Goal: Task Accomplishment & Management: Manage account settings

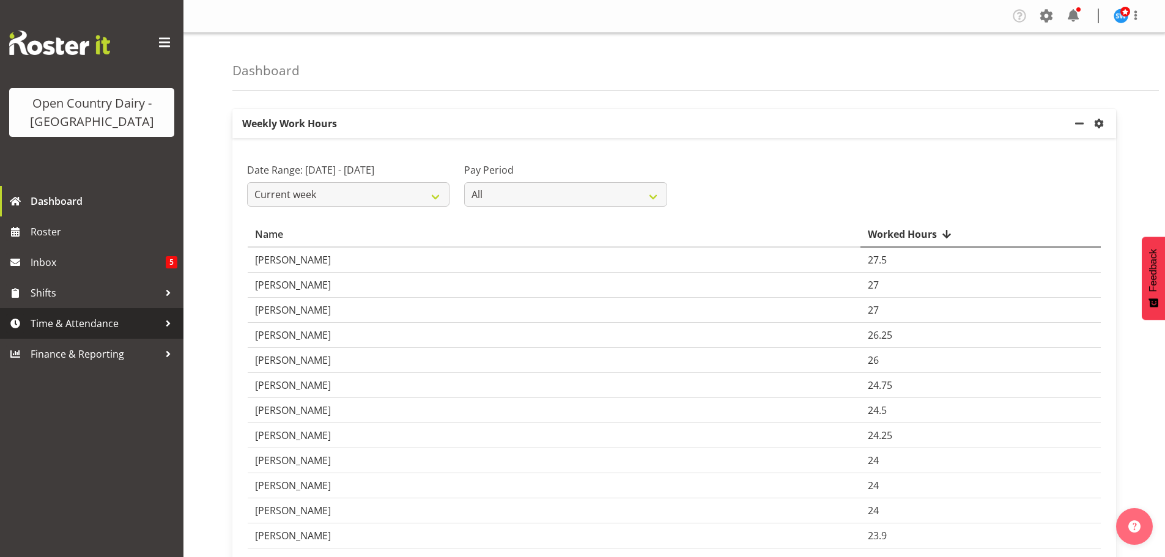
click at [55, 319] on span "Time & Attendance" at bounding box center [95, 323] width 128 height 18
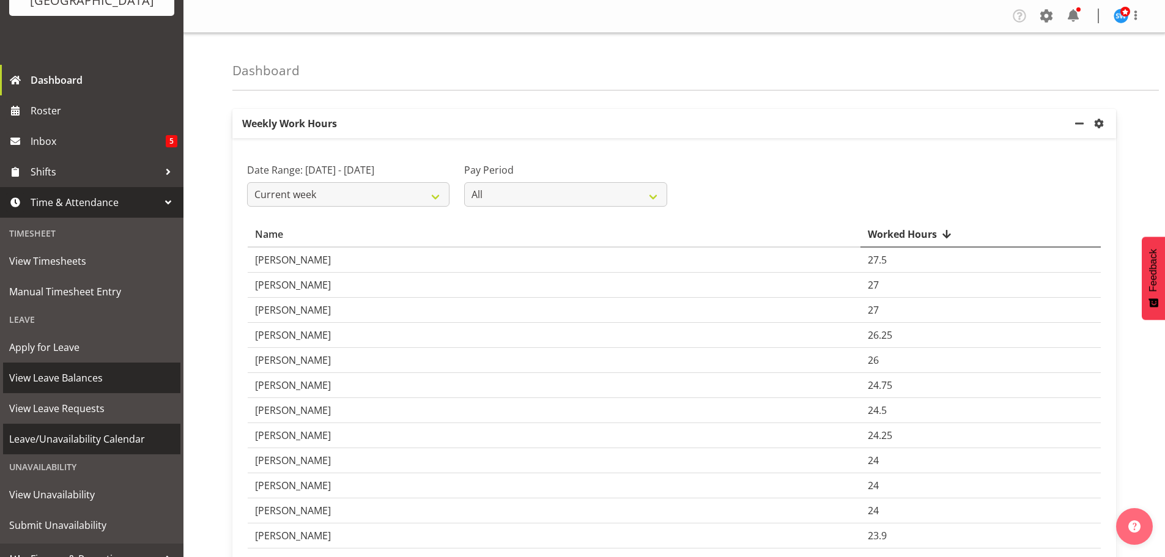
scroll to position [122, 0]
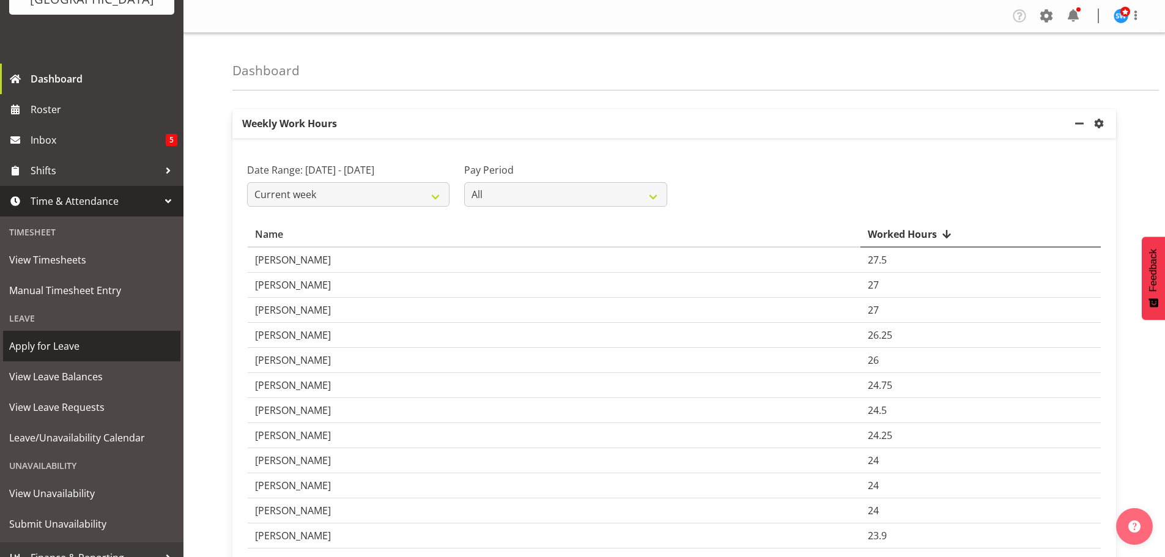
click at [57, 355] on span "Apply for Leave" at bounding box center [91, 346] width 165 height 18
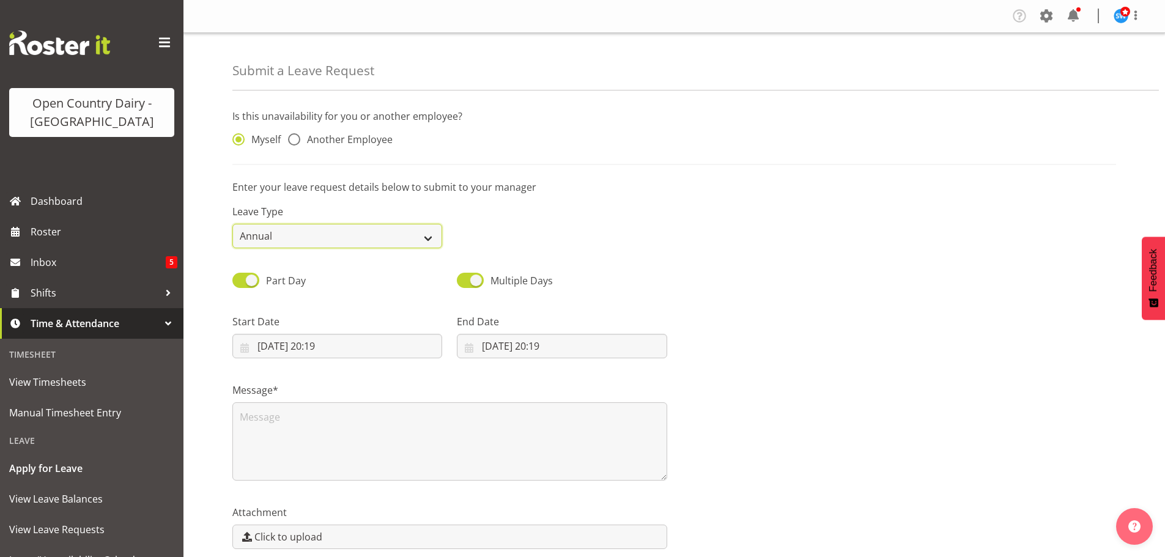
click at [259, 238] on select "Annual Sick Leave Without Pay Bereavement Domestic Violence Parental Jury Servi…" at bounding box center [337, 236] width 210 height 24
select select "Sick"
click at [232, 224] on select "Annual Sick Leave Without Pay Bereavement Domestic Violence Parental Jury Servi…" at bounding box center [337, 236] width 210 height 24
click at [310, 139] on span "Another Employee" at bounding box center [346, 139] width 92 height 12
click at [296, 139] on input "Another Employee" at bounding box center [292, 140] width 8 height 8
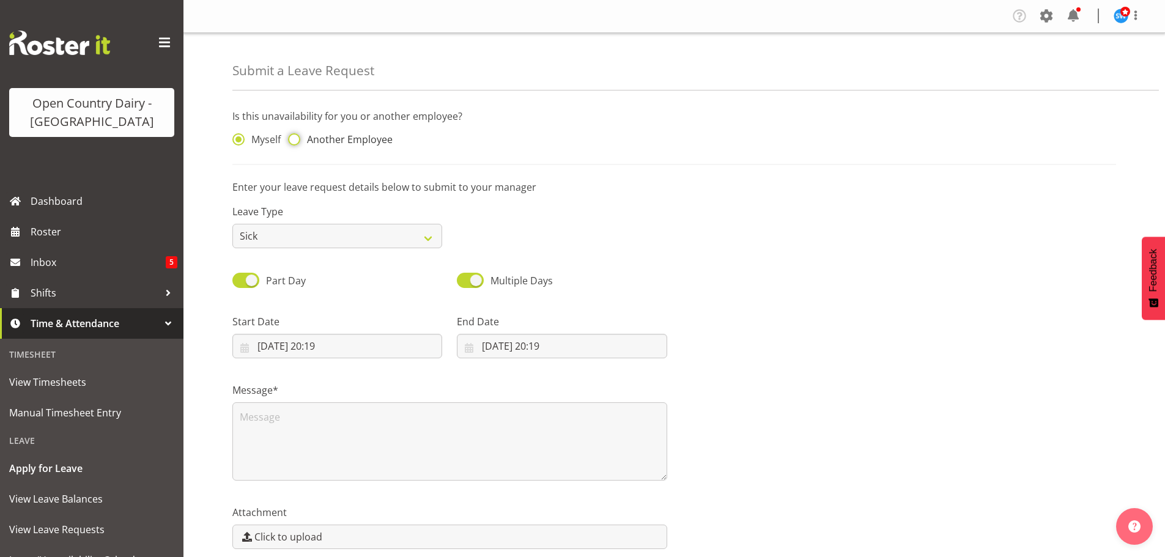
radio input "true"
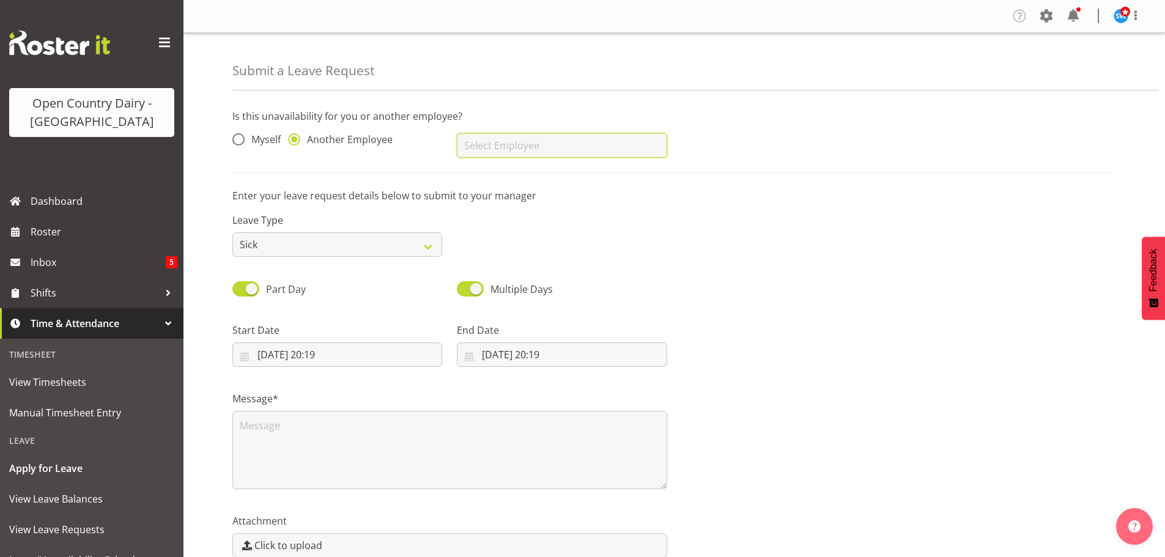
click at [505, 146] on input "text" at bounding box center [562, 145] width 210 height 24
click at [502, 185] on link "[PERSON_NAME]" at bounding box center [562, 176] width 210 height 22
type input "[PERSON_NAME]"
click at [305, 357] on input "30/09/2025, 20:19" at bounding box center [337, 355] width 210 height 24
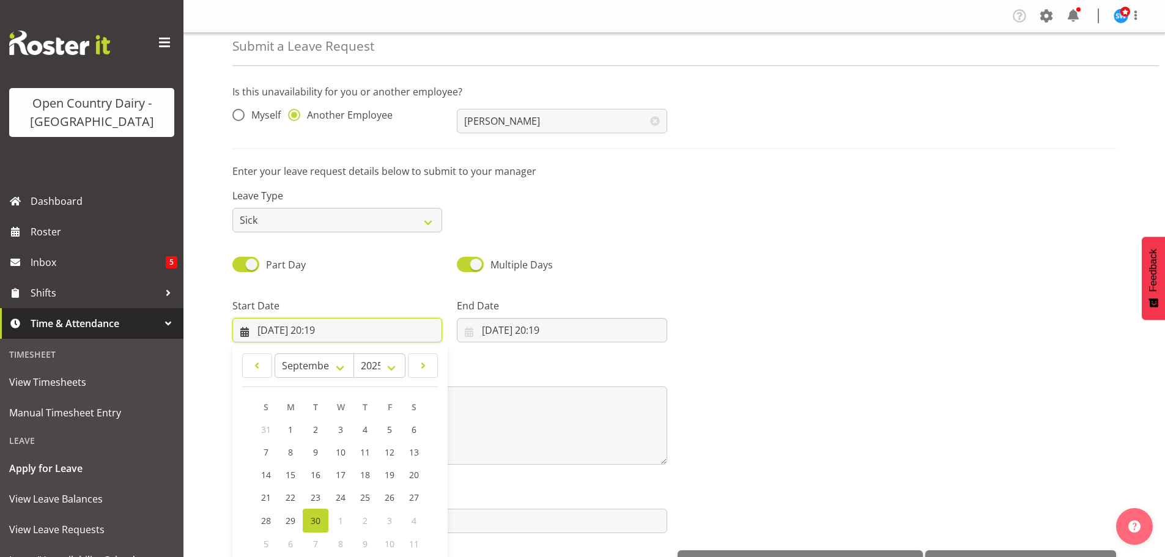
scroll to position [35, 0]
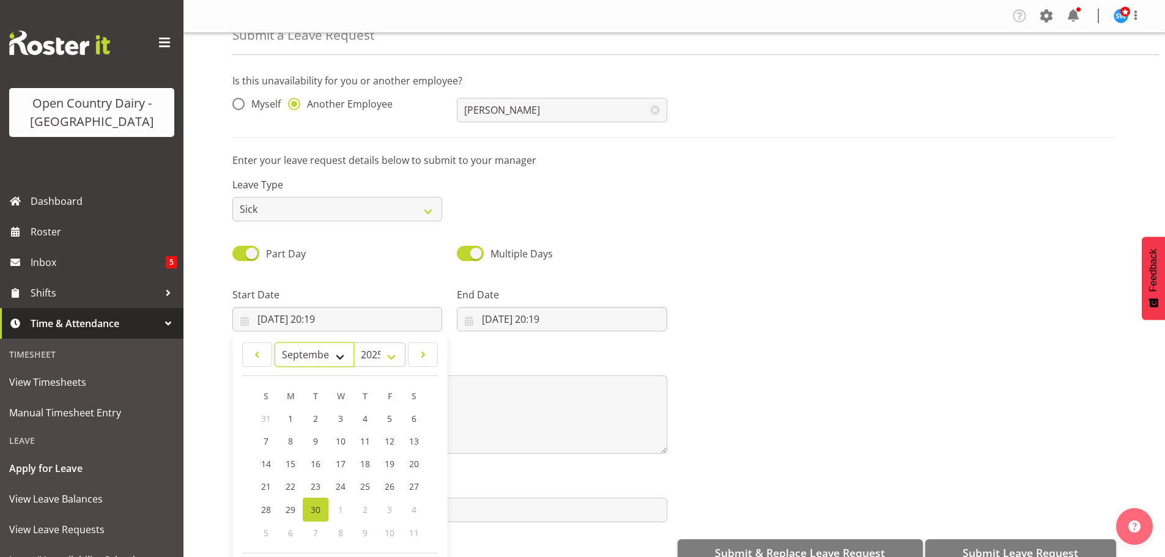
click at [336, 355] on select "January February March April May June July August September October November De…" at bounding box center [315, 355] width 80 height 24
select select "9"
click at [275, 343] on select "January February March April May June July August September October November De…" at bounding box center [315, 355] width 80 height 24
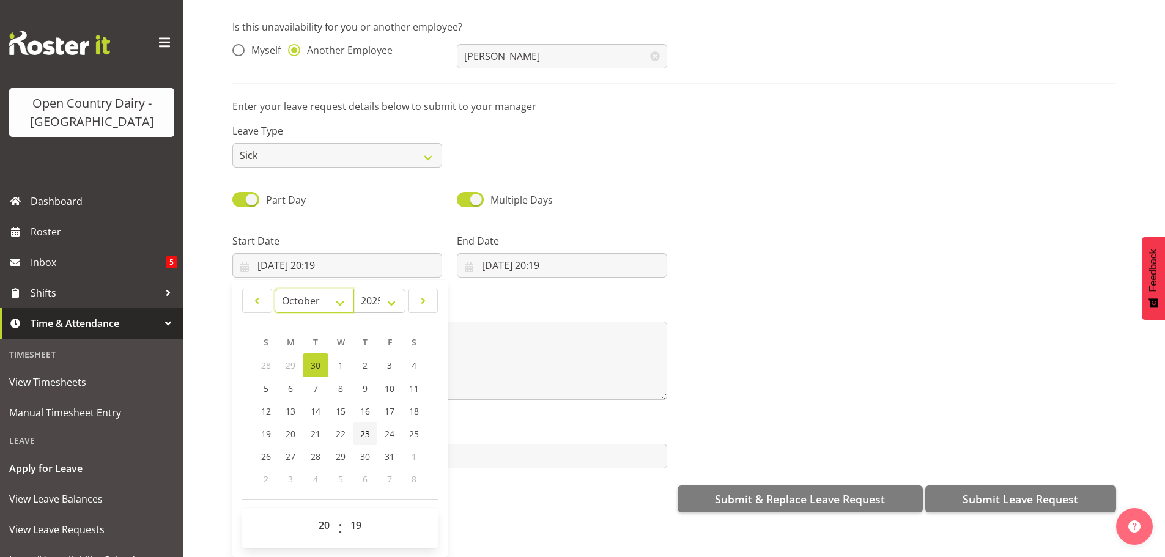
scroll to position [63, 0]
click at [343, 362] on span "1" at bounding box center [340, 366] width 5 height 12
type input "01/10/2025, 20:19"
click at [314, 520] on select "00 01 02 03 04 05 06 07 08 09 10 11 12 13 14 15 16 17 18 19 20 21 22 23" at bounding box center [326, 525] width 28 height 24
select select "6"
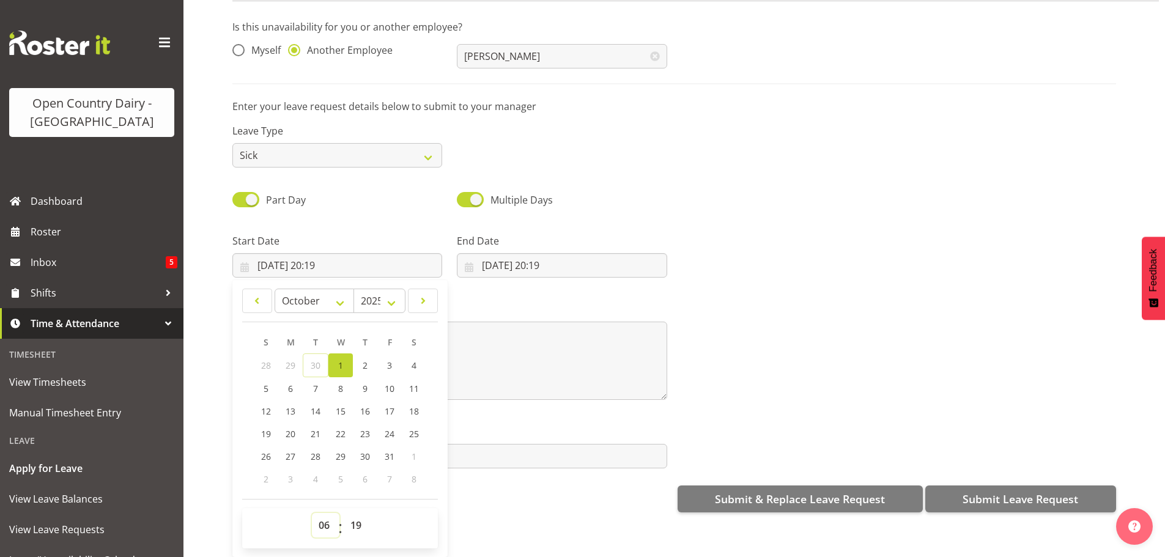
click at [312, 513] on select "00 01 02 03 04 05 06 07 08 09 10 11 12 13 14 15 16 17 18 19 20 21 22 23" at bounding box center [326, 525] width 28 height 24
type input "01/10/2025, 06:19"
click at [358, 514] on select "00 01 02 03 04 05 06 07 08 09 10 11 12 13 14 15 16 17 18 19 20 21 22 23 24 25 2…" at bounding box center [358, 525] width 28 height 24
select select "30"
click at [344, 513] on select "00 01 02 03 04 05 06 07 08 09 10 11 12 13 14 15 16 17 18 19 20 21 22 23 24 25 2…" at bounding box center [358, 525] width 28 height 24
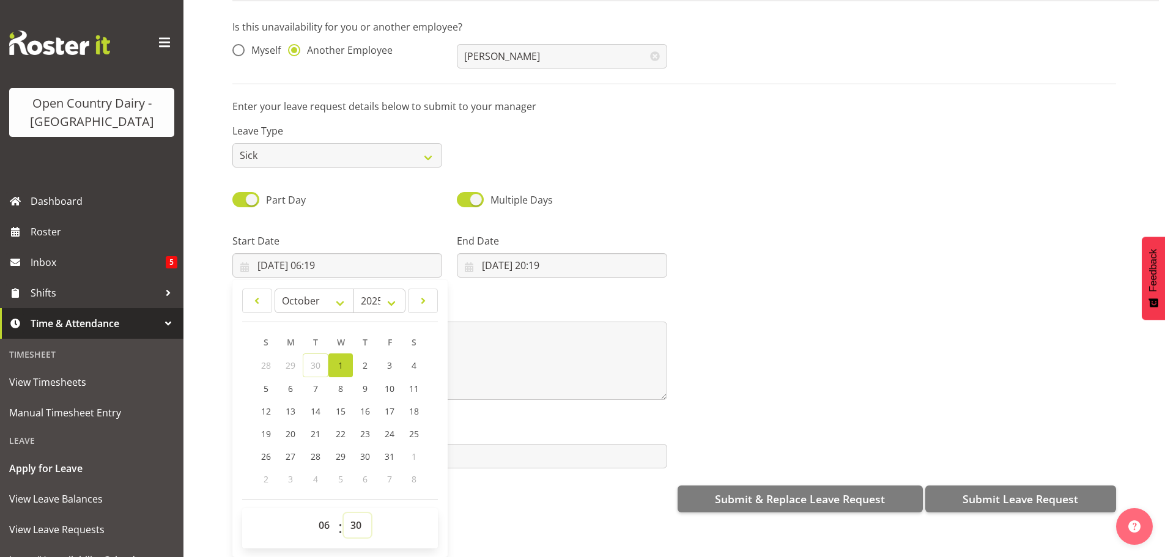
type input "01/10/2025, 06:30"
click at [490, 253] on input "30/09/2025, 20:19" at bounding box center [562, 265] width 210 height 24
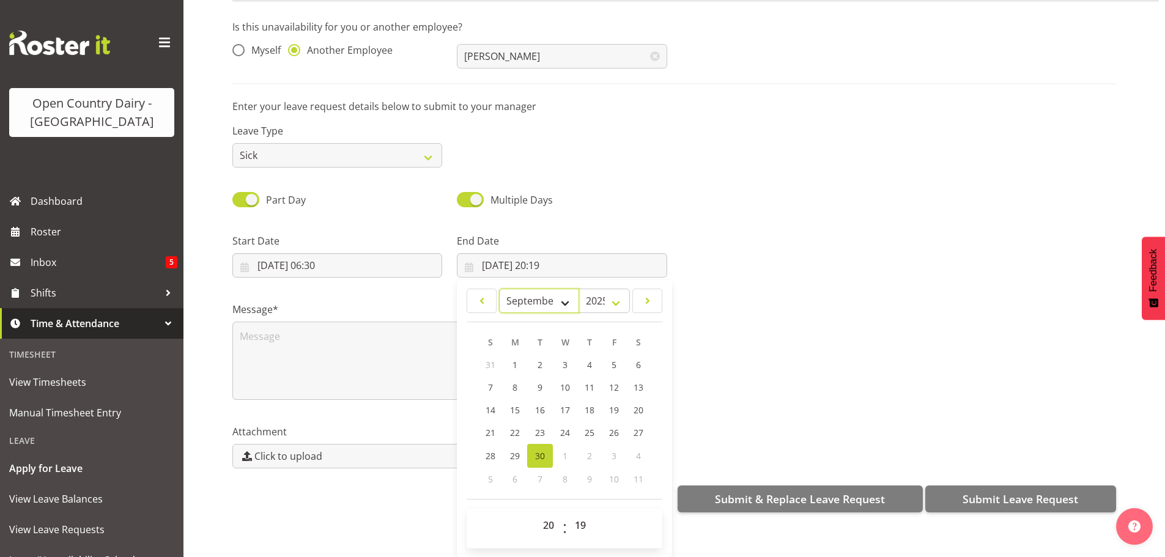
click at [560, 291] on select "January February March April May June July August September October November De…" at bounding box center [539, 301] width 80 height 24
select select "9"
click at [499, 289] on select "January February March April May June July August September October November De…" at bounding box center [539, 301] width 80 height 24
click at [559, 354] on link "1" at bounding box center [565, 366] width 24 height 24
type input "01/10/2025, 20:19"
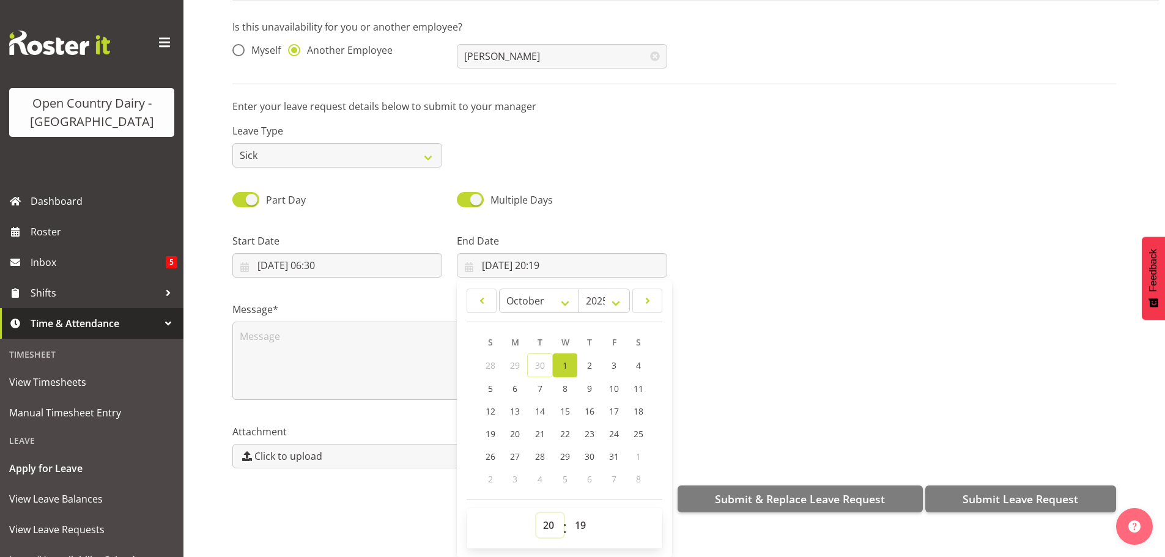
click at [544, 516] on select "00 01 02 03 04 05 06 07 08 09 10 11 12 13 14 15 16 17 18 19 20 21 22 23" at bounding box center [551, 525] width 28 height 24
select select "16"
click at [537, 513] on select "00 01 02 03 04 05 06 07 08 09 10 11 12 13 14 15 16 17 18 19 20 21 22 23" at bounding box center [551, 525] width 28 height 24
type input "01/10/2025, 16:19"
click at [573, 513] on select "00 01 02 03 04 05 06 07 08 09 10 11 12 13 14 15 16 17 18 19 20 21 22 23 24 25 2…" at bounding box center [582, 525] width 28 height 24
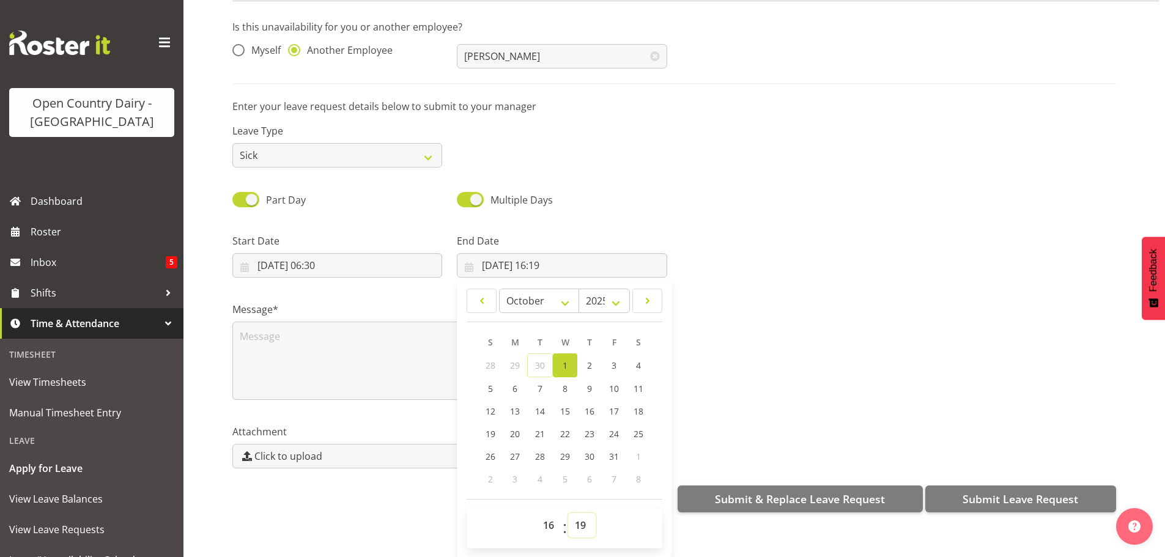
select select "0"
click at [568, 513] on select "00 01 02 03 04 05 06 07 08 09 10 11 12 13 14 15 16 17 18 19 20 21 22 23 24 25 2…" at bounding box center [582, 525] width 28 height 24
type input "01/10/2025, 16:00"
click at [335, 336] on textarea at bounding box center [449, 361] width 435 height 78
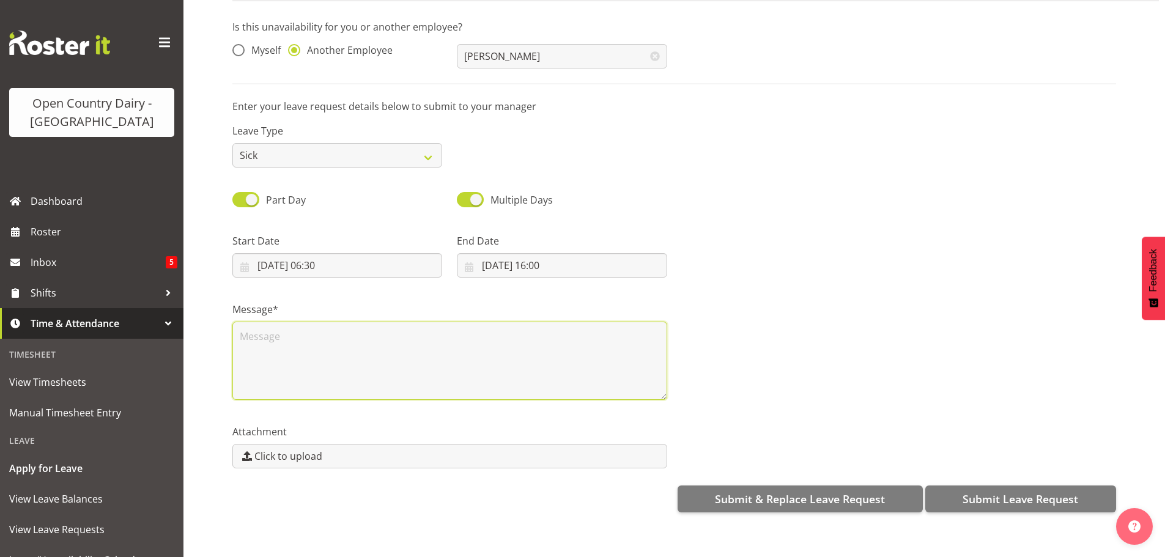
scroll to position [0, 0]
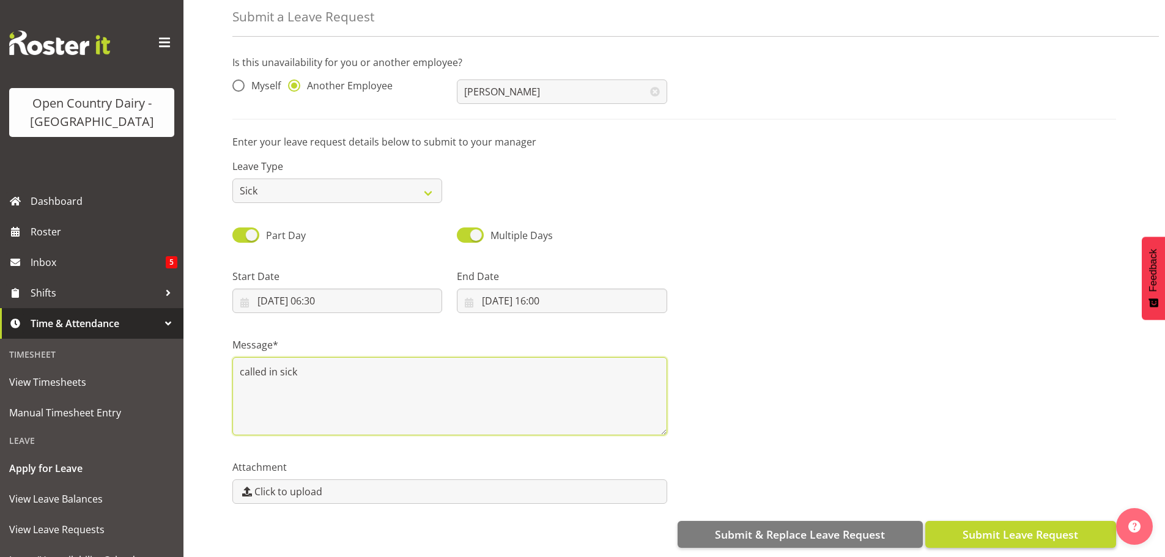
type textarea "called in sick"
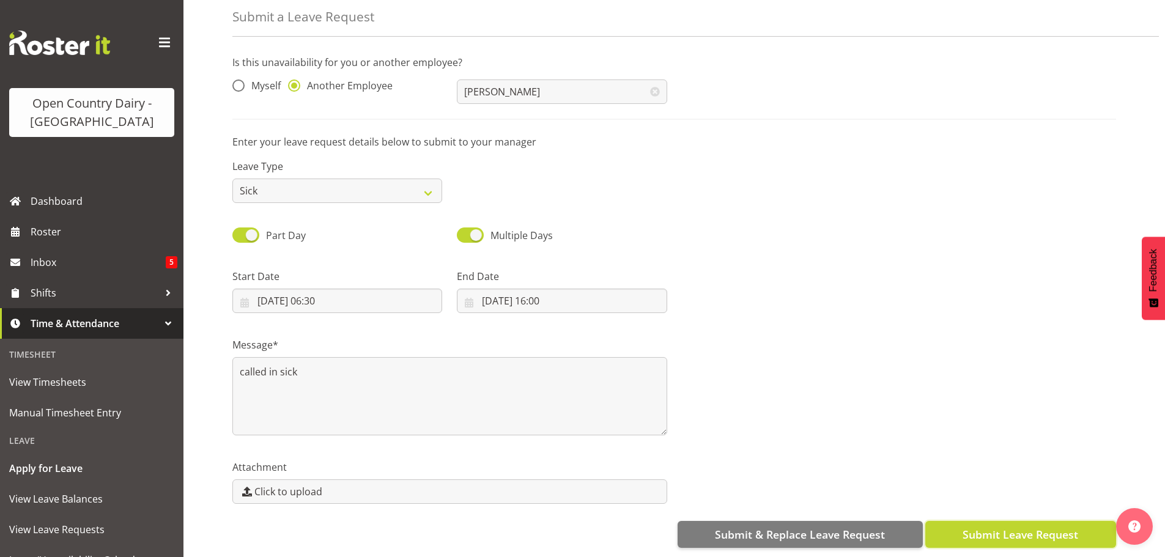
click at [1021, 532] on span "Submit Leave Request" at bounding box center [1021, 535] width 116 height 16
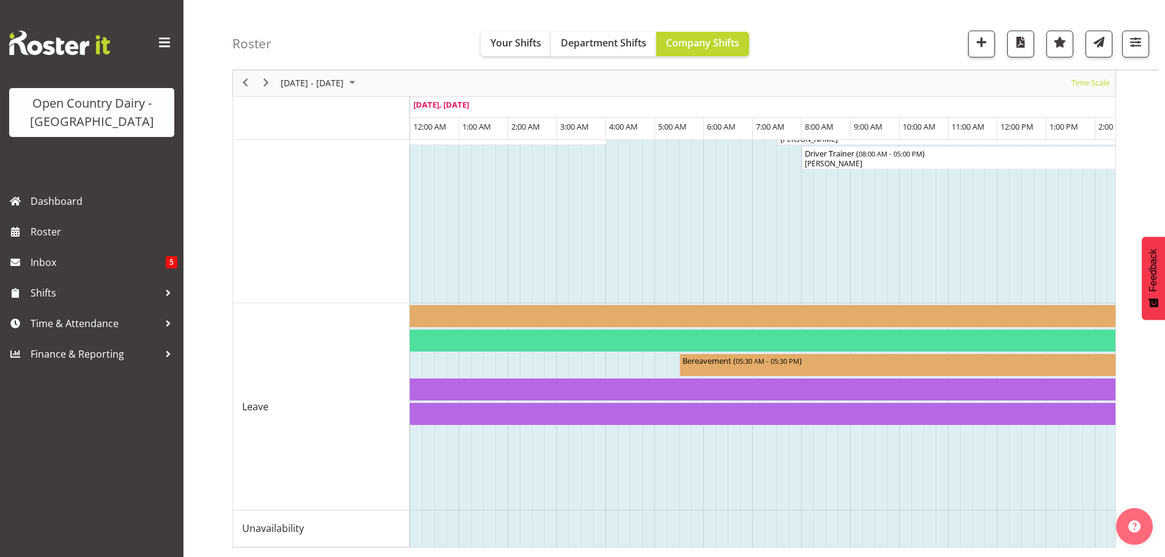
scroll to position [1233, 0]
drag, startPoint x: 530, startPoint y: 538, endPoint x: 611, endPoint y: 530, distance: 81.1
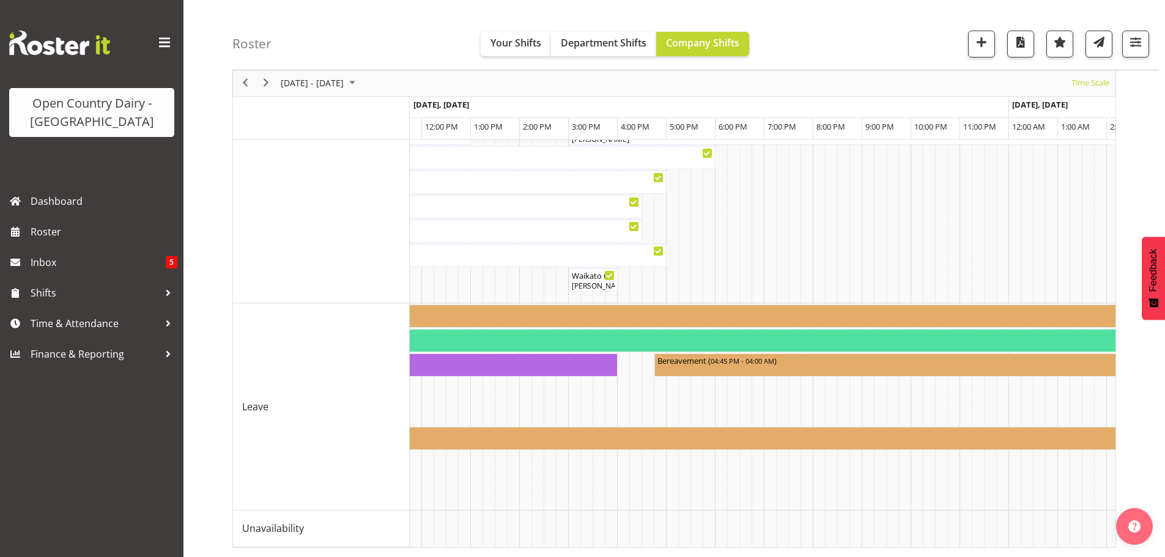
drag, startPoint x: 687, startPoint y: 537, endPoint x: 669, endPoint y: 538, distance: 17.8
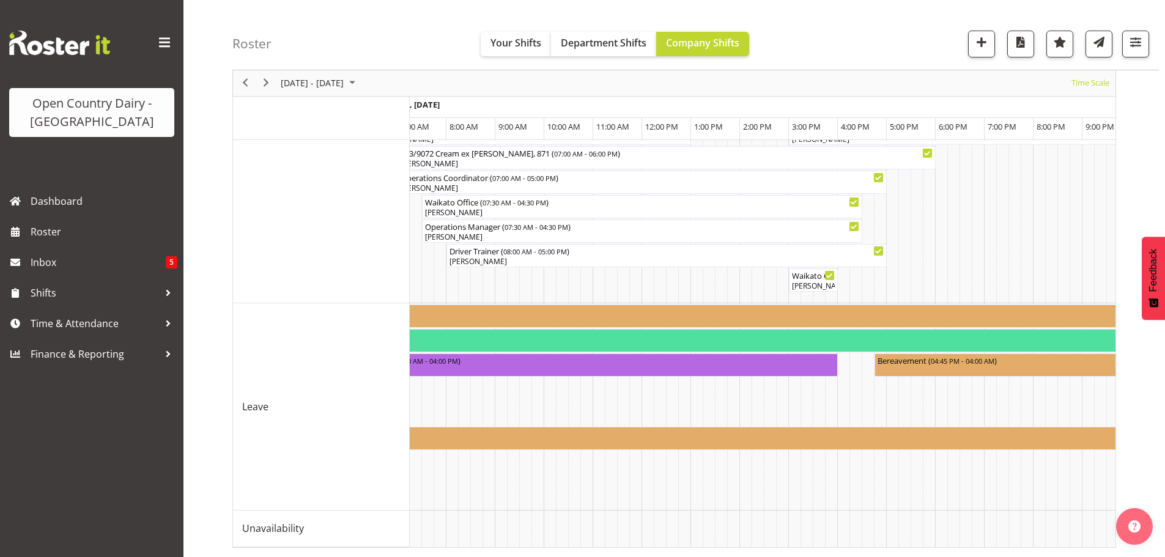
scroll to position [0, 0]
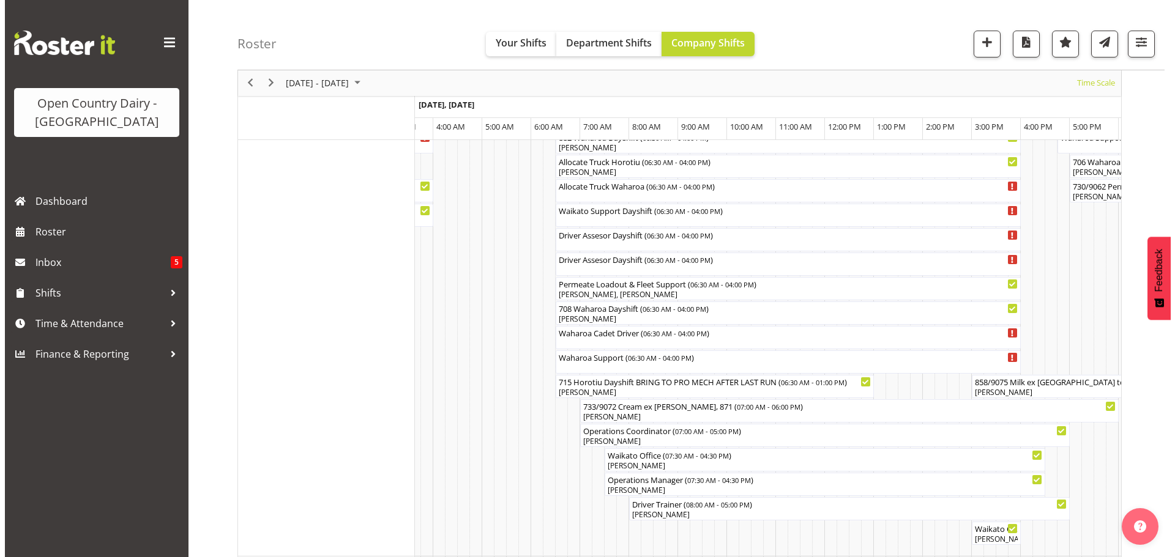
scroll to position [988, 0]
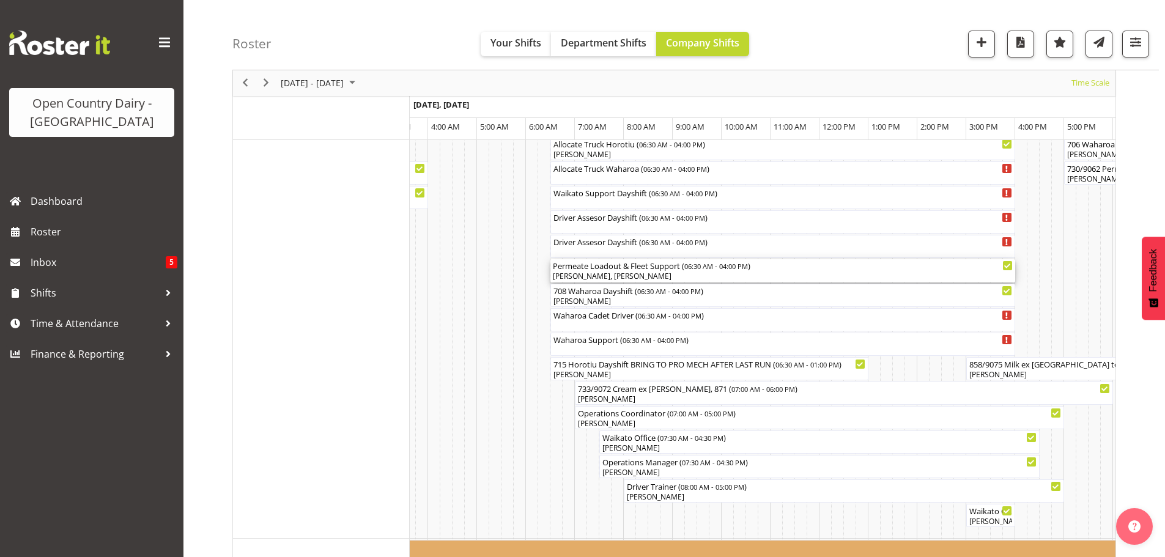
click at [598, 275] on div "Gavin Harvey, Andrew Kearns" at bounding box center [783, 276] width 460 height 11
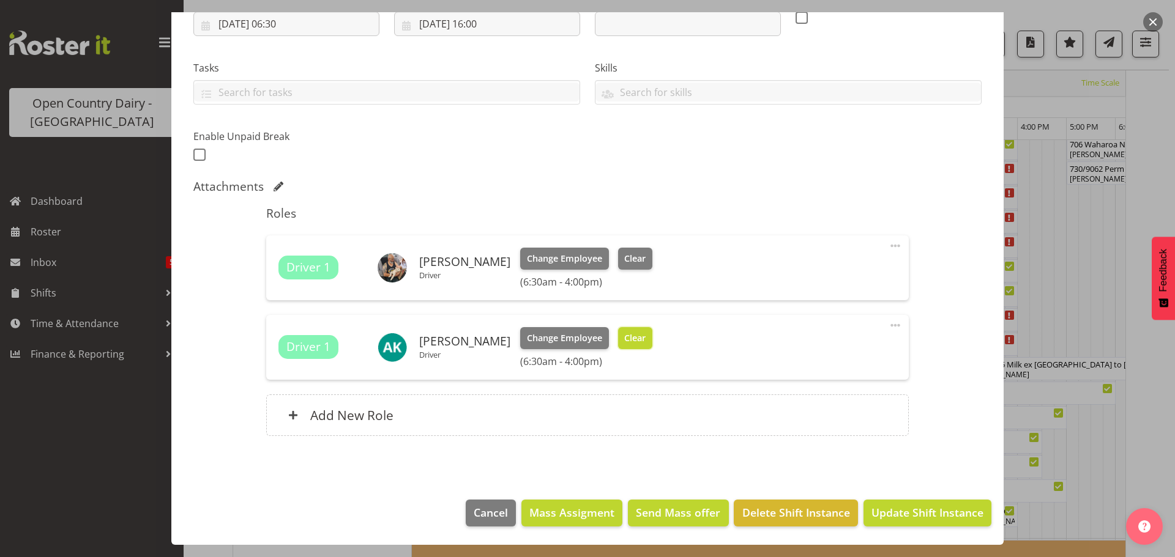
click at [625, 340] on span "Clear" at bounding box center [634, 338] width 21 height 13
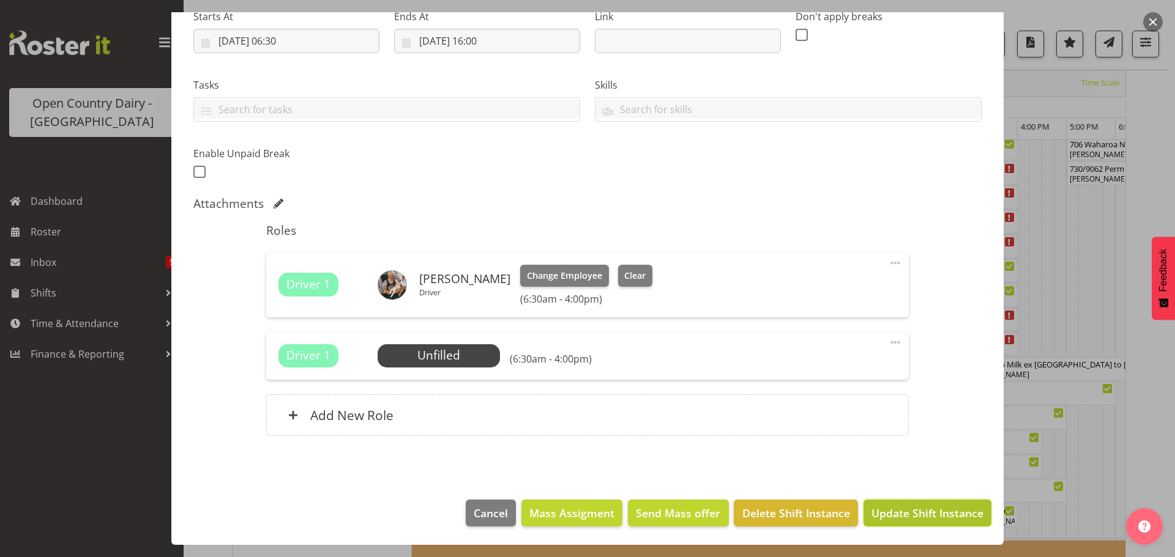
click at [882, 516] on span "Update Shift Instance" at bounding box center [927, 513] width 112 height 16
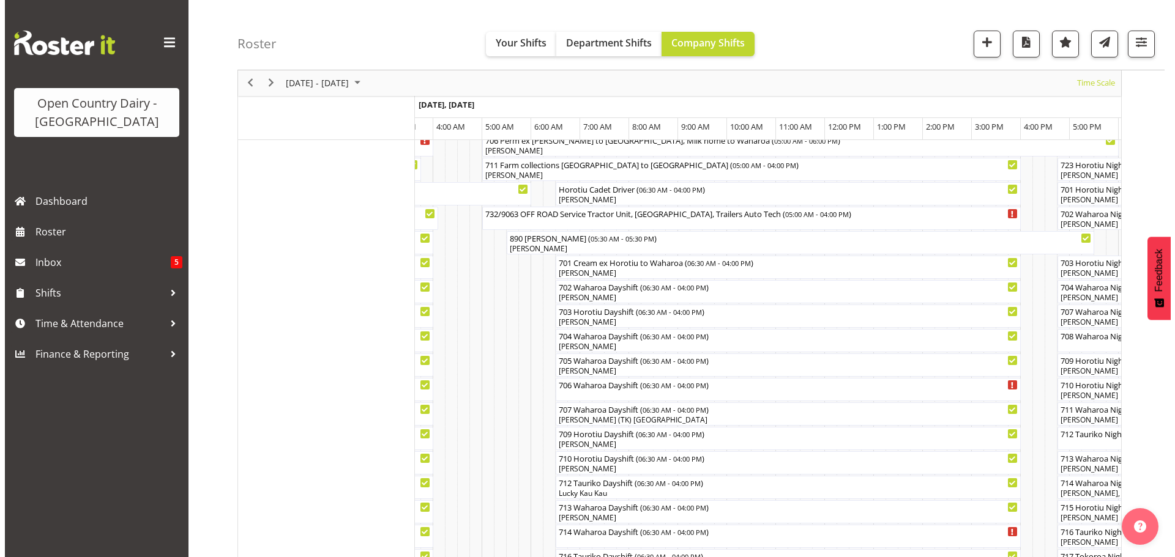
scroll to position [289, 0]
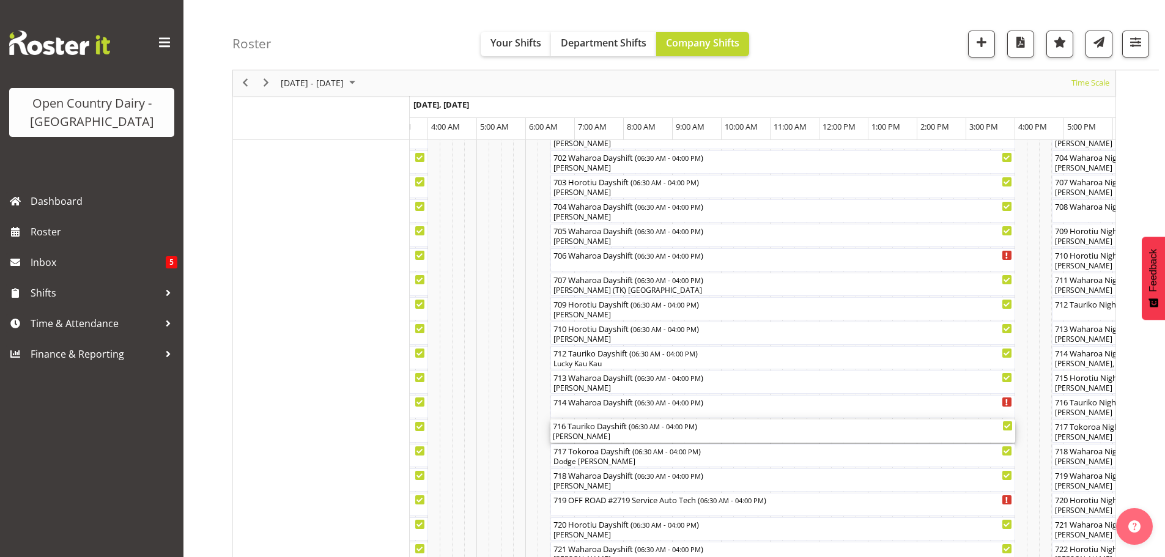
click at [610, 423] on div "716 Tauriko Dayshift ( 06:30 AM - 04:00 PM )" at bounding box center [783, 426] width 460 height 12
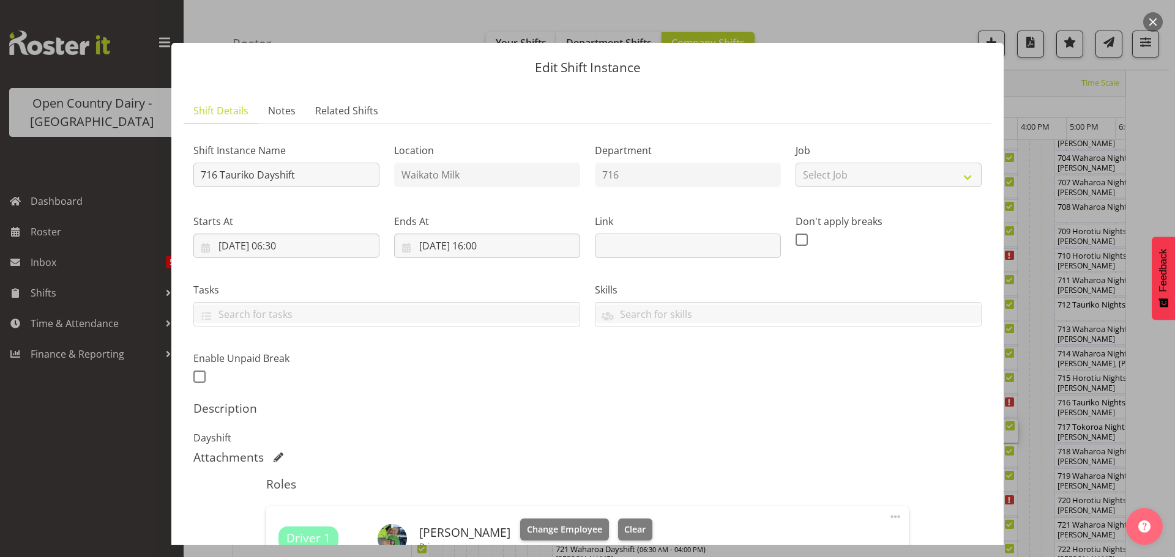
click at [1149, 24] on button "button" at bounding box center [1153, 22] width 20 height 20
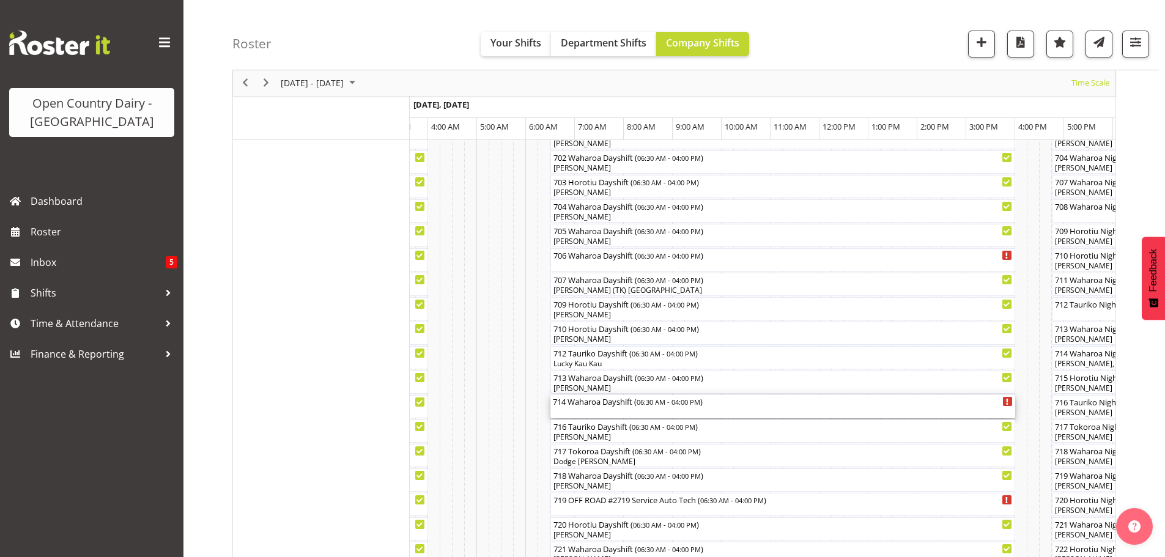
click at [601, 409] on div "714 Waharoa Dayshift ( 06:30 AM - 04:00 PM )" at bounding box center [783, 406] width 460 height 23
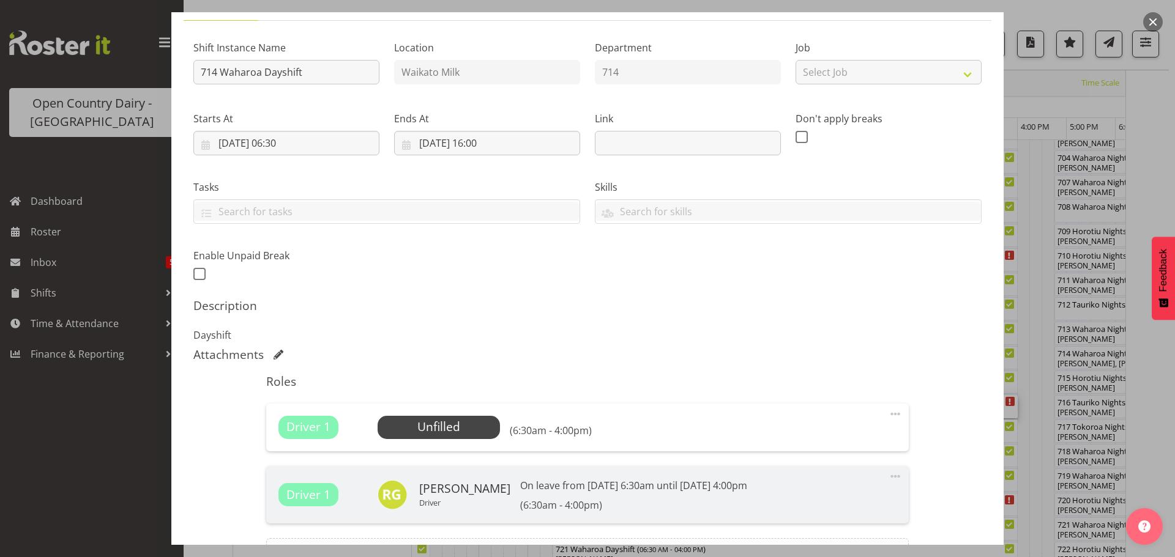
scroll to position [184, 0]
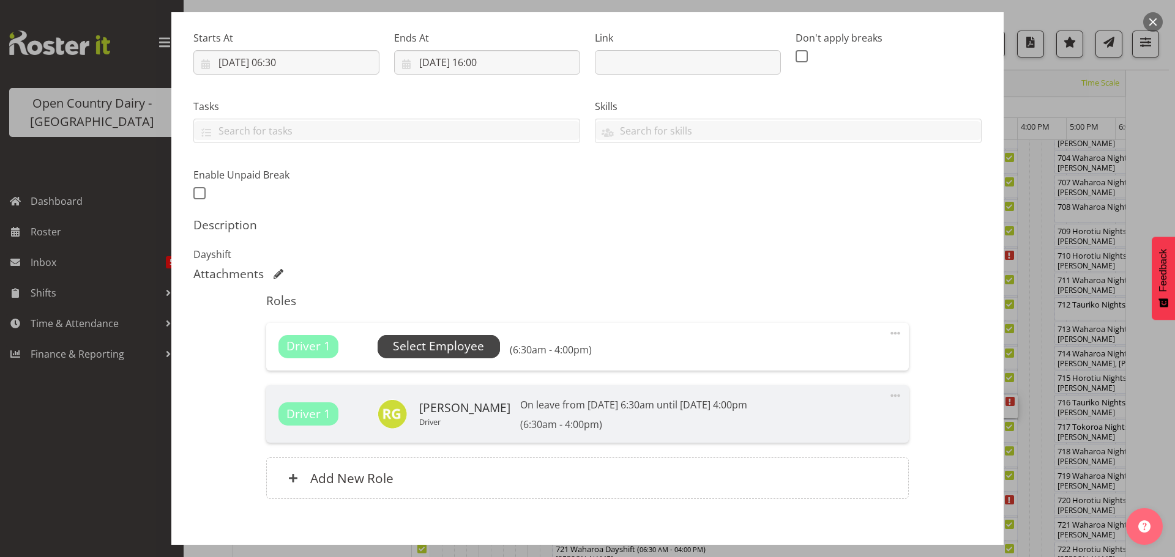
click at [444, 344] on span "Select Employee" at bounding box center [438, 347] width 91 height 18
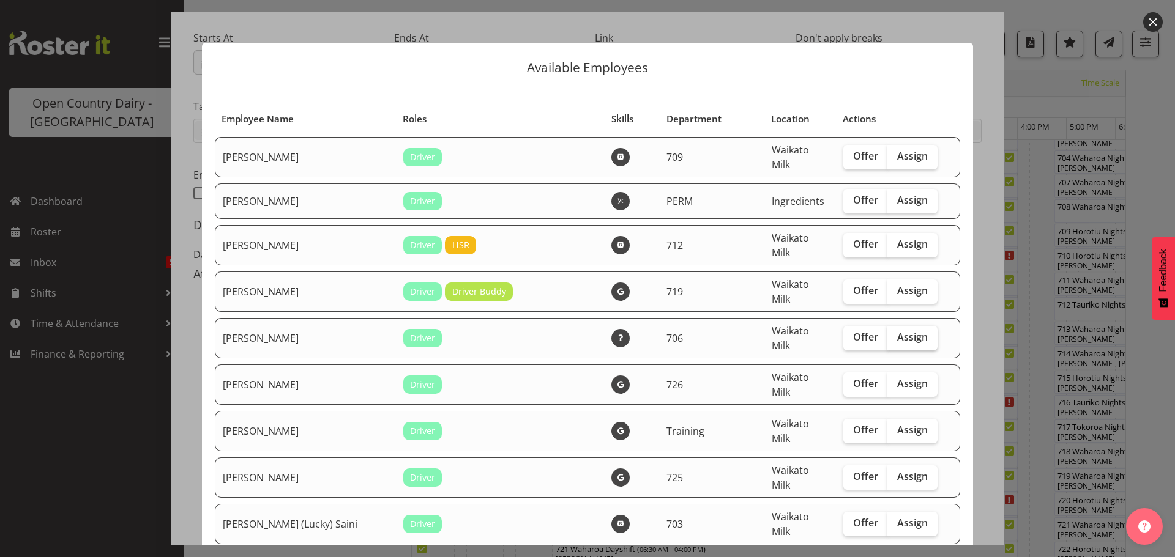
click at [897, 331] on span "Assign" at bounding box center [912, 337] width 31 height 12
click at [891, 333] on input "Assign" at bounding box center [891, 337] width 8 height 8
checkbox input "true"
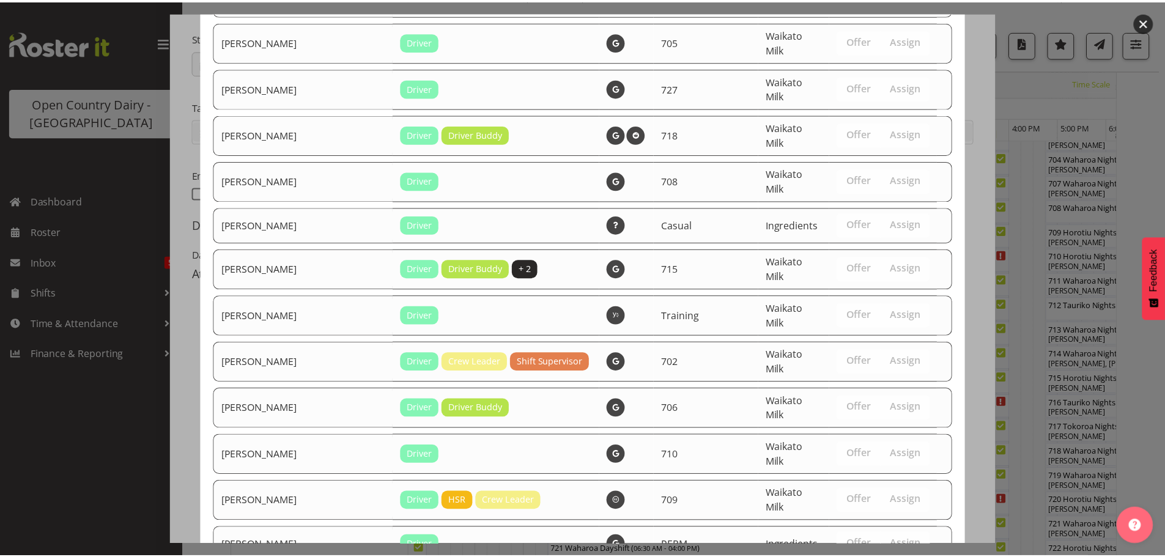
scroll to position [1243, 0]
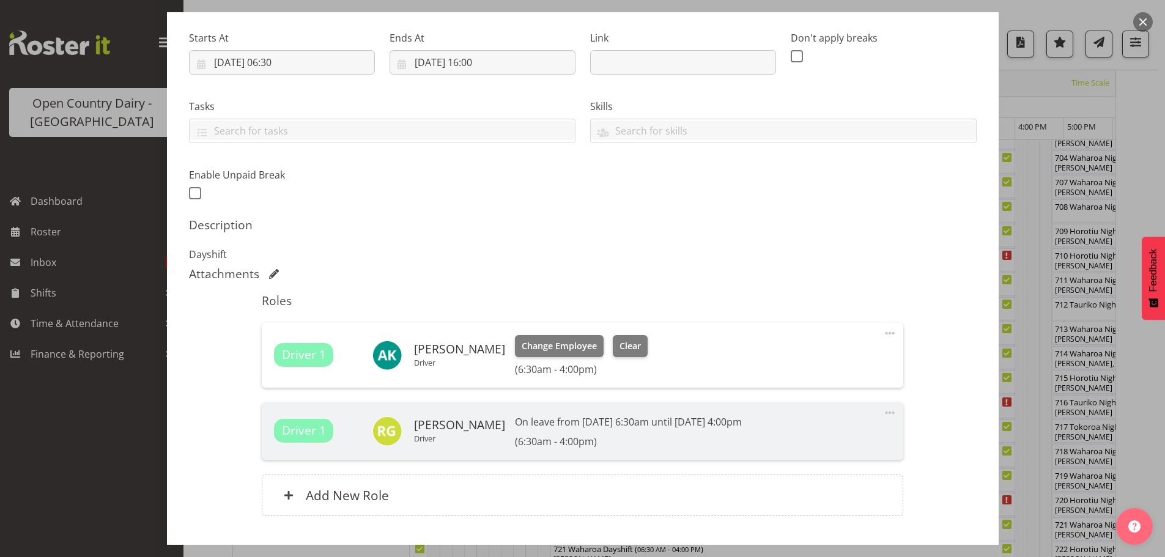
scroll to position [264, 0]
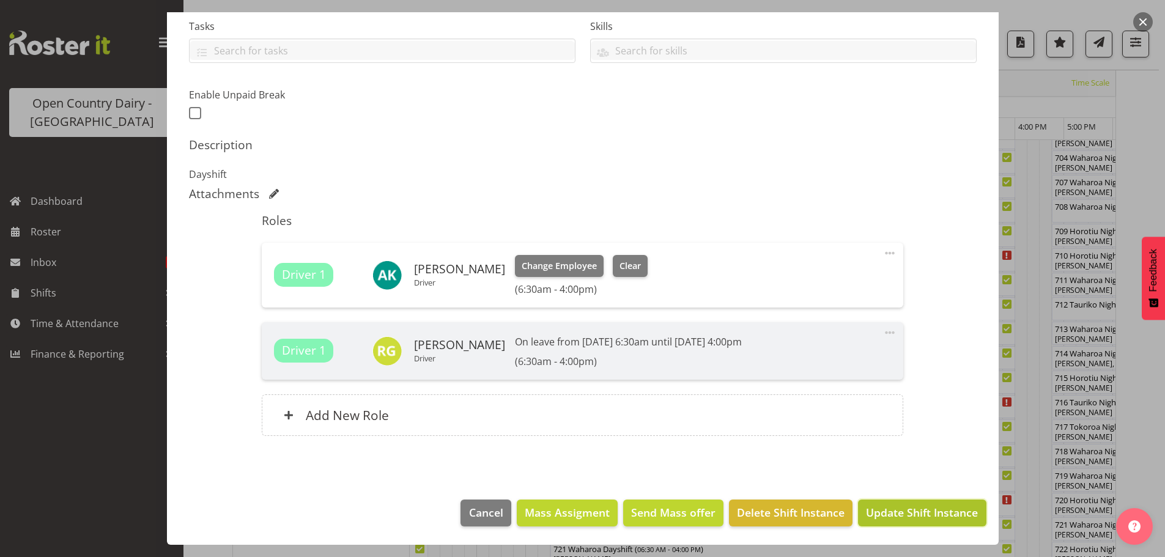
click at [884, 511] on span "Update Shift Instance" at bounding box center [922, 513] width 112 height 16
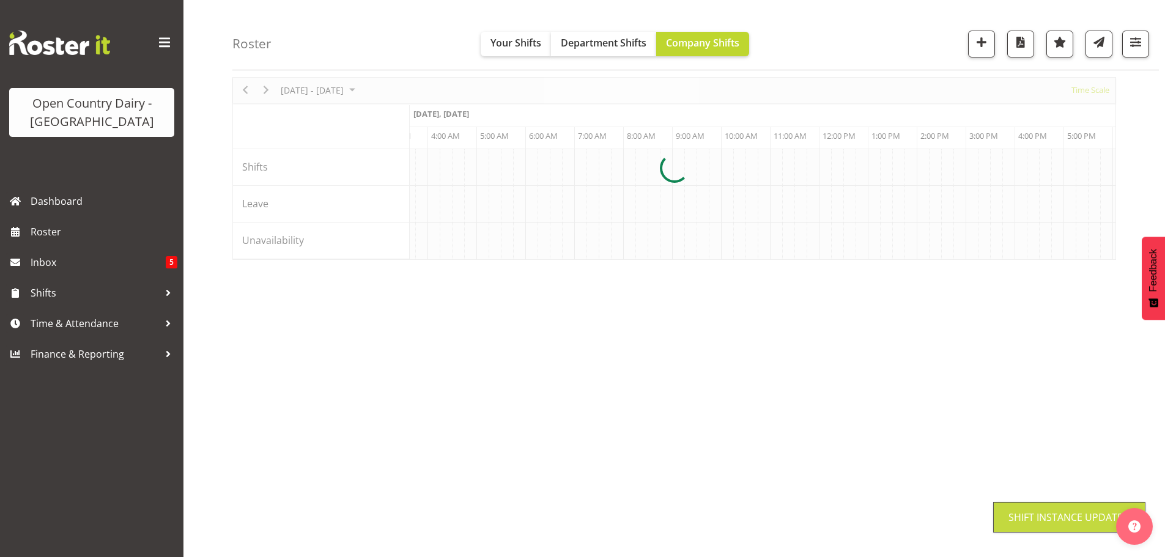
scroll to position [45, 0]
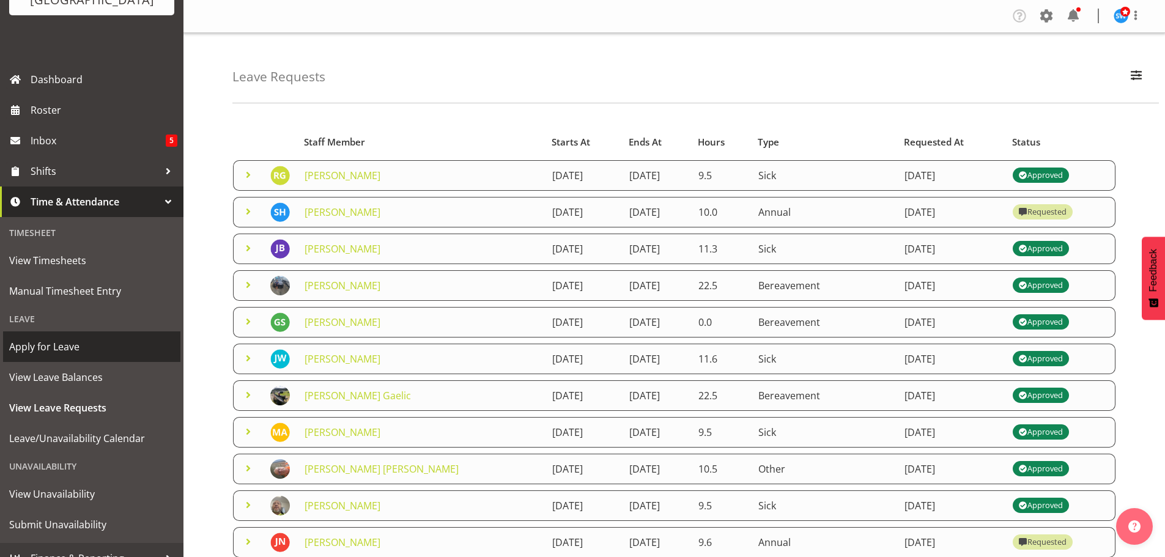
scroll to position [122, 0]
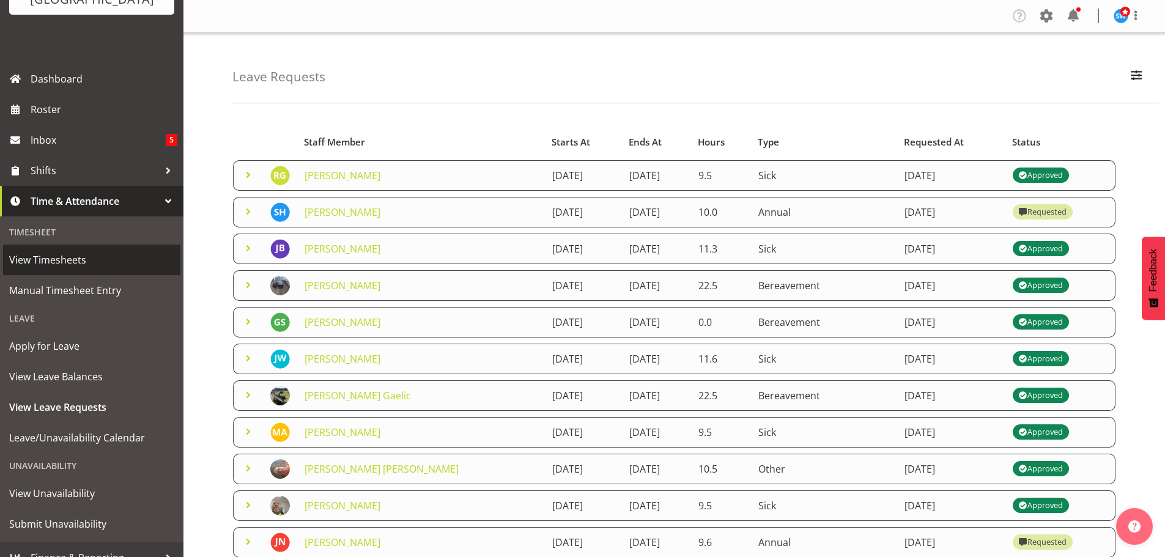
click at [60, 262] on span "View Timesheets" at bounding box center [91, 260] width 165 height 18
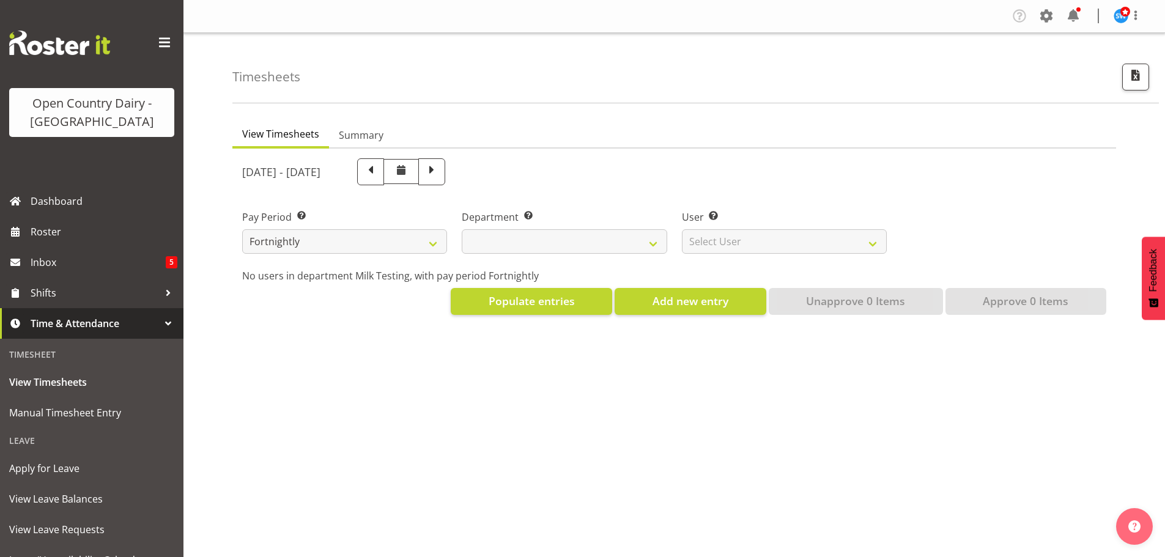
select select
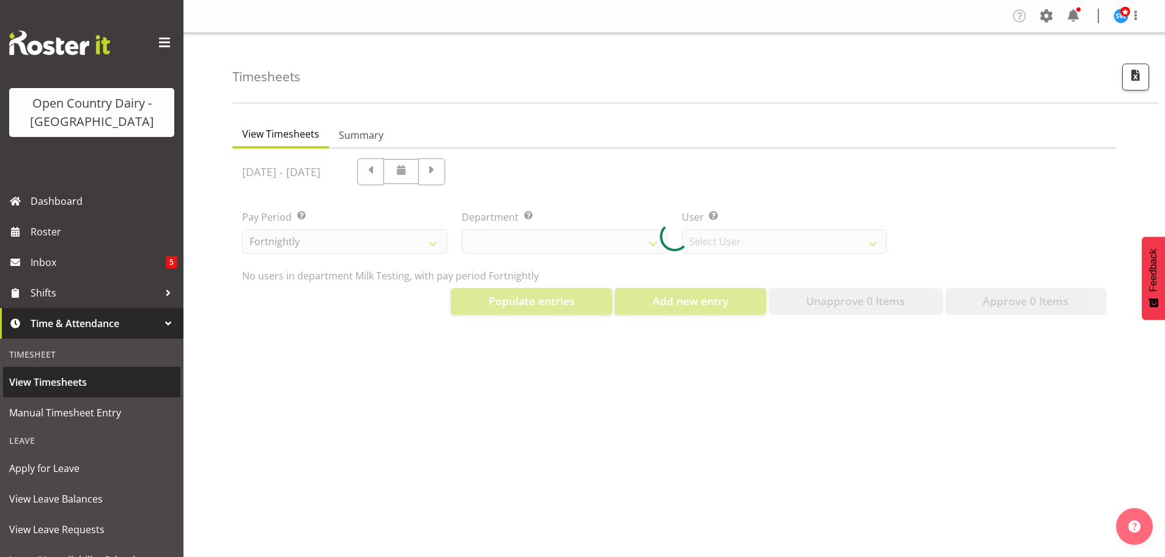
click at [46, 379] on span "View Timesheets" at bounding box center [91, 382] width 165 height 18
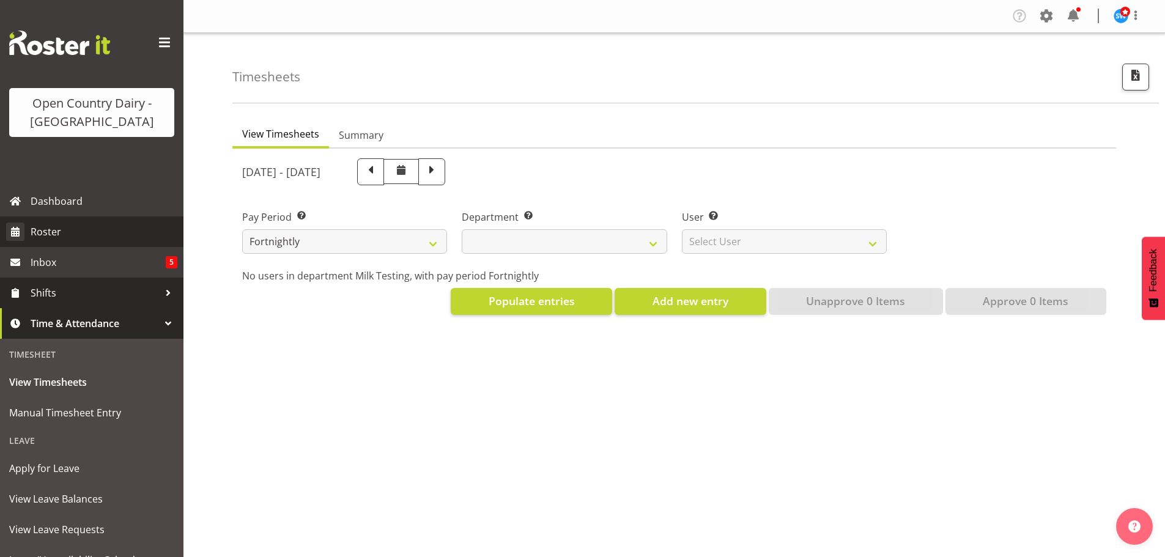
select select
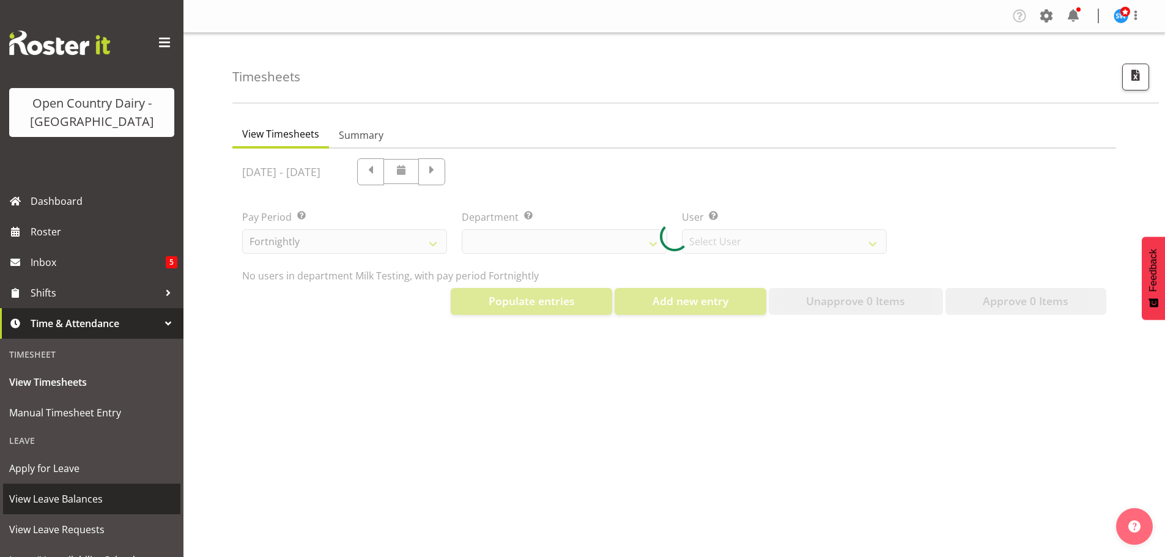
scroll to position [61, 0]
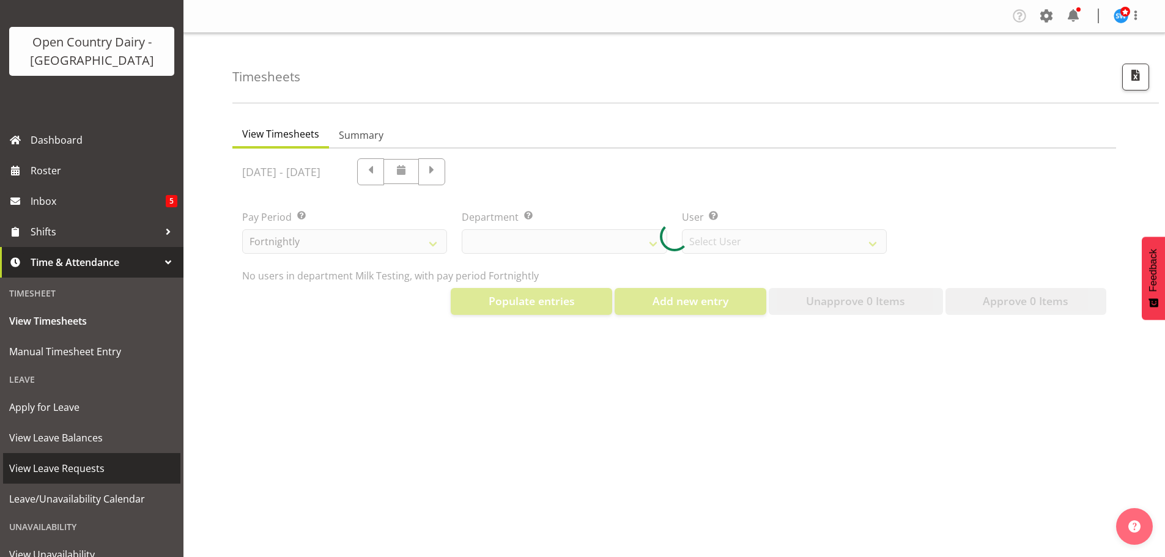
click at [46, 461] on span "View Leave Requests" at bounding box center [91, 468] width 165 height 18
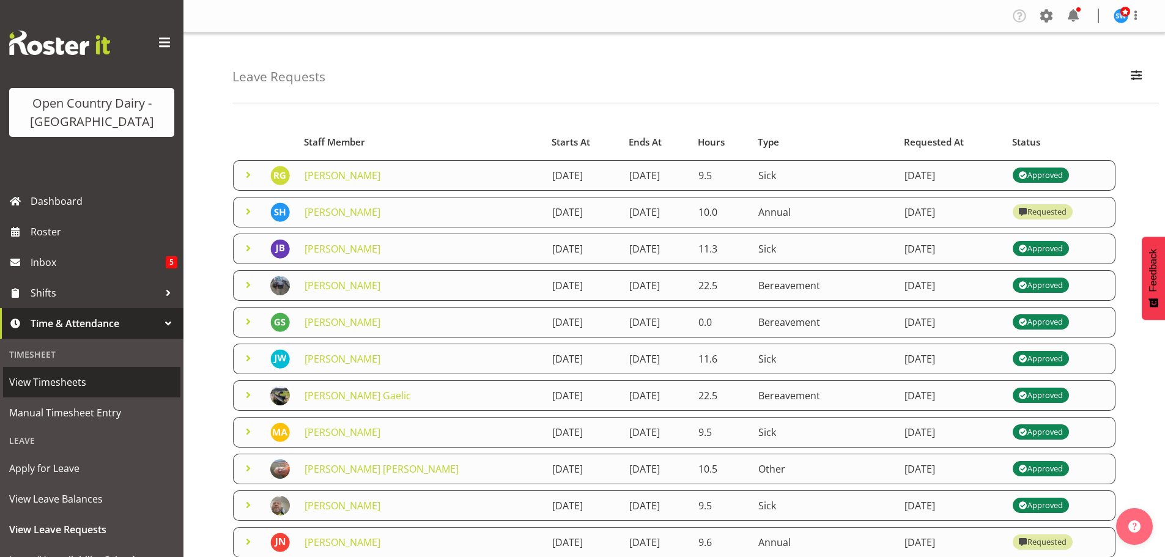
click at [42, 385] on span "View Timesheets" at bounding box center [91, 382] width 165 height 18
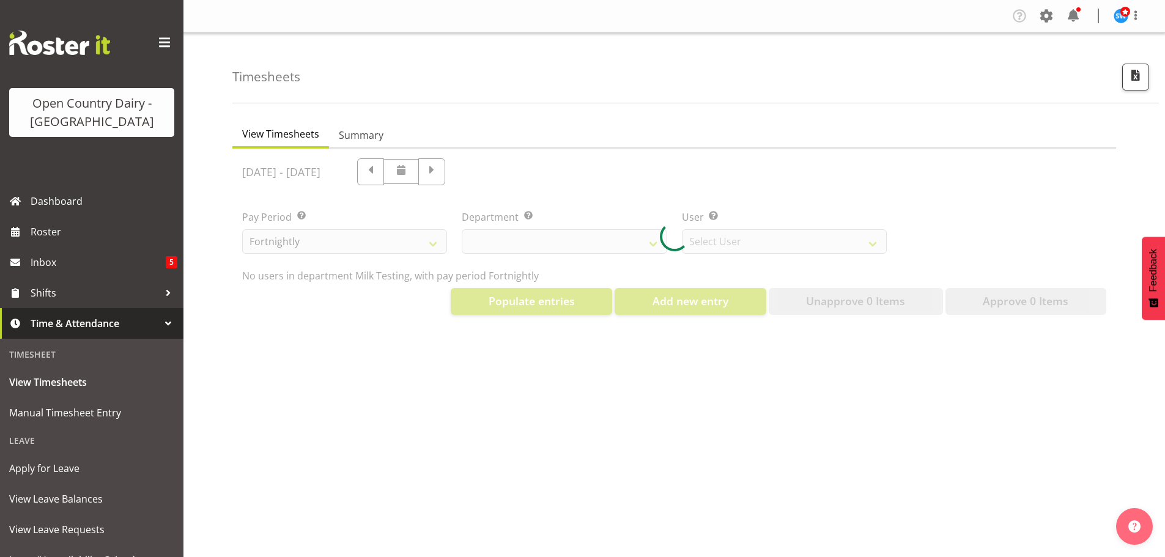
select select "733"
select select "7414"
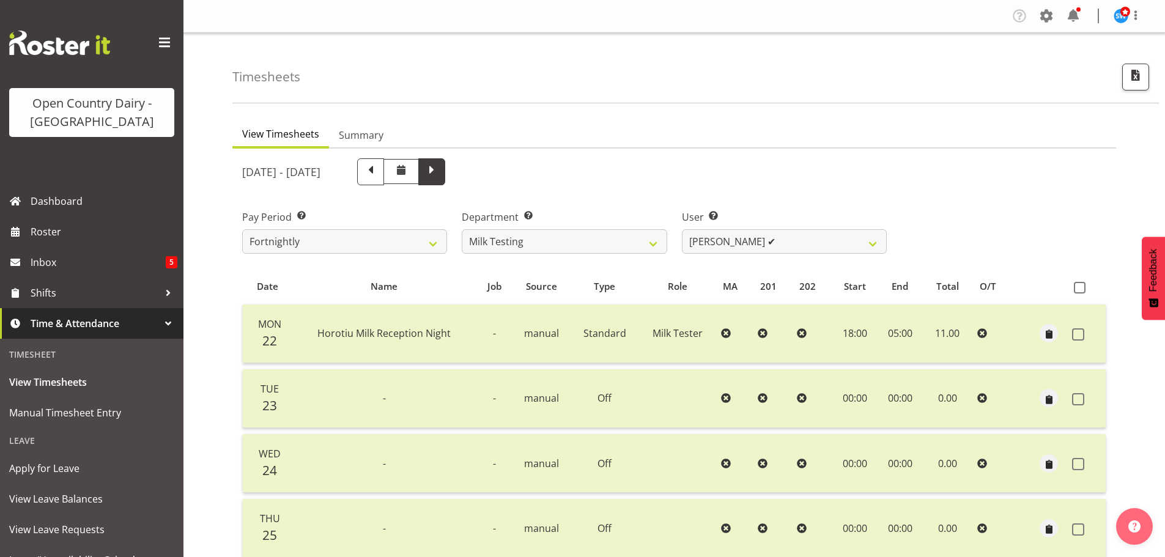
click at [440, 176] on span at bounding box center [432, 171] width 16 height 16
select select
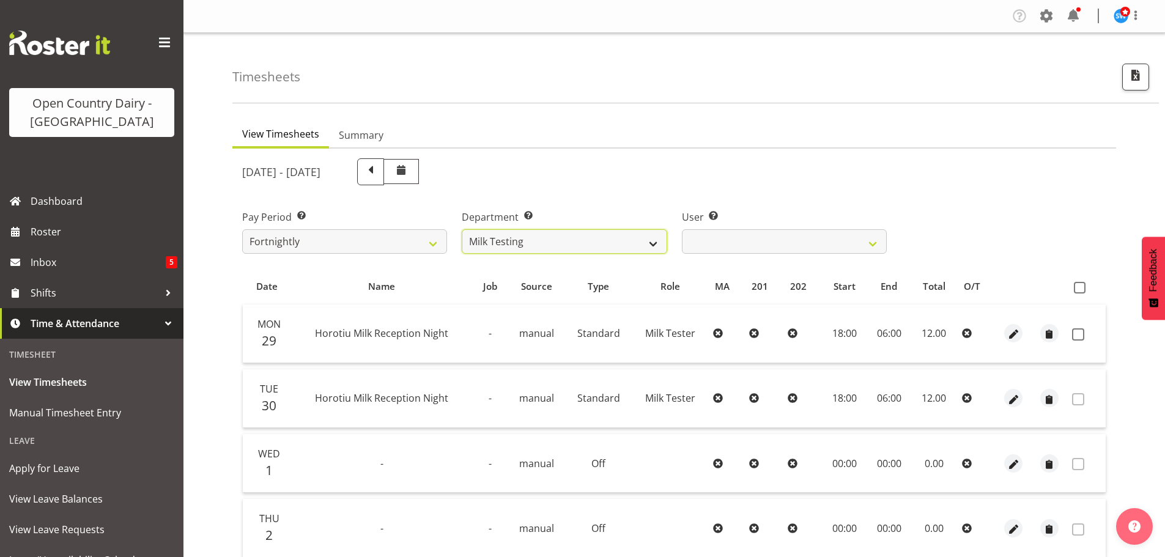
click at [624, 247] on select "701 702 703 704 705 706 707 708 709 710 711 712 713 714 715 716 717 718 719 720" at bounding box center [564, 241] width 205 height 24
select select "761"
click at [462, 229] on select "701 702 703 704 705 706 707 708 709 710 711 712 713 714 715 716 717 718 719 720" at bounding box center [564, 241] width 205 height 24
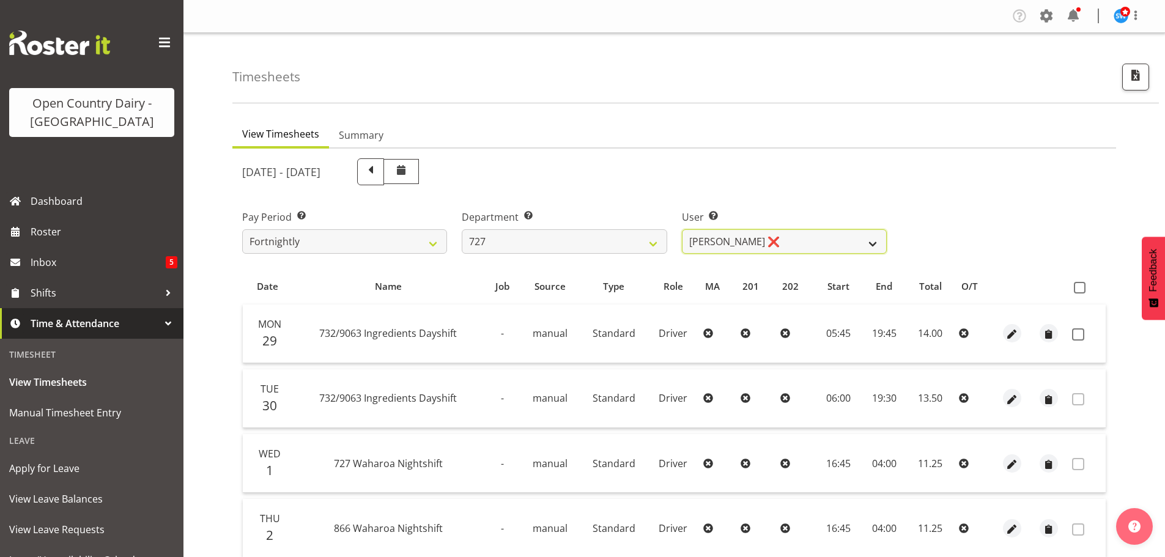
click at [700, 243] on select "David Pawley ❌ Kase Hussey ❌ Rhys Greener ❌" at bounding box center [784, 241] width 205 height 24
select select "11012"
click at [682, 229] on select "David Pawley ❌ Kase Hussey ❌ Rhys Greener ❌" at bounding box center [784, 241] width 205 height 24
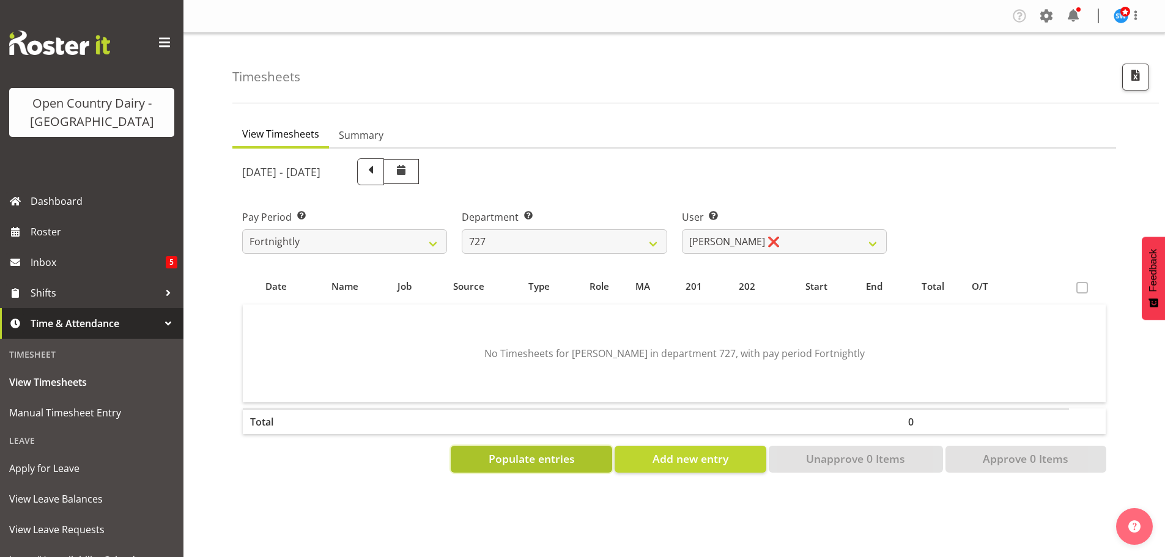
click at [524, 459] on span "Populate entries" at bounding box center [532, 459] width 86 height 16
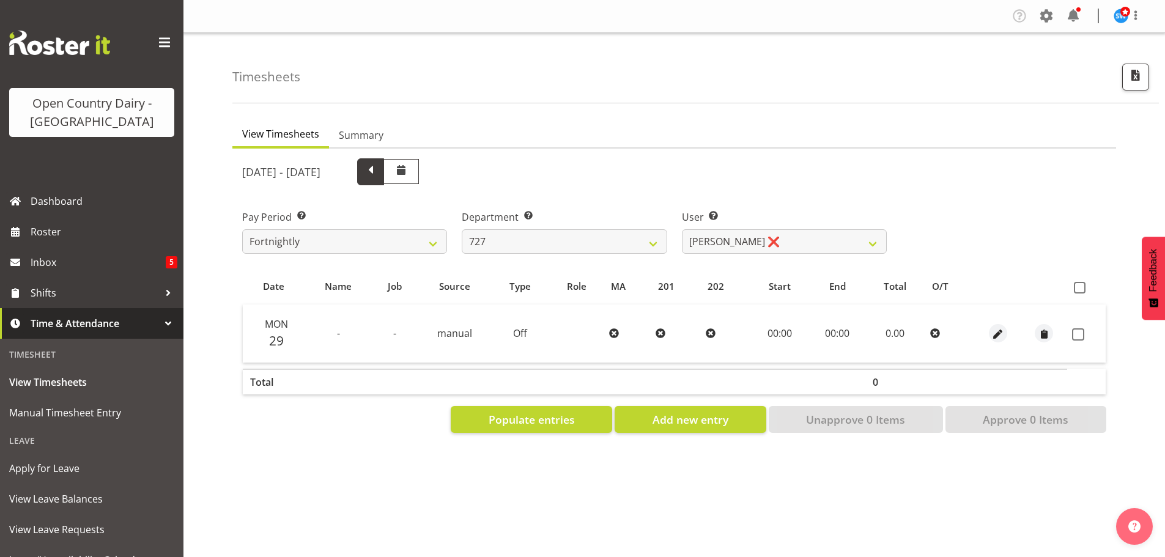
click at [379, 172] on span at bounding box center [371, 171] width 16 height 16
select select
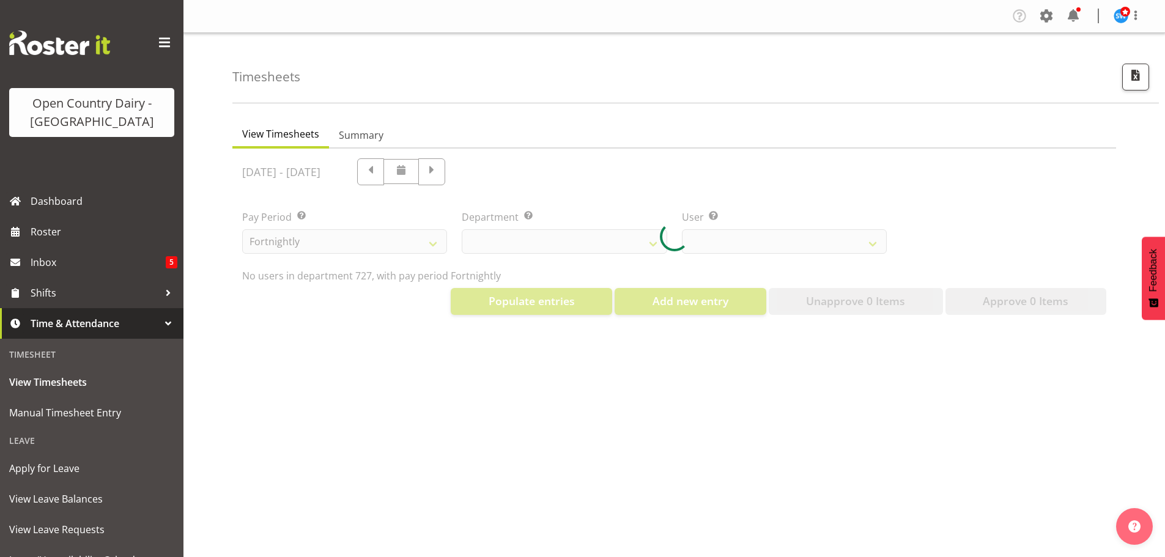
select select "761"
select select "11012"
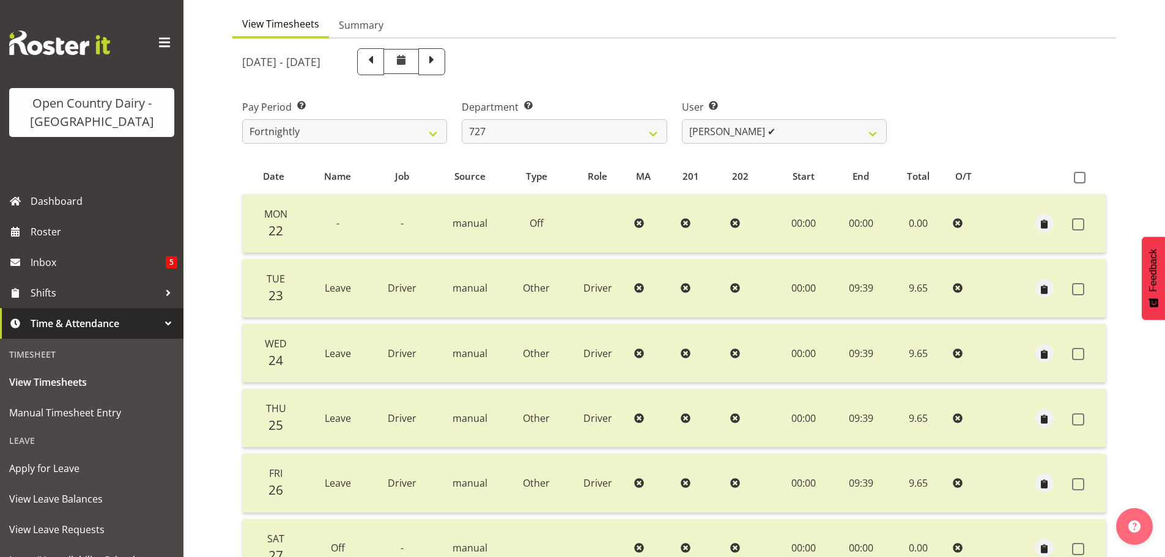
scroll to position [122, 0]
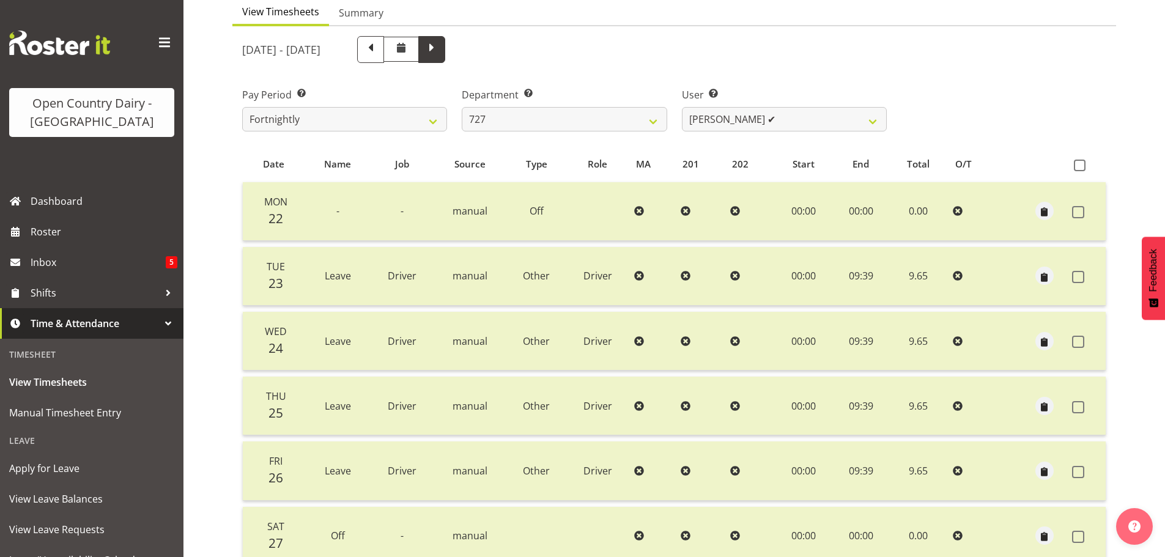
click at [440, 47] on span at bounding box center [432, 48] width 16 height 16
select select
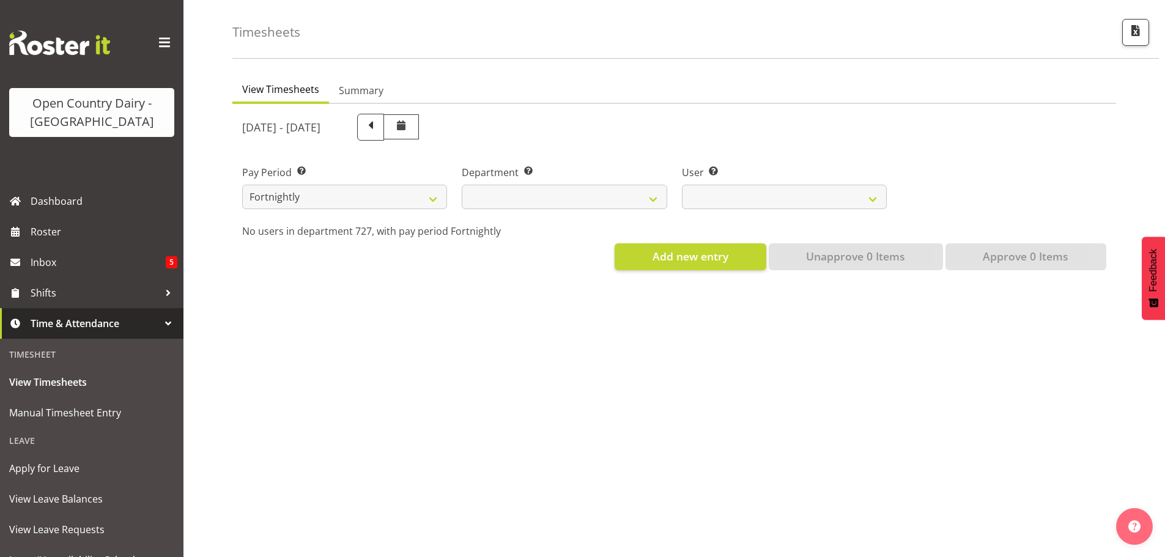
scroll to position [54, 0]
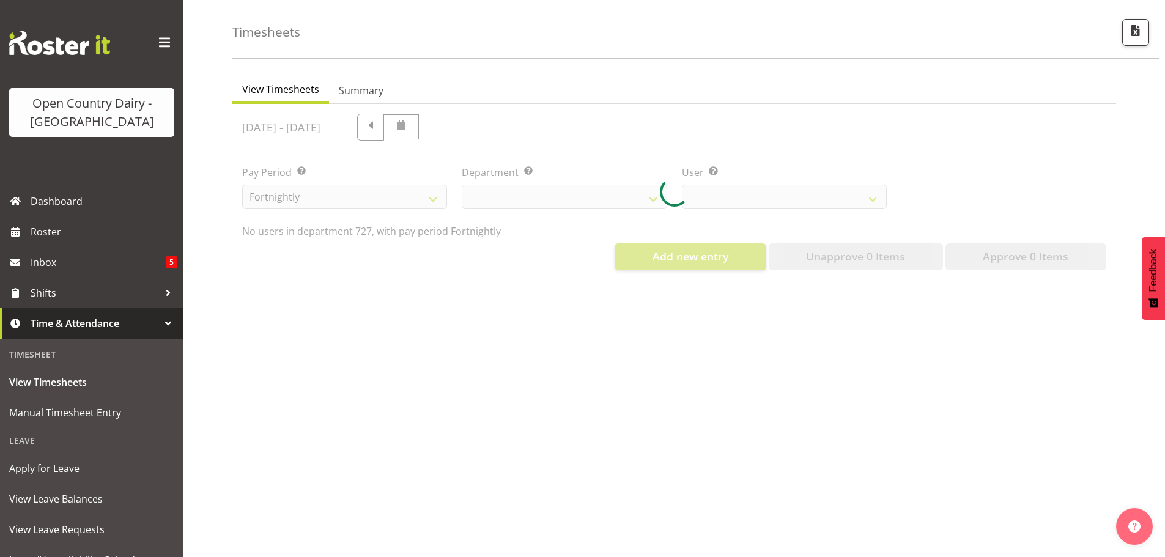
select select "761"
select select "11012"
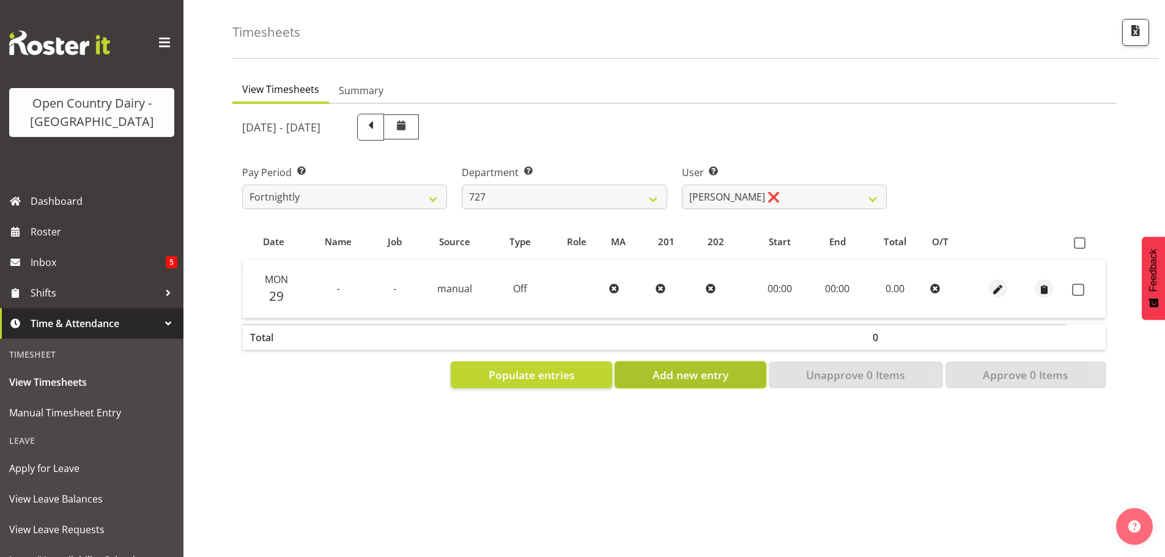
click at [707, 367] on span "Add new entry" at bounding box center [691, 375] width 76 height 16
select select
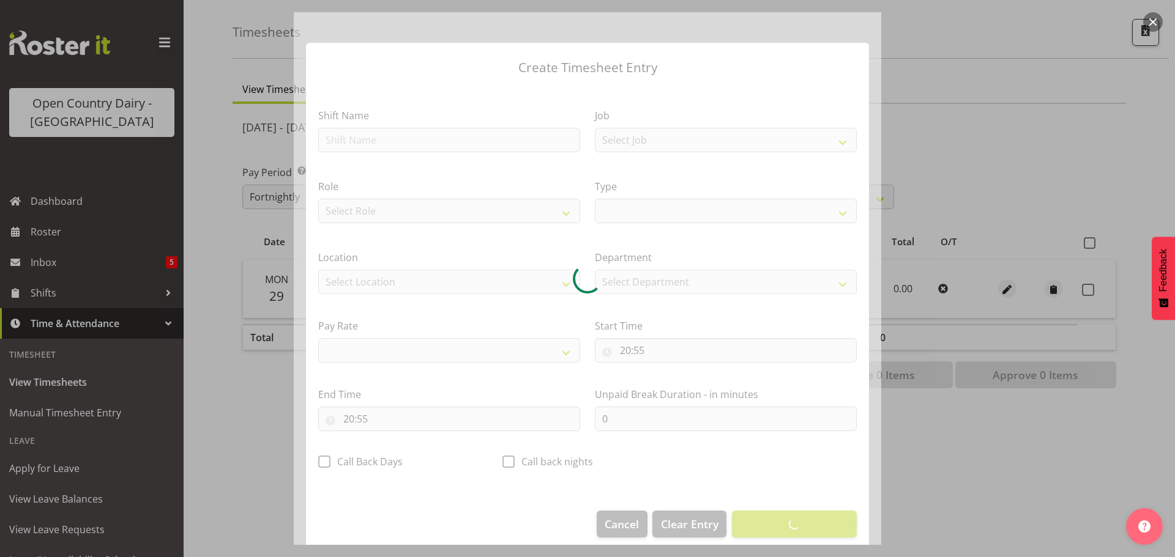
select select
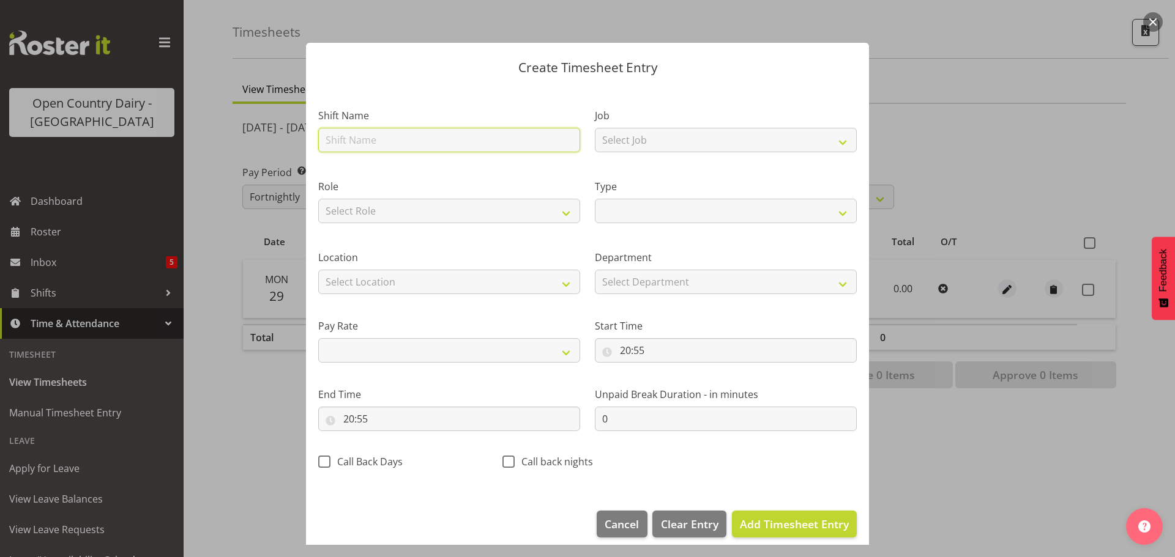
click at [403, 141] on input "text" at bounding box center [449, 140] width 262 height 24
type input "Leave"
select select
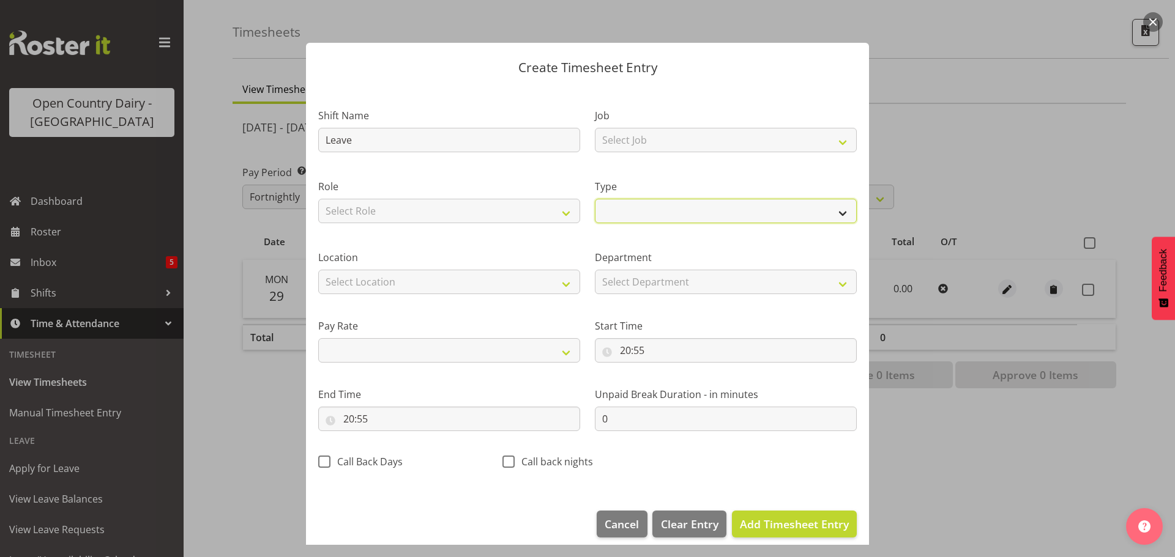
click at [667, 214] on select "Off Standard Public Holiday Public Holiday (Worked) Day In Lieu Annual Leave Si…" at bounding box center [726, 211] width 262 height 24
select select "Sick"
click at [595, 199] on select "Off Standard Public Holiday Public Holiday (Worked) Day In Lieu Annual Leave Si…" at bounding box center [726, 211] width 262 height 24
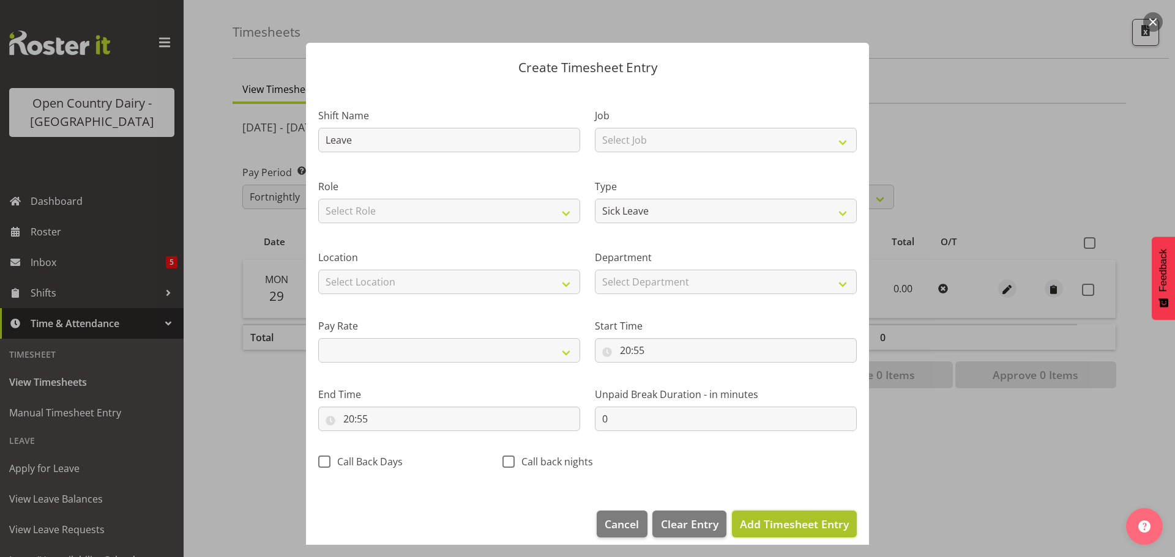
click at [772, 525] on span "Add Timesheet Entry" at bounding box center [794, 524] width 109 height 15
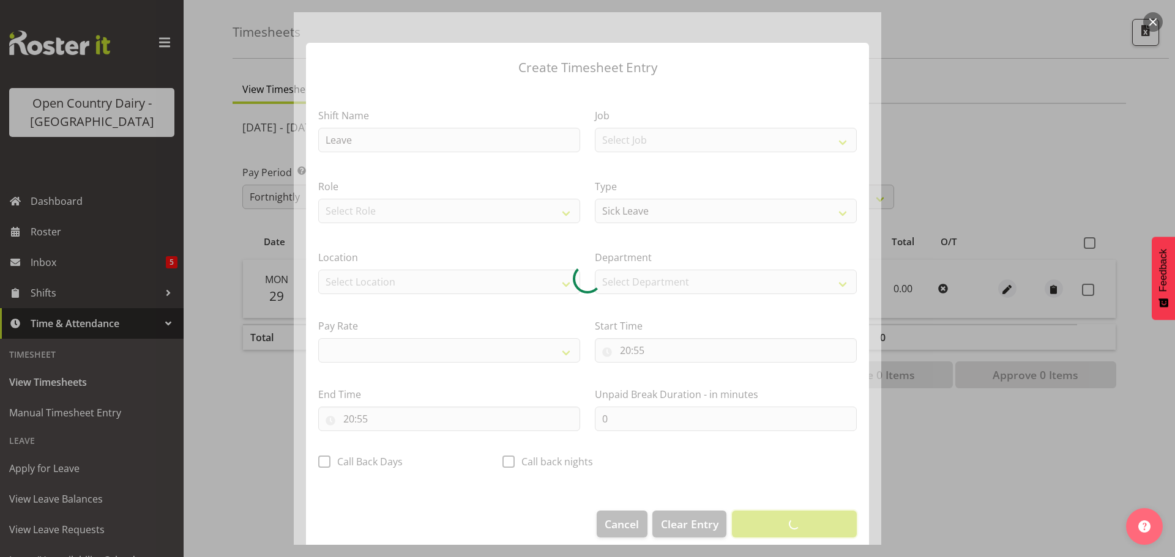
select select
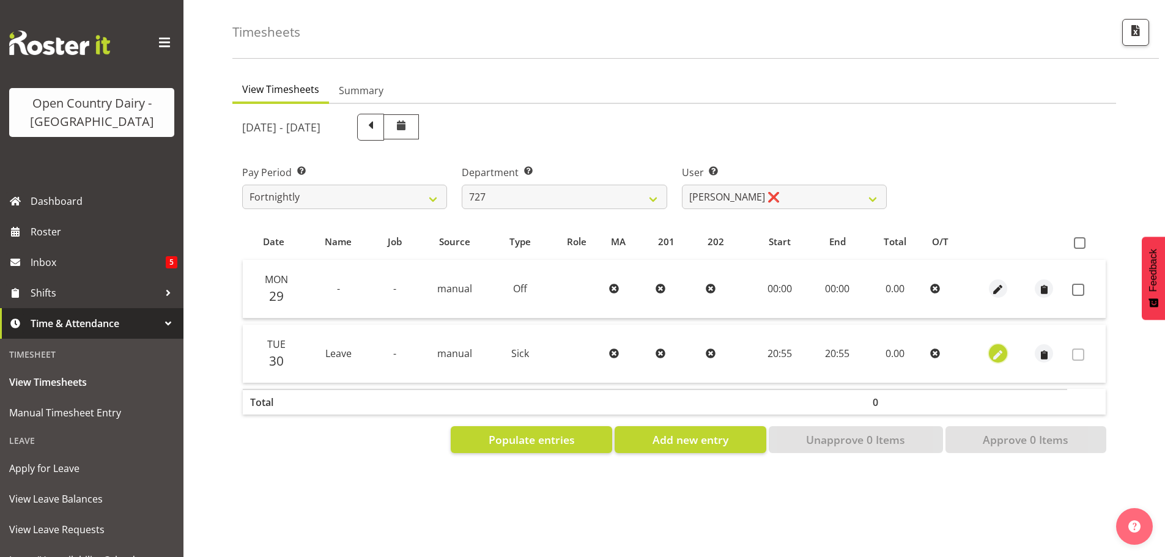
click at [995, 348] on span "button" at bounding box center [999, 355] width 14 height 14
select select "Sick"
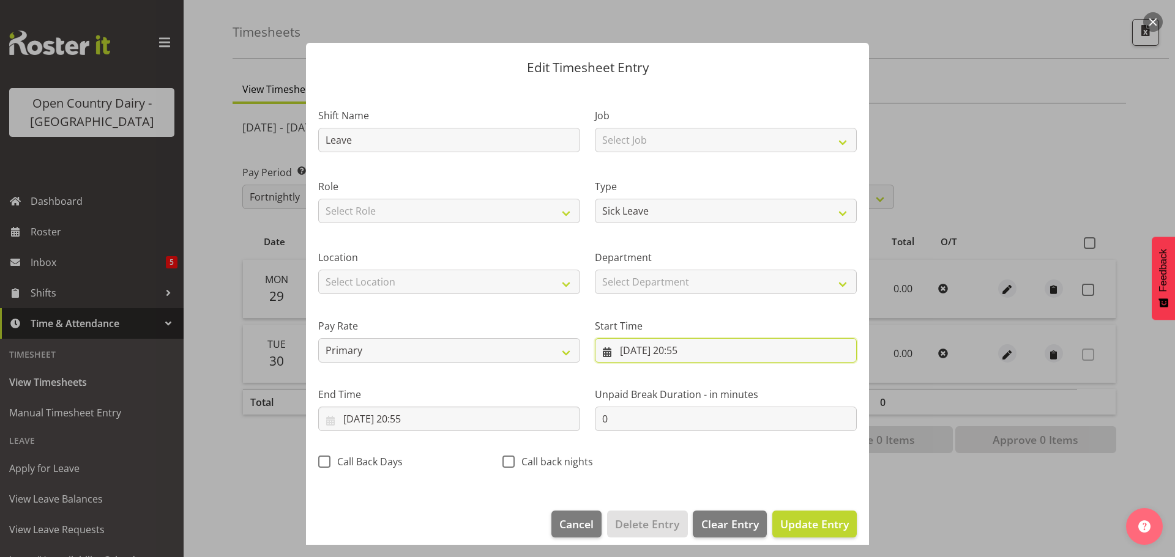
click at [618, 352] on input "30/09/2025, 20:55" at bounding box center [726, 350] width 262 height 24
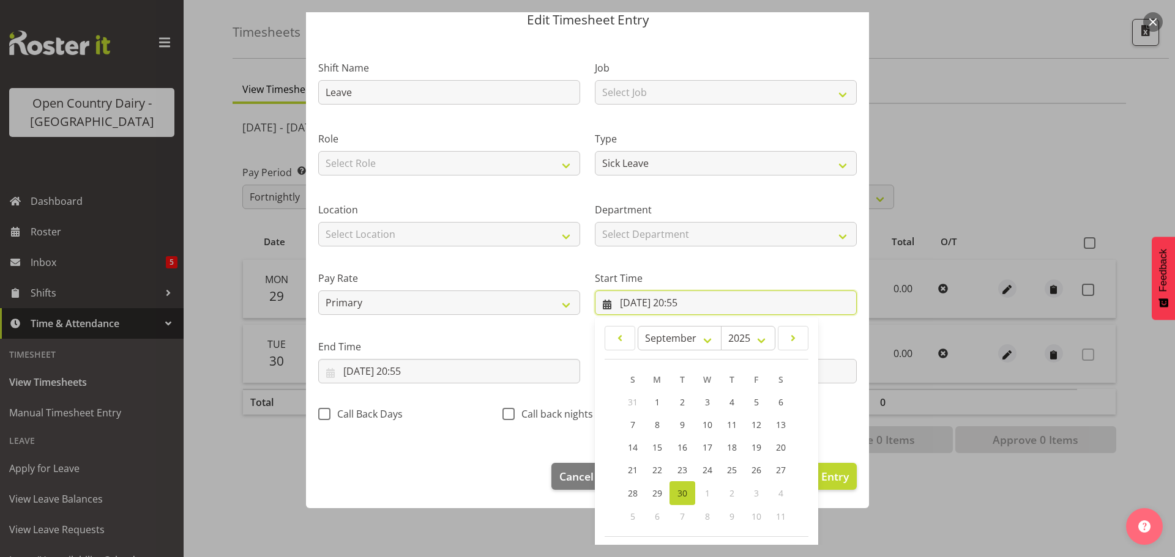
scroll to position [97, 0]
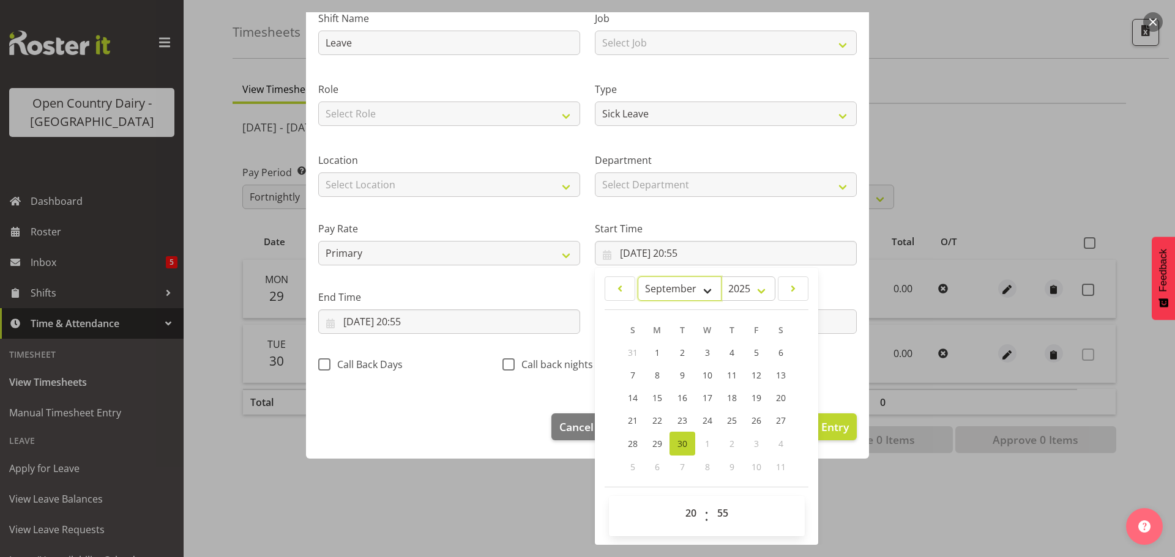
click at [713, 290] on select "January February March April May June July August September October November De…" at bounding box center [679, 289] width 84 height 24
select select "9"
click at [637, 277] on select "January February March April May June July August September October November De…" at bounding box center [679, 289] width 84 height 24
click at [696, 353] on link "1" at bounding box center [707, 353] width 24 height 24
type input "01/10/2025, 20:55"
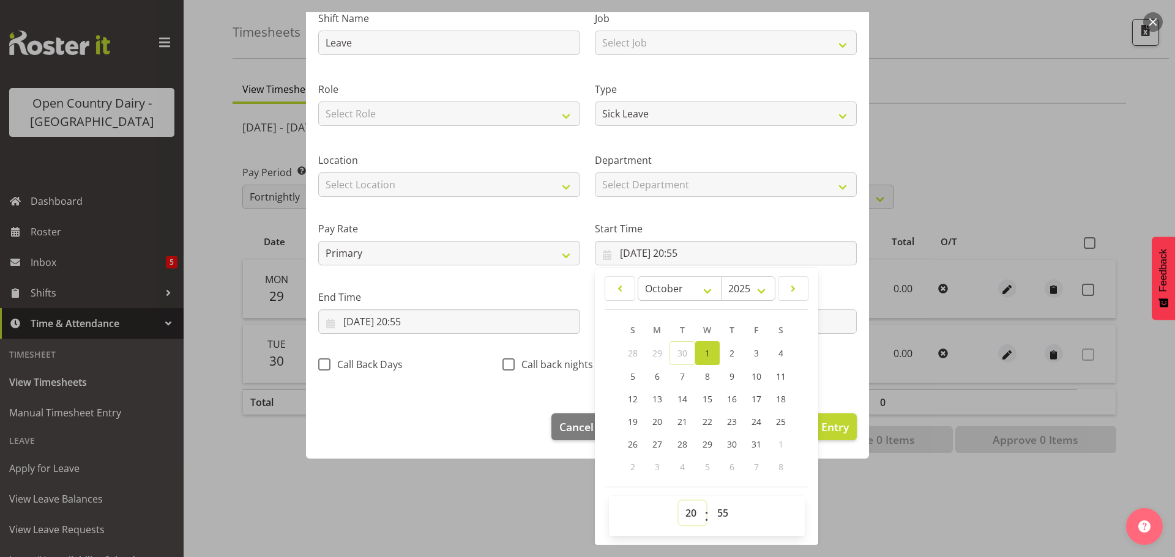
click at [686, 511] on select "00 01 02 03 04 05 06 07 08 09 10 11 12 13 14 15 16 17 18 19 20 21 22 23" at bounding box center [692, 513] width 28 height 24
select select "0"
click at [678, 501] on select "00 01 02 03 04 05 06 07 08 09 10 11 12 13 14 15 16 17 18 19 20 21 22 23" at bounding box center [692, 513] width 28 height 24
type input "01/10/2025, 00:55"
click at [725, 514] on select "00 01 02 03 04 05 06 07 08 09 10 11 12 13 14 15 16 17 18 19 20 21 22 23 24 25 2…" at bounding box center [724, 513] width 28 height 24
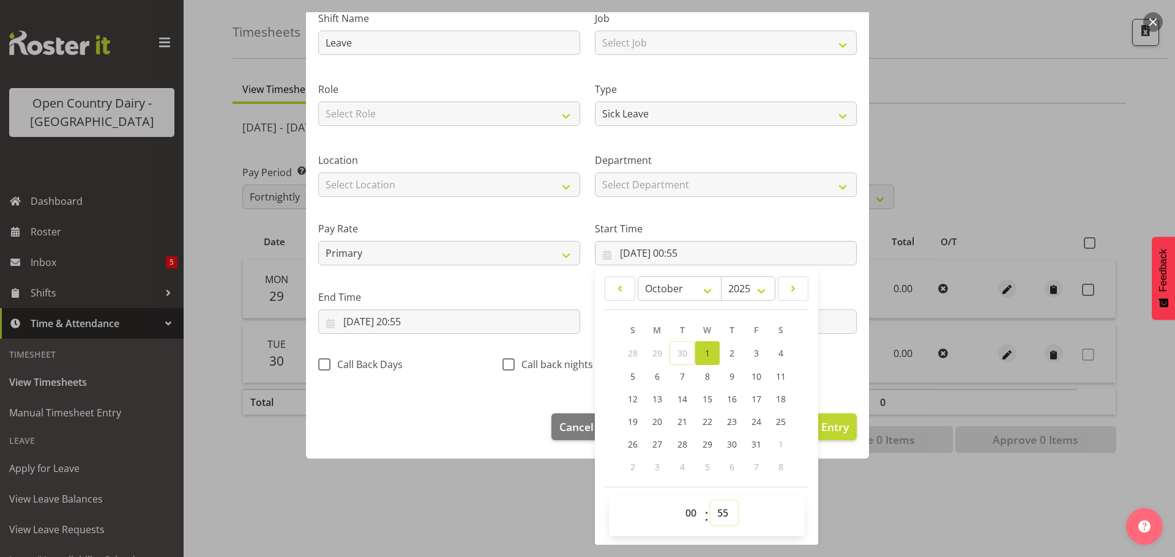
select select "0"
click at [710, 501] on select "00 01 02 03 04 05 06 07 08 09 10 11 12 13 14 15 16 17 18 19 20 21 22 23 24 25 2…" at bounding box center [724, 513] width 28 height 24
type input "01/10/2025, 00:00"
click at [447, 319] on input "30/09/2025, 20:55" at bounding box center [449, 322] width 262 height 24
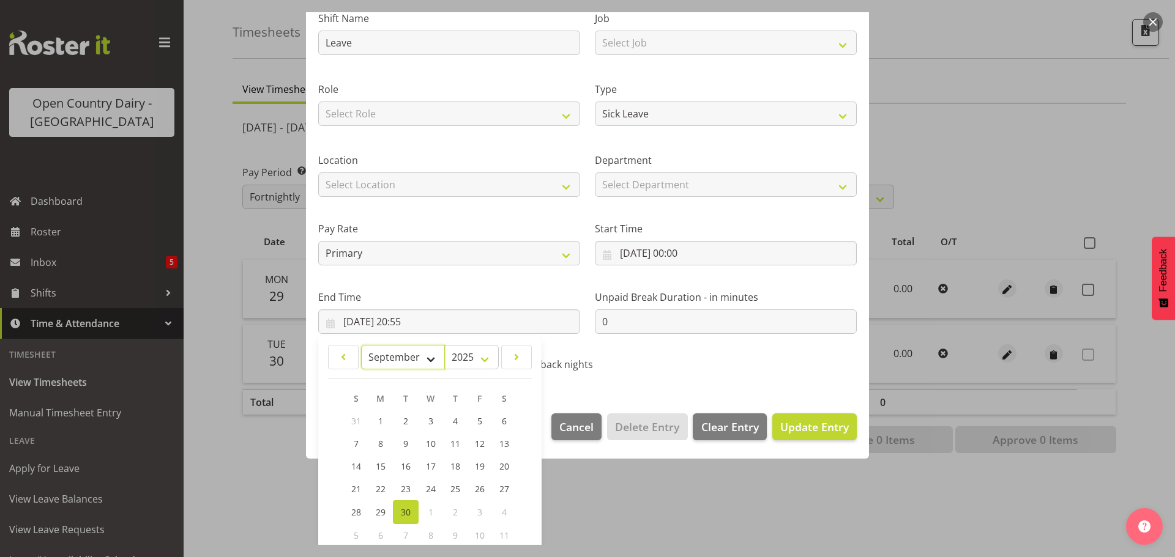
click at [425, 360] on select "January February March April May June July August September October November De…" at bounding box center [403, 357] width 84 height 24
select select "9"
click at [361, 345] on select "January February March April May June July August September October November De…" at bounding box center [403, 357] width 84 height 24
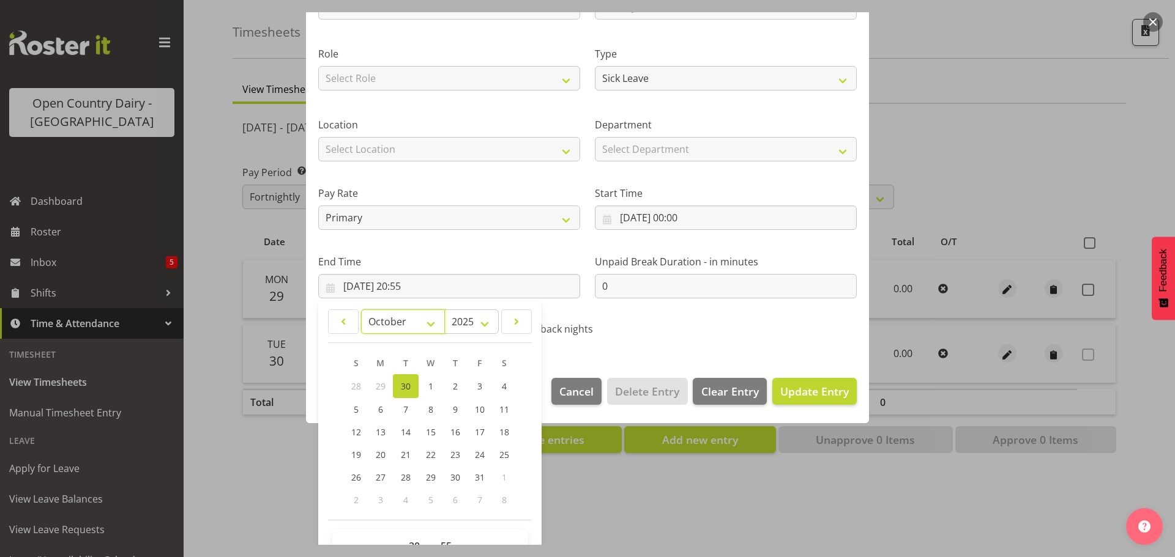
scroll to position [166, 0]
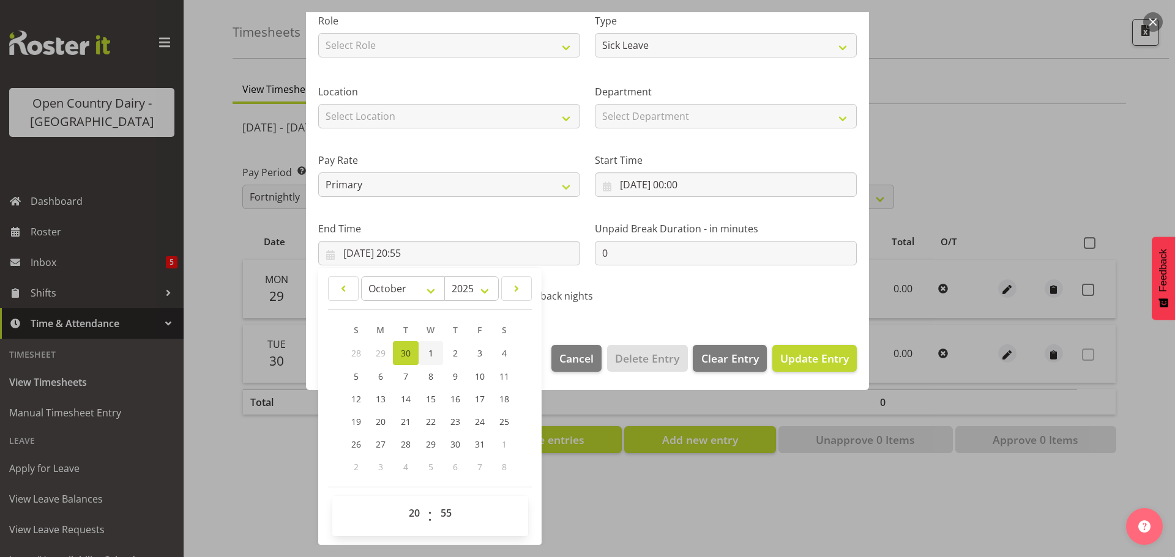
click at [434, 350] on link "1" at bounding box center [430, 353] width 24 height 24
type input "01/10/2025, 20:55"
click at [408, 513] on select "00 01 02 03 04 05 06 07 08 09 10 11 12 13 14 15 16 17 18 19 20 21 22 23" at bounding box center [416, 513] width 28 height 24
select select "9"
click at [402, 501] on select "00 01 02 03 04 05 06 07 08 09 10 11 12 13 14 15 16 17 18 19 20 21 22 23" at bounding box center [416, 513] width 28 height 24
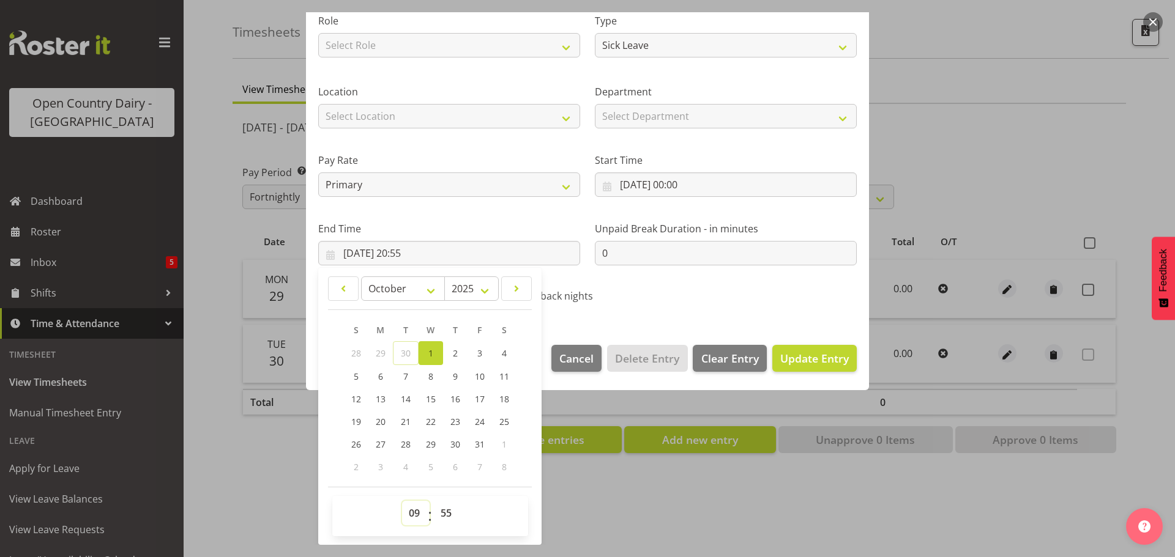
type input "01/10/2025, 09:55"
drag, startPoint x: 444, startPoint y: 508, endPoint x: 441, endPoint y: 502, distance: 7.4
click at [444, 508] on select "00 01 02 03 04 05 06 07 08 09 10 11 12 13 14 15 16 17 18 19 20 21 22 23 24 25 2…" at bounding box center [448, 513] width 28 height 24
select select "39"
click at [434, 501] on select "00 01 02 03 04 05 06 07 08 09 10 11 12 13 14 15 16 17 18 19 20 21 22 23 24 25 2…" at bounding box center [448, 513] width 28 height 24
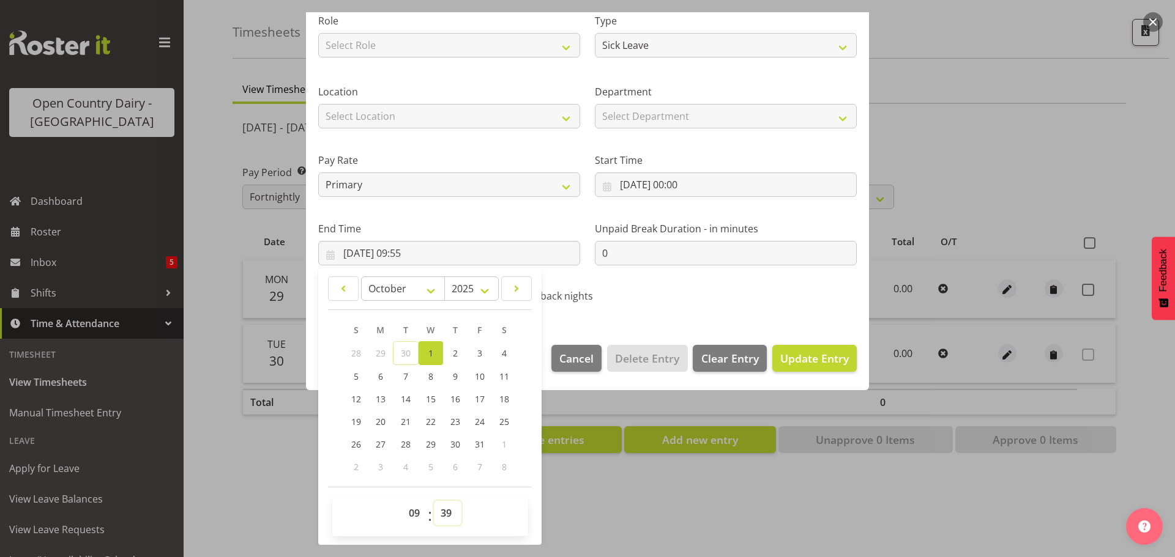
type input "01/10/2025, 09:39"
click at [797, 362] on span "Update Entry" at bounding box center [814, 358] width 69 height 15
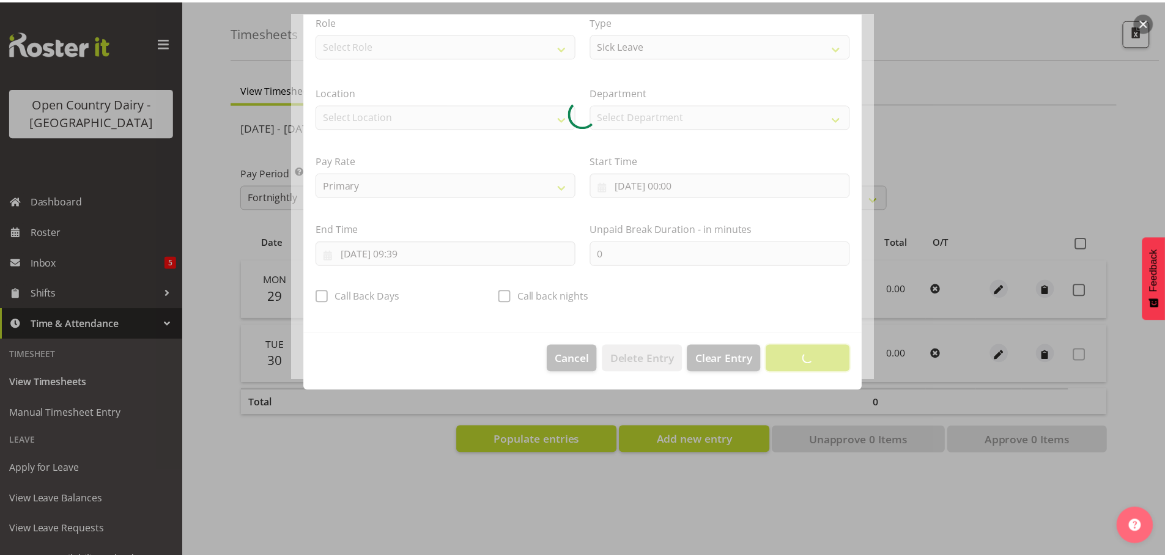
scroll to position [11, 0]
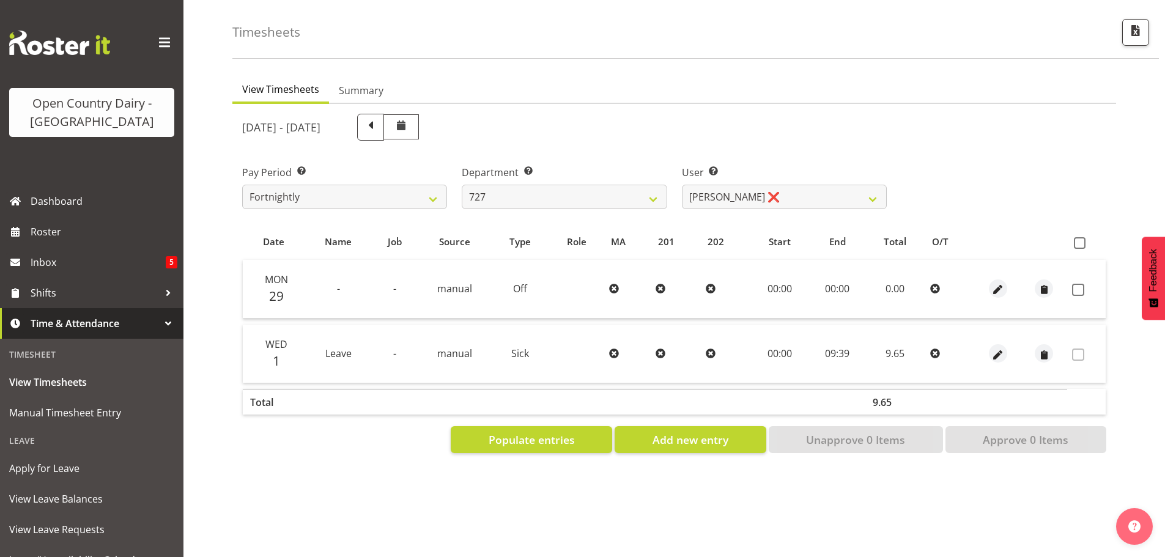
click at [910, 148] on div "Pay Period Select which pay period you would like to view. Fortnightly Departme…" at bounding box center [674, 182] width 879 height 69
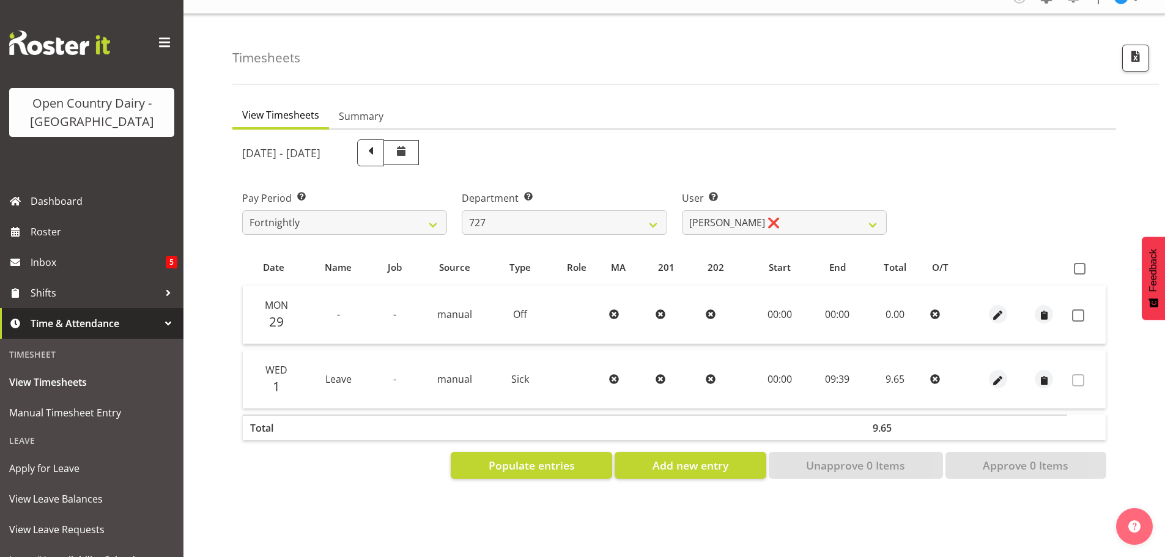
scroll to position [0, 0]
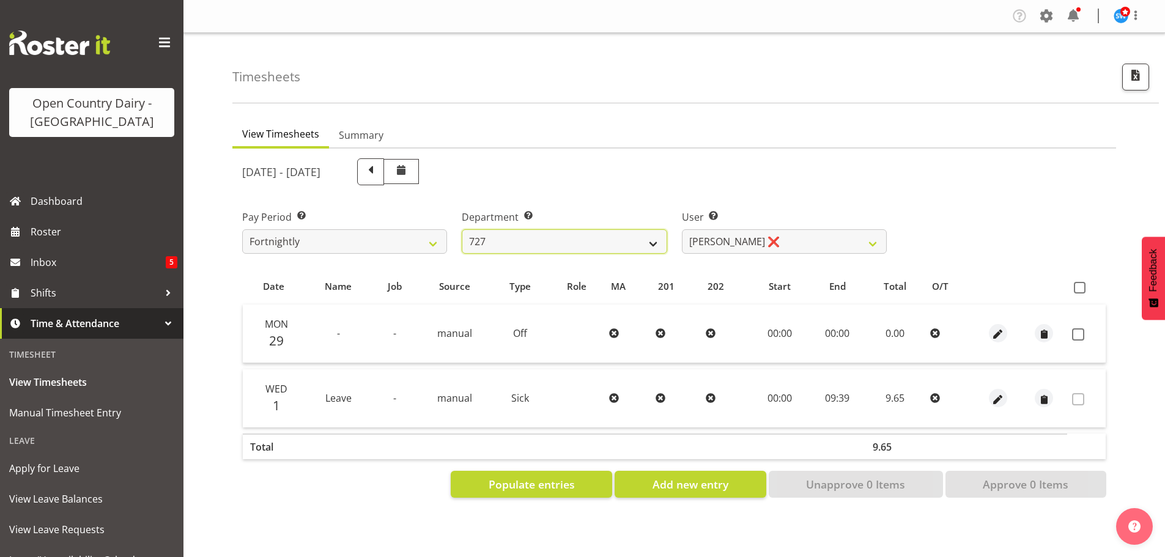
click at [506, 244] on select "701 702 703 704 705 706 707 708 709 710 711 712 713 714 715 716 717 718 719 720" at bounding box center [564, 241] width 205 height 24
select select "802"
click at [462, 229] on select "701 702 703 704 705 706 707 708 709 710 711 712 713 714 715 716 717 718 719 720" at bounding box center [564, 241] width 205 height 24
select select "8160"
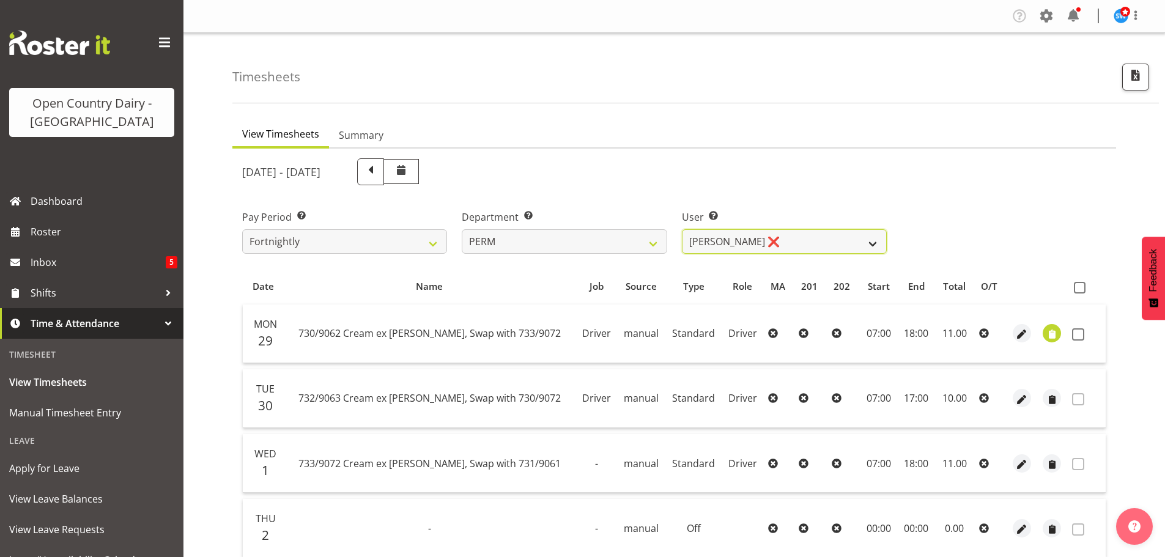
click at [786, 245] on select "Abhilash Antony ❌ Amba Swann ❌ Chris Kneebone ❌ Haley Galecki ❌ Jayden Vincent …" at bounding box center [784, 241] width 205 height 24
click at [633, 236] on select "701 702 703 704 705 706 707 708 709 710 711 712 713 714 715 716 717 718 719 720" at bounding box center [564, 241] width 205 height 24
select select "880"
click at [462, 229] on select "701 702 703 704 705 706 707 708 709 710 711 712 713 714 715 716 717 718 719 720" at bounding box center [564, 241] width 205 height 24
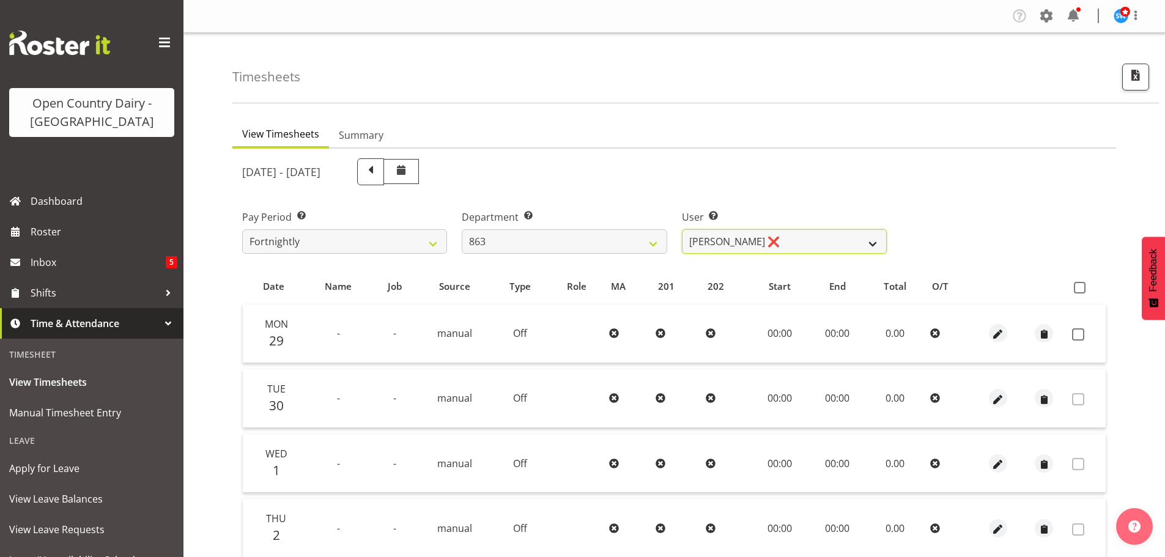
click at [725, 240] on select "Billy Walters ❌ Glyn Spiller ❌ Mike Paki ❌ Paul Bunyan ❌" at bounding box center [784, 241] width 205 height 24
select select "11251"
click at [682, 229] on select "Billy Walters ❌ Glyn Spiller ❌ Mike Paki ❌ Paul Bunyan ❌" at bounding box center [784, 241] width 205 height 24
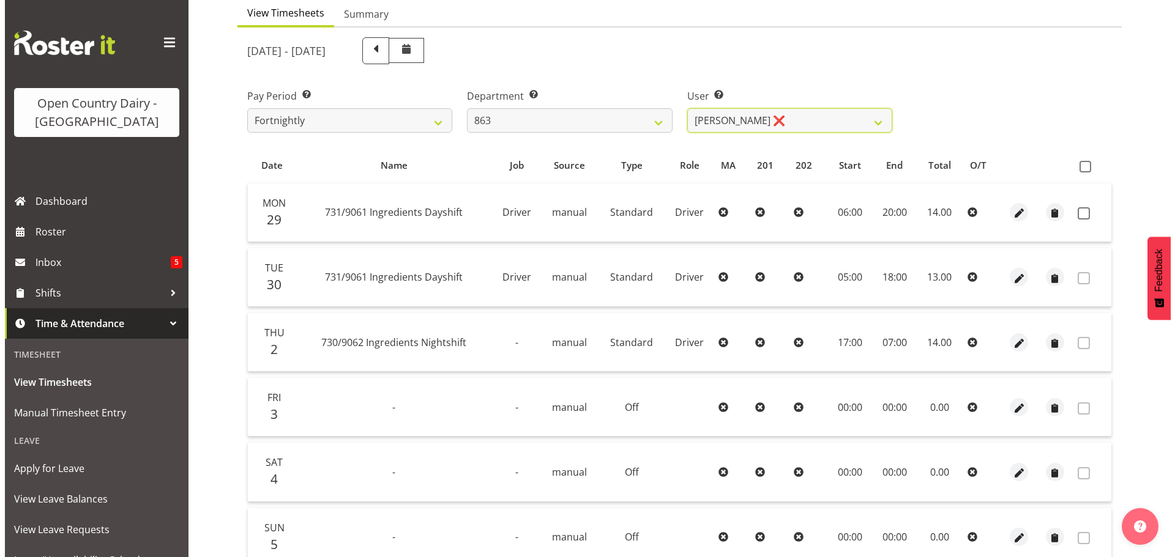
scroll to position [106, 0]
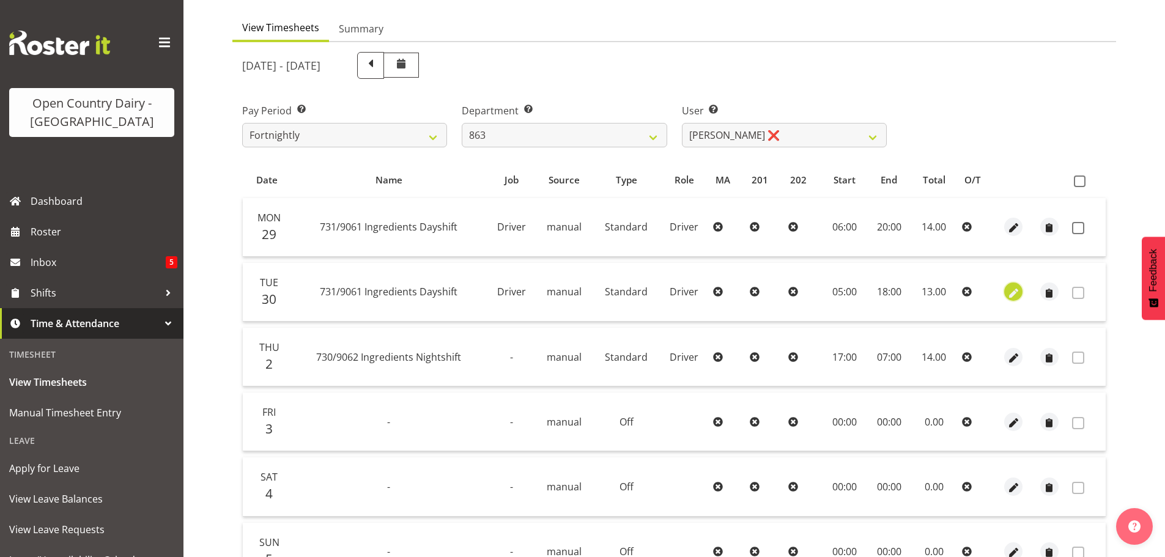
click at [1012, 293] on span "button" at bounding box center [1014, 293] width 14 height 14
select select "Standard"
select select "802"
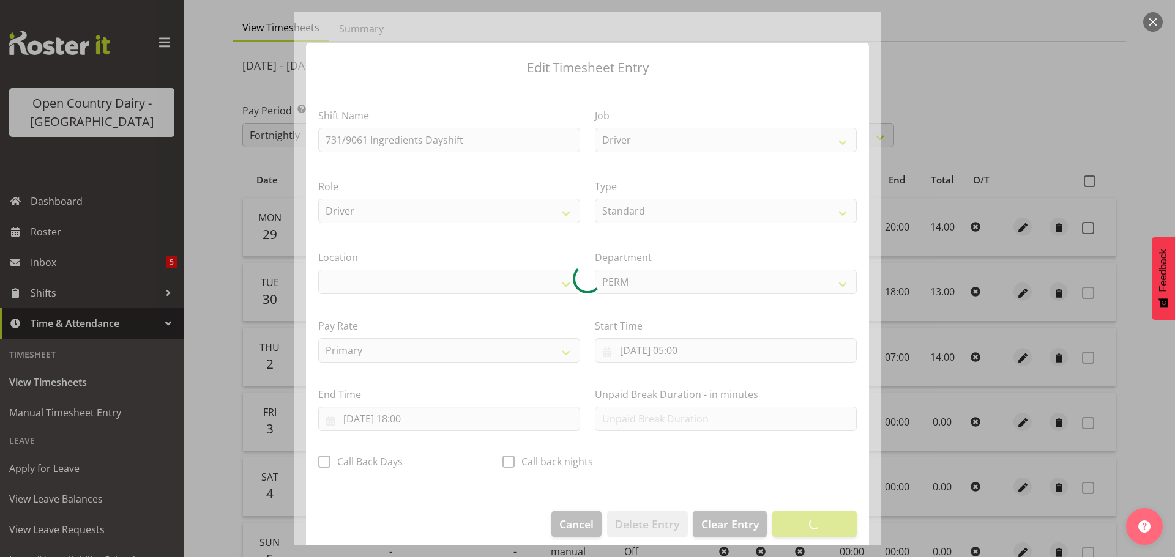
select select "1166"
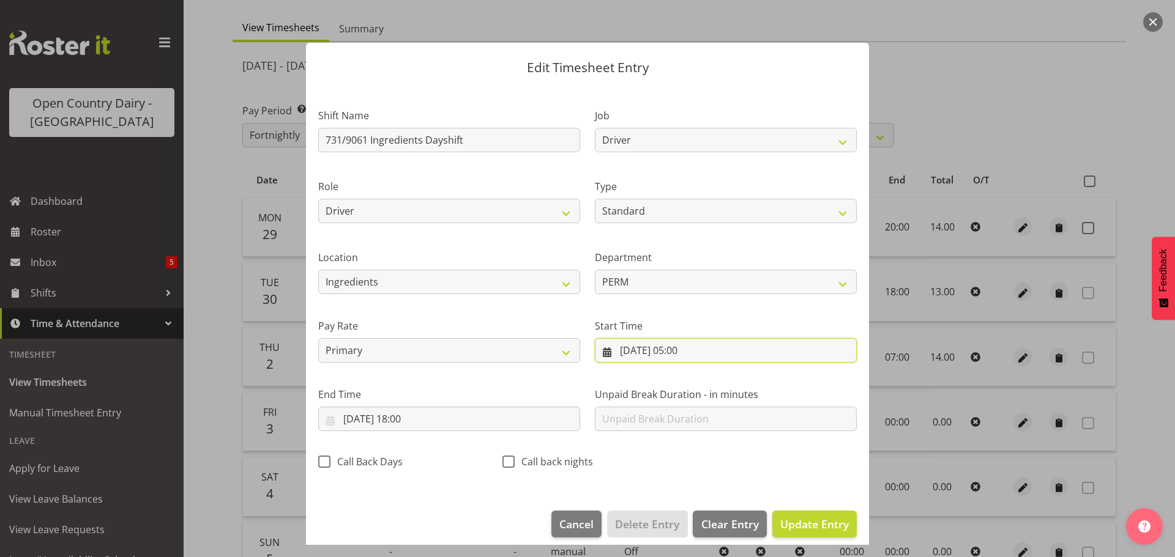
click at [683, 350] on input "30/09/2025, 05:00" at bounding box center [726, 350] width 262 height 24
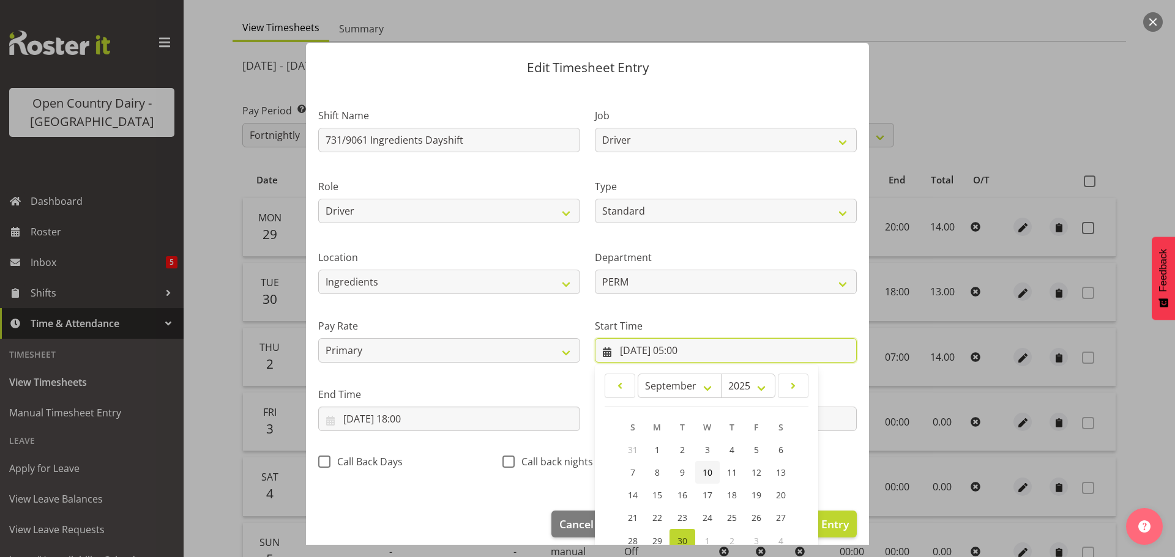
scroll to position [97, 0]
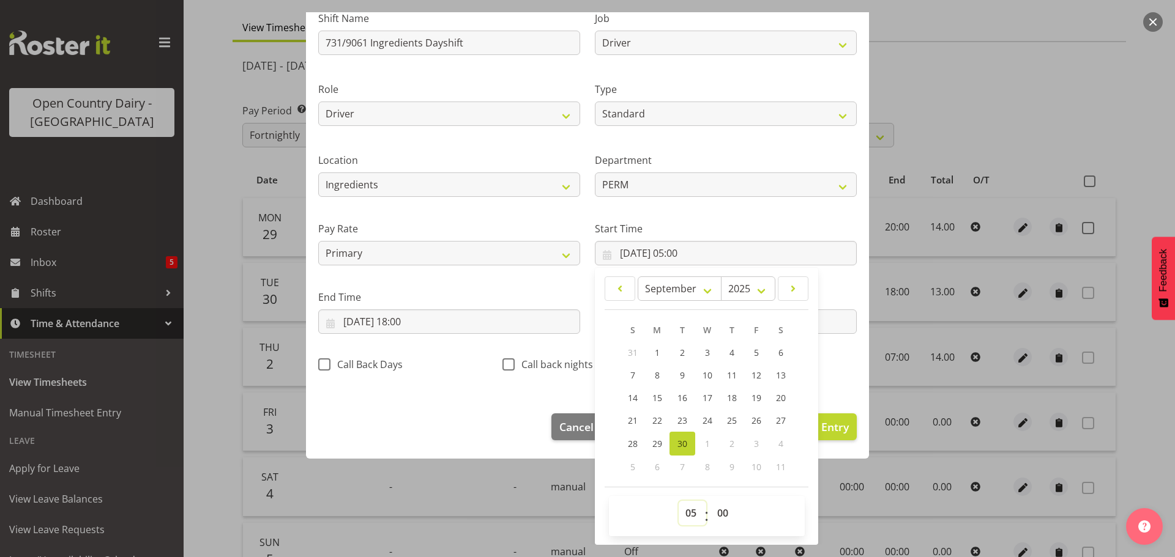
click at [684, 510] on select "00 01 02 03 04 05 06 07 08 09 10 11 12 13 14 15 16 17 18 19 20 21 22 23" at bounding box center [692, 513] width 28 height 24
select select "6"
click at [678, 501] on select "00 01 02 03 04 05 06 07 08 09 10 11 12 13 14 15 16 17 18 19 20 21 22 23" at bounding box center [692, 513] width 28 height 24
type input "30/09/2025, 06:00"
click at [482, 392] on section "Shift Name 731/9061 Ingredients Dayshift Job Driver Driver supervisor Support R…" at bounding box center [587, 195] width 563 height 412
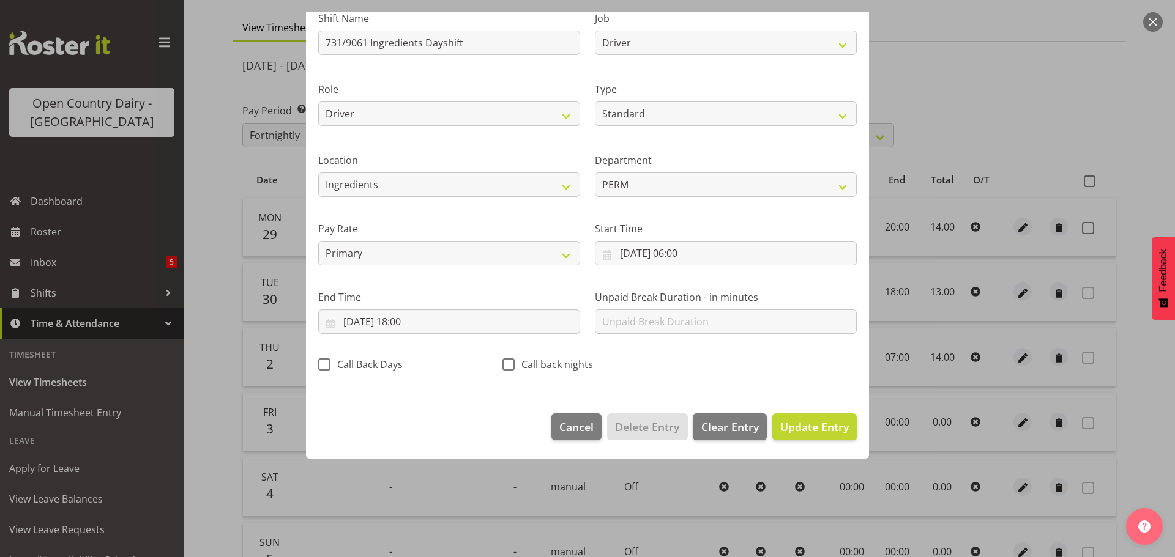
scroll to position [11, 0]
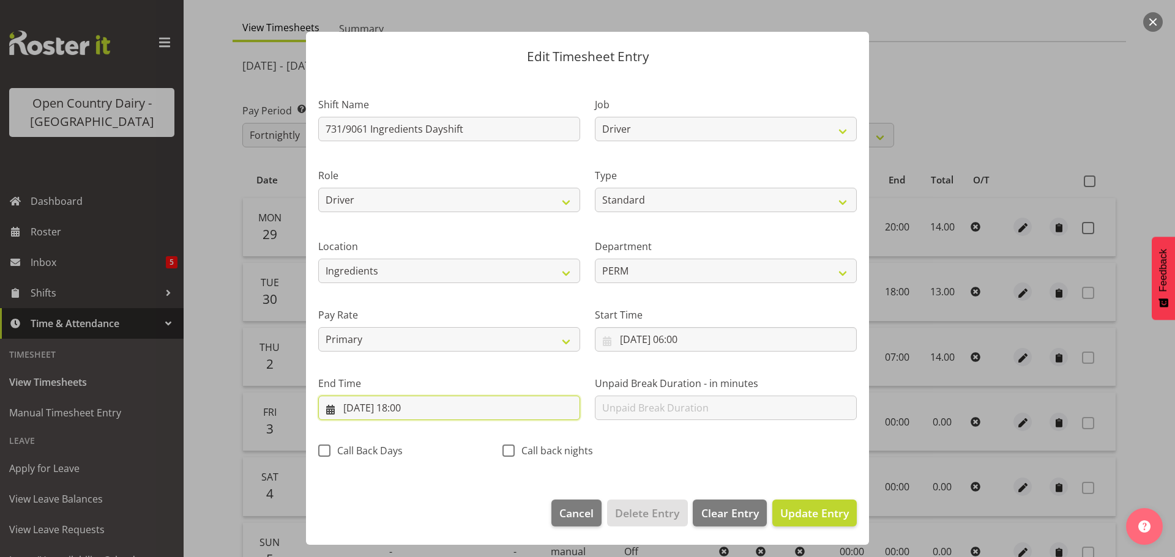
click at [412, 407] on input "30/09/2025, 18:00" at bounding box center [449, 408] width 262 height 24
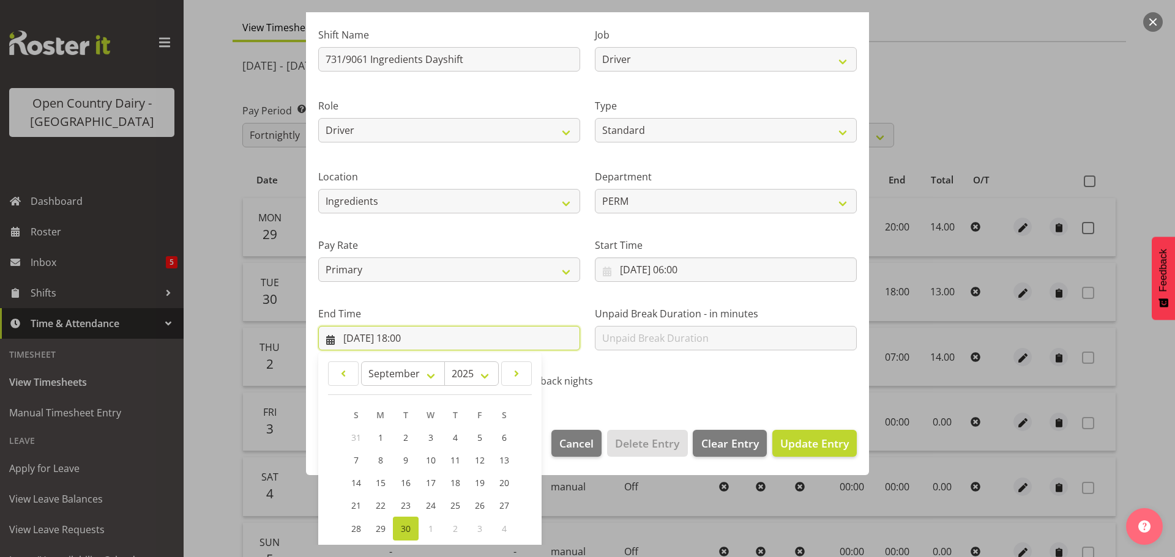
scroll to position [166, 0]
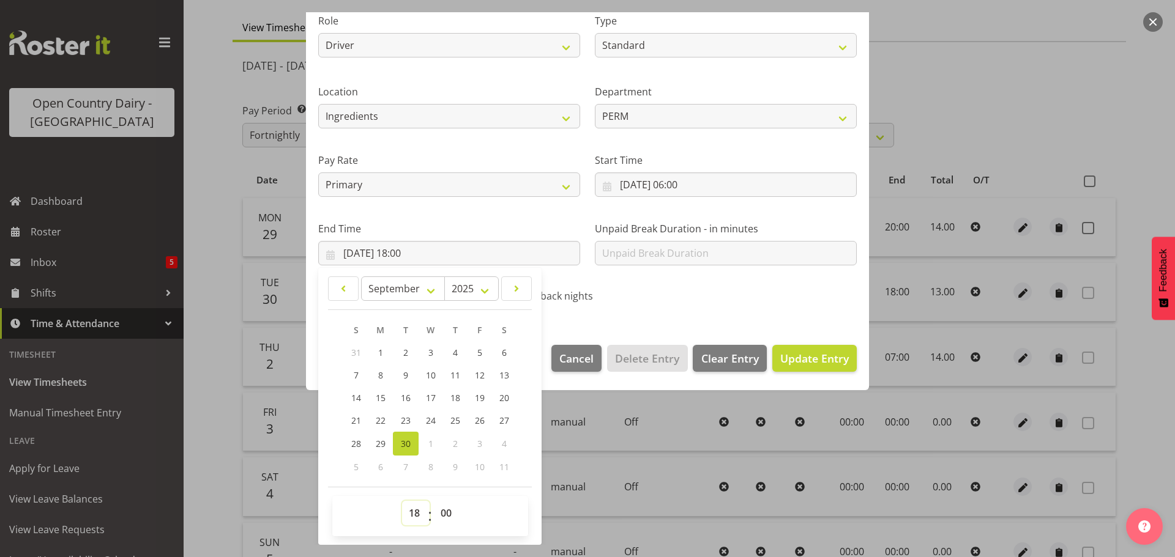
click at [417, 512] on select "00 01 02 03 04 05 06 07 08 09 10 11 12 13 14 15 16 17 18 19 20 21 22 23" at bounding box center [416, 513] width 28 height 24
select select "20"
click at [402, 501] on select "00 01 02 03 04 05 06 07 08 09 10 11 12 13 14 15 16 17 18 19 20 21 22 23" at bounding box center [416, 513] width 28 height 24
type input "30/09/2025, 20:00"
click at [790, 361] on span "Update Entry" at bounding box center [814, 358] width 69 height 15
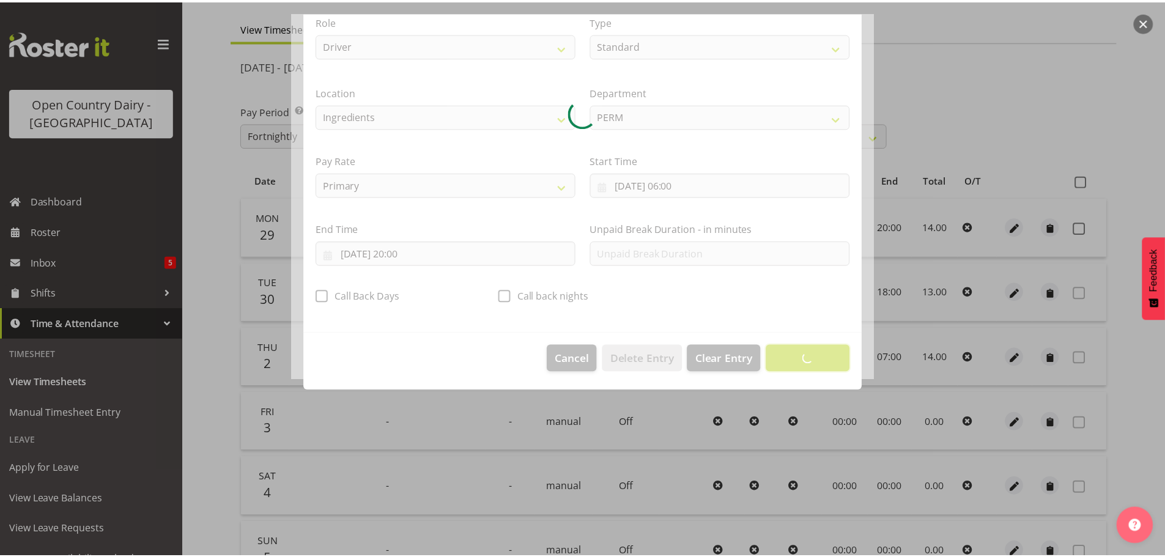
scroll to position [11, 0]
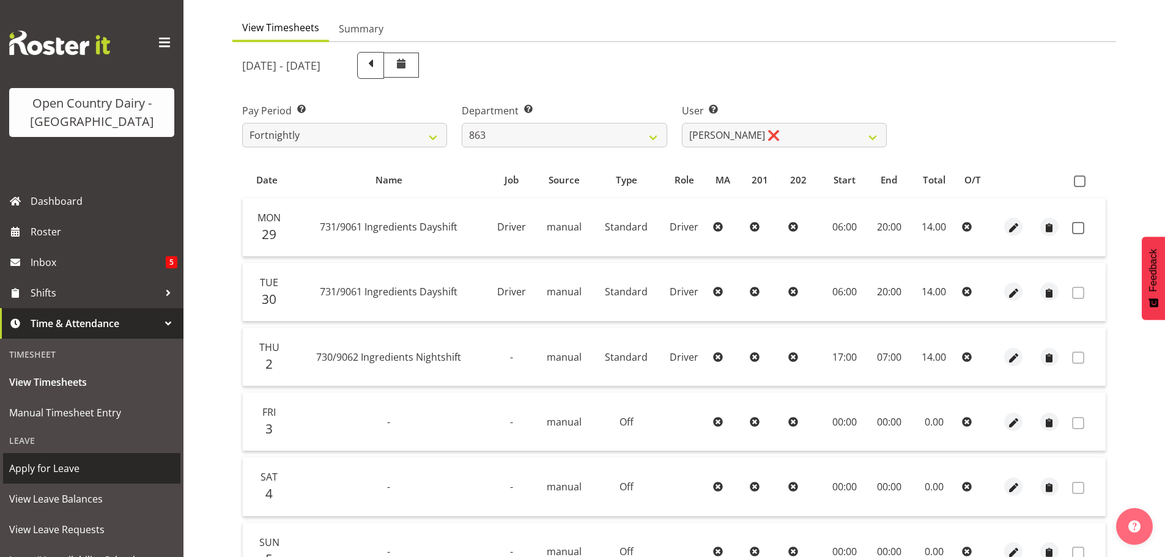
click at [61, 468] on span "Apply for Leave" at bounding box center [91, 468] width 165 height 18
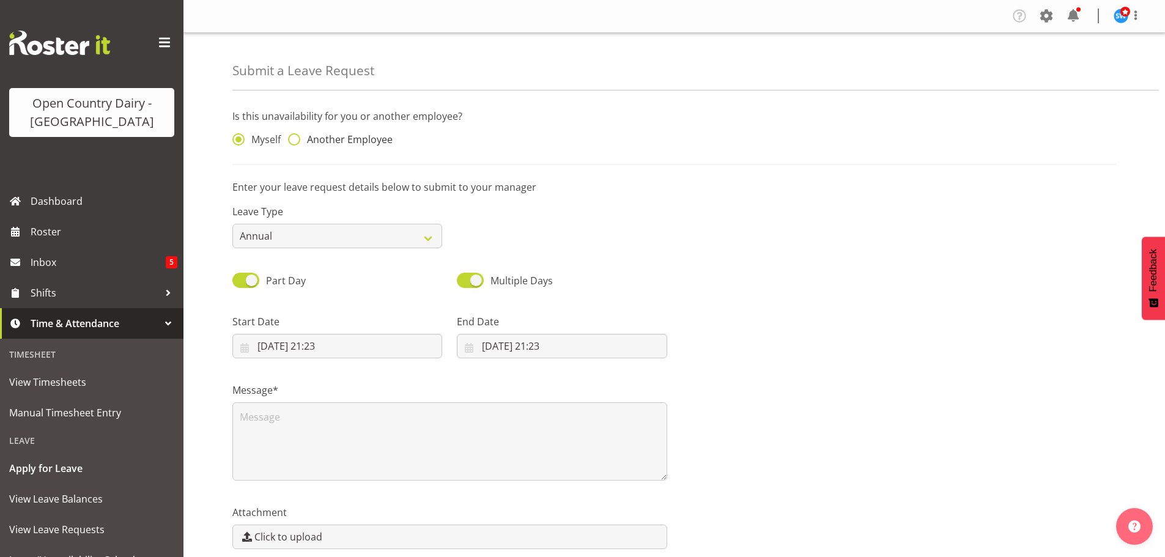
click at [294, 139] on span at bounding box center [294, 139] width 12 height 12
click at [294, 139] on input "Another Employee" at bounding box center [292, 140] width 8 height 8
radio input "true"
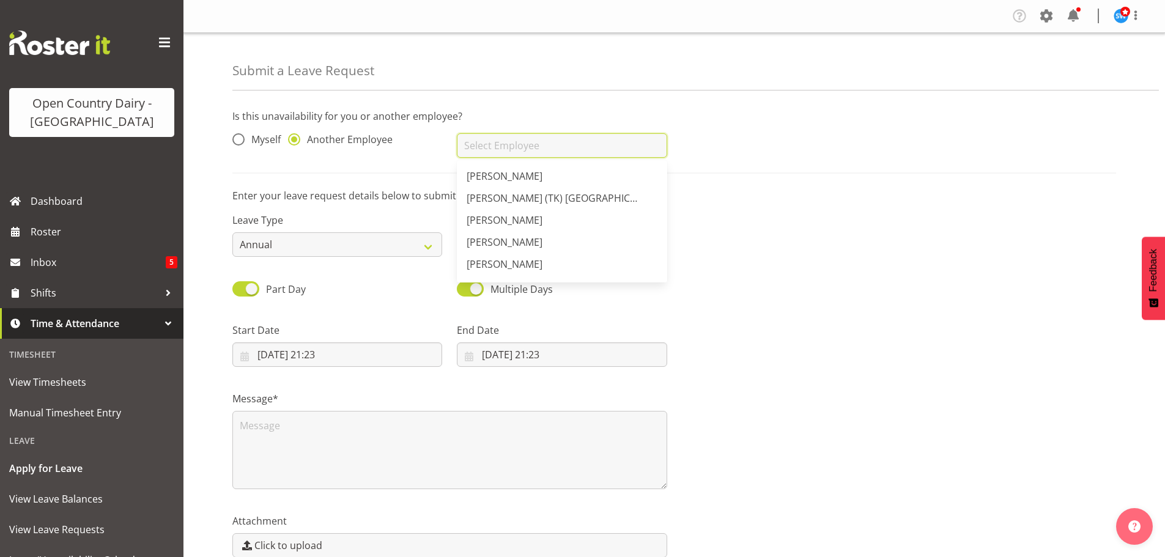
click at [486, 147] on input "text" at bounding box center [562, 145] width 210 height 24
click at [495, 188] on link "[PERSON_NAME]" at bounding box center [562, 198] width 210 height 22
type input "[PERSON_NAME]"
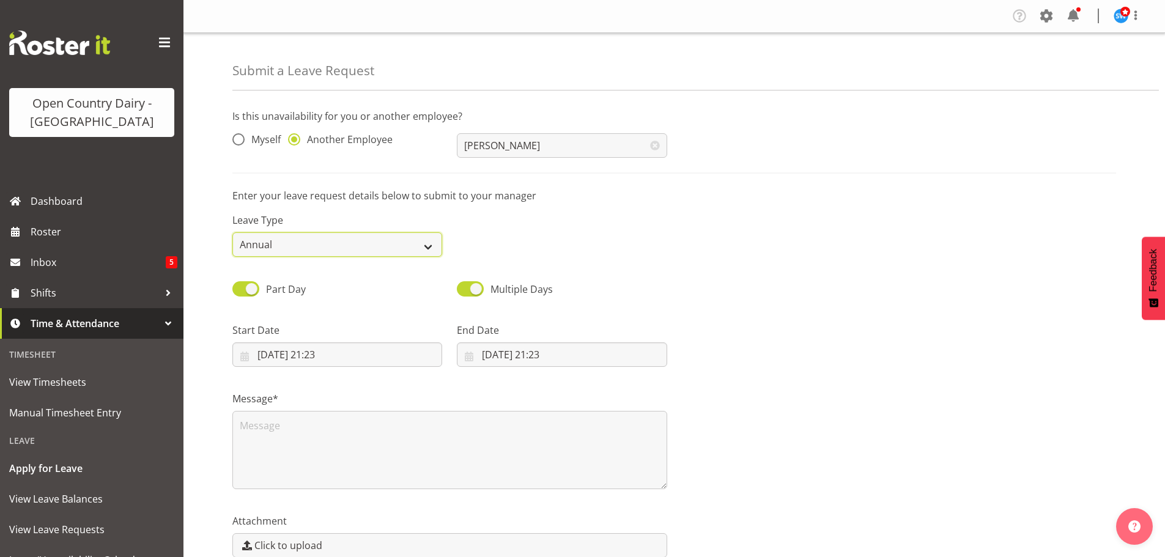
click at [346, 244] on select "Annual Sick Leave Without Pay Bereavement Domestic Violence Parental Jury Servi…" at bounding box center [337, 244] width 210 height 24
select select "Sick"
click at [232, 232] on select "Annual Sick Leave Without Pay Bereavement Domestic Violence Parental Jury Servi…" at bounding box center [337, 244] width 210 height 24
click at [337, 347] on input "[DATE] 21:23" at bounding box center [337, 355] width 210 height 24
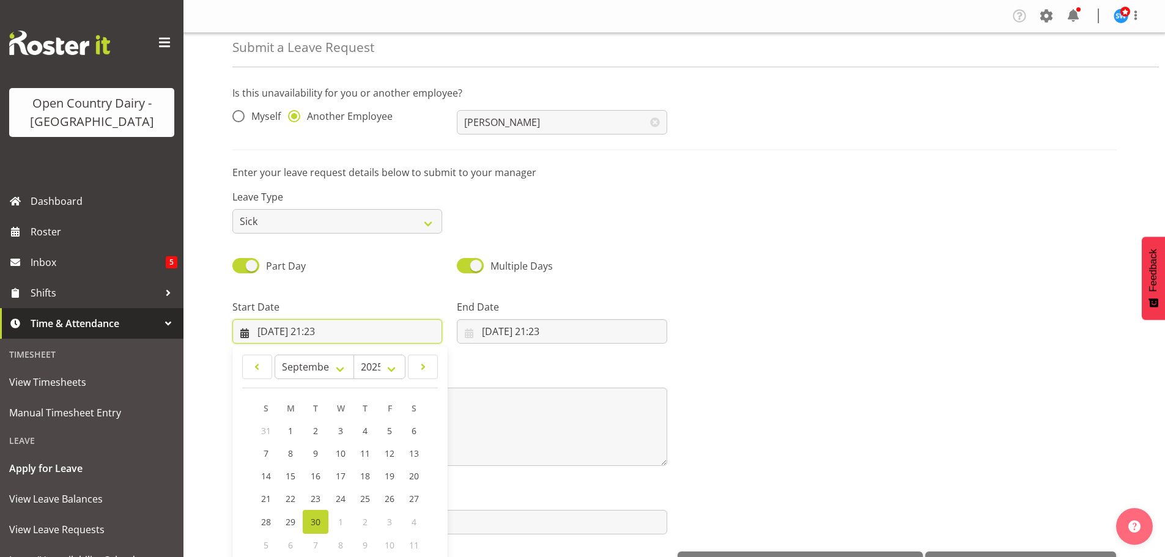
scroll to position [35, 0]
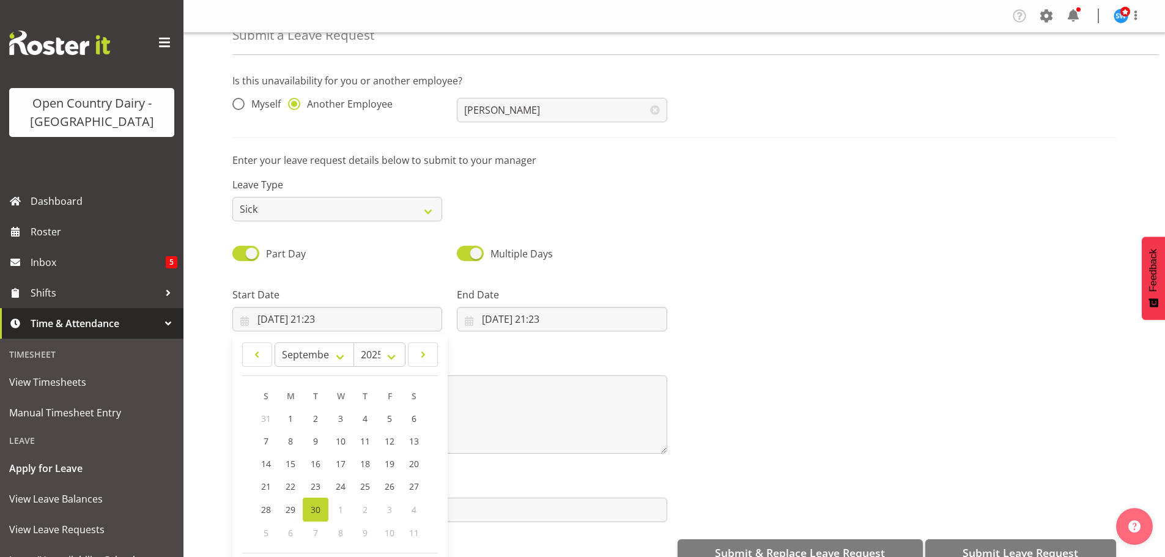
click at [339, 513] on div "1" at bounding box center [341, 510] width 24 height 24
click at [346, 357] on select "January February March April May June July August September October November De…" at bounding box center [315, 355] width 80 height 24
select select "9"
click at [275, 343] on select "January February March April May June July August September October November De…" at bounding box center [315, 355] width 80 height 24
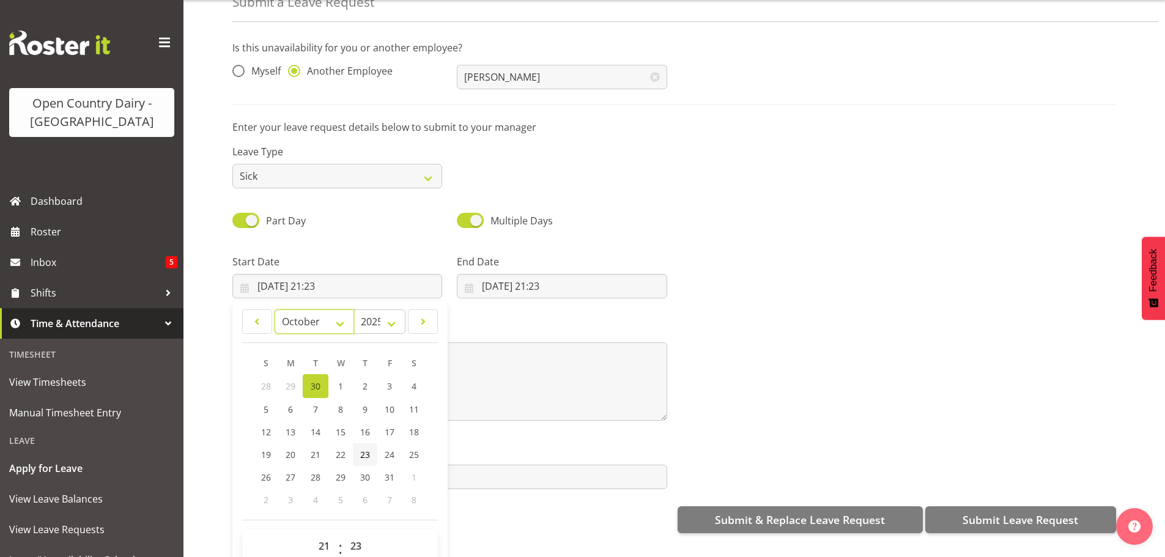
scroll to position [63, 0]
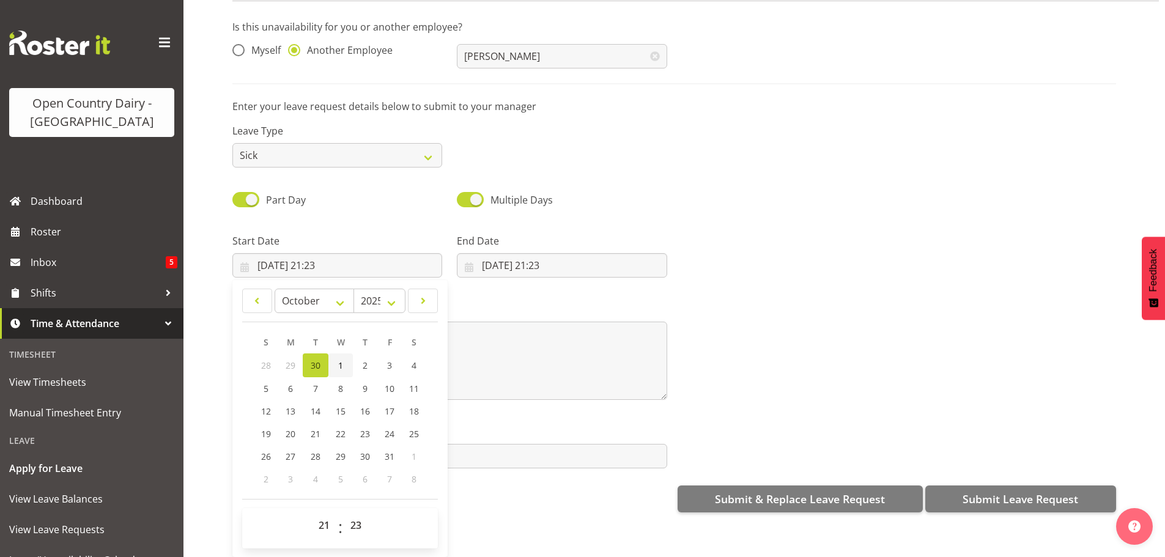
click at [332, 362] on link "1" at bounding box center [341, 366] width 24 height 24
type input "[DATE] 21:23"
click at [330, 518] on select "00 01 02 03 04 05 06 07 08 09 10 11 12 13 14 15 16 17 18 19 20 21 22 23" at bounding box center [326, 525] width 28 height 24
select select "6"
click at [312, 513] on select "00 01 02 03 04 05 06 07 08 09 10 11 12 13 14 15 16 17 18 19 20 21 22 23" at bounding box center [326, 525] width 28 height 24
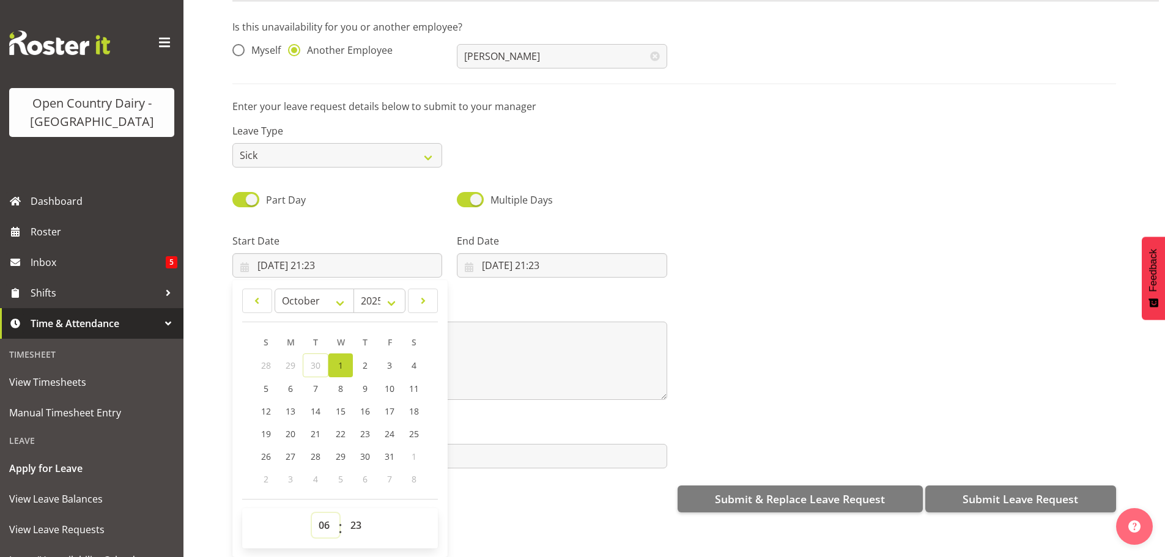
type input "[DATE] 06:23"
click at [351, 513] on select "00 01 02 03 04 05 06 07 08 09 10 11 12 13 14 15 16 17 18 19 20 21 22 23 24 25 2…" at bounding box center [358, 525] width 28 height 24
select select "30"
click at [344, 513] on select "00 01 02 03 04 05 06 07 08 09 10 11 12 13 14 15 16 17 18 19 20 21 22 23 24 25 2…" at bounding box center [358, 525] width 28 height 24
type input "[DATE] 06:30"
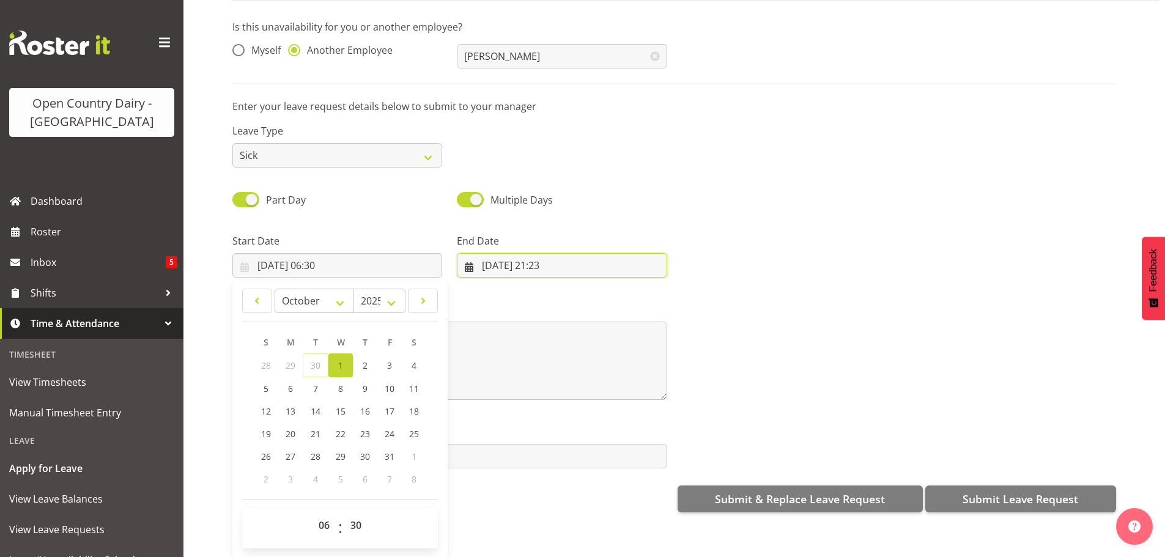
click at [511, 259] on input "[DATE] 21:23" at bounding box center [562, 265] width 210 height 24
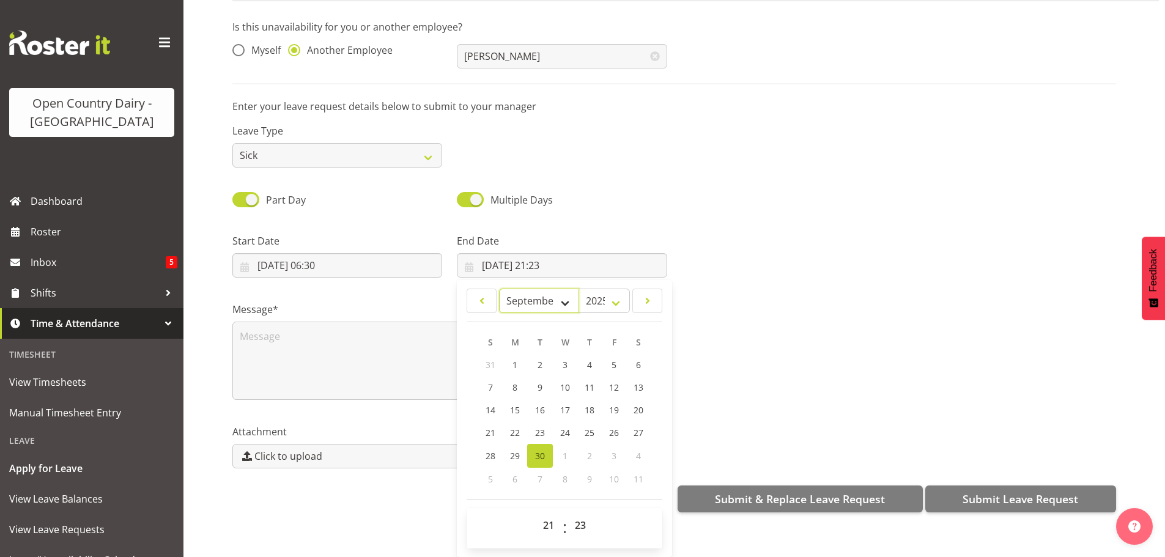
click at [562, 294] on select "January February March April May June July August September October November De…" at bounding box center [539, 301] width 80 height 24
select select "9"
click at [499, 289] on select "January February March April May June July August September October November De…" at bounding box center [539, 301] width 80 height 24
click at [563, 360] on span "1" at bounding box center [565, 366] width 5 height 12
type input "[DATE] 21:23"
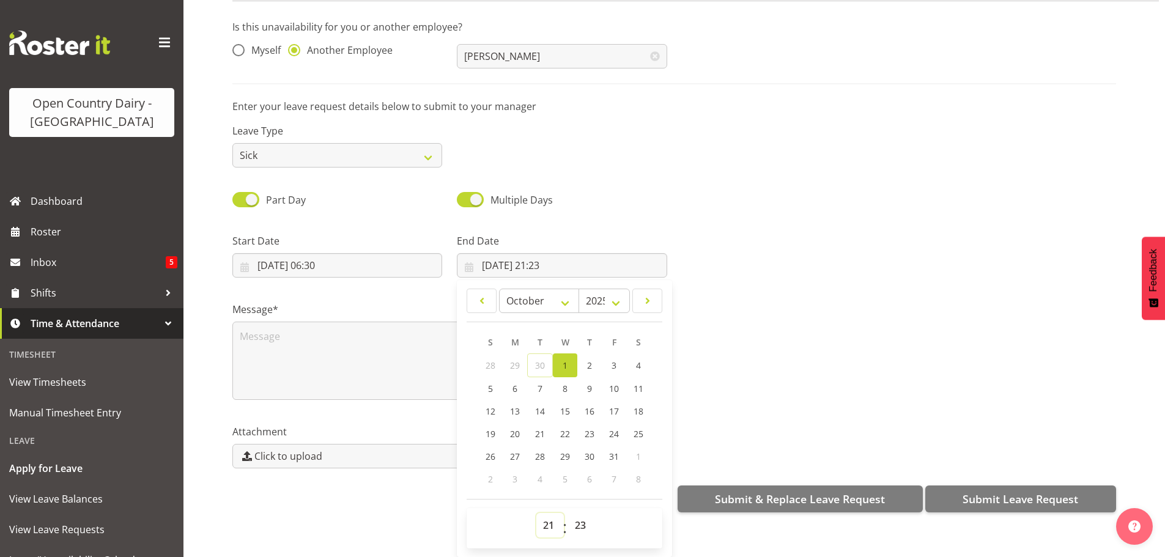
drag, startPoint x: 549, startPoint y: 517, endPoint x: 549, endPoint y: 509, distance: 8.0
click at [549, 516] on select "00 01 02 03 04 05 06 07 08 09 10 11 12 13 14 15 16 17 18 19 20 21 22 23" at bounding box center [551, 525] width 28 height 24
select select "16"
click at [537, 513] on select "00 01 02 03 04 05 06 07 08 09 10 11 12 13 14 15 16 17 18 19 20 21 22 23" at bounding box center [551, 525] width 28 height 24
type input "[DATE] 16:23"
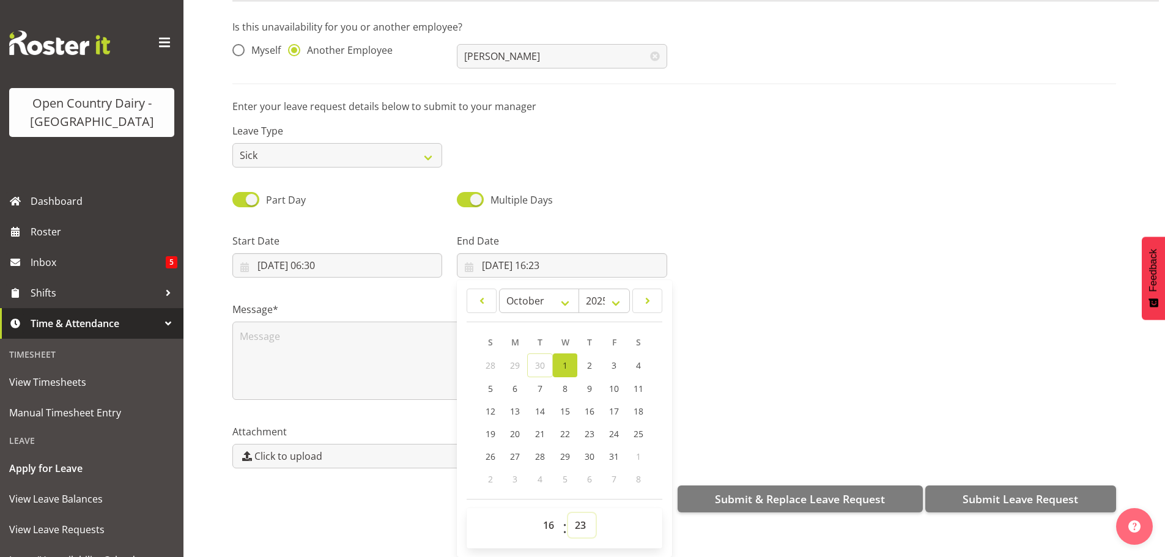
click at [574, 522] on select "00 01 02 03 04 05 06 07 08 09 10 11 12 13 14 15 16 17 18 19 20 21 22 23 24 25 2…" at bounding box center [582, 525] width 28 height 24
select select "0"
click at [568, 513] on select "00 01 02 03 04 05 06 07 08 09 10 11 12 13 14 15 16 17 18 19 20 21 22 23 24 25 2…" at bounding box center [582, 525] width 28 height 24
type input "[DATE] 16:00"
click at [330, 347] on textarea at bounding box center [449, 361] width 435 height 78
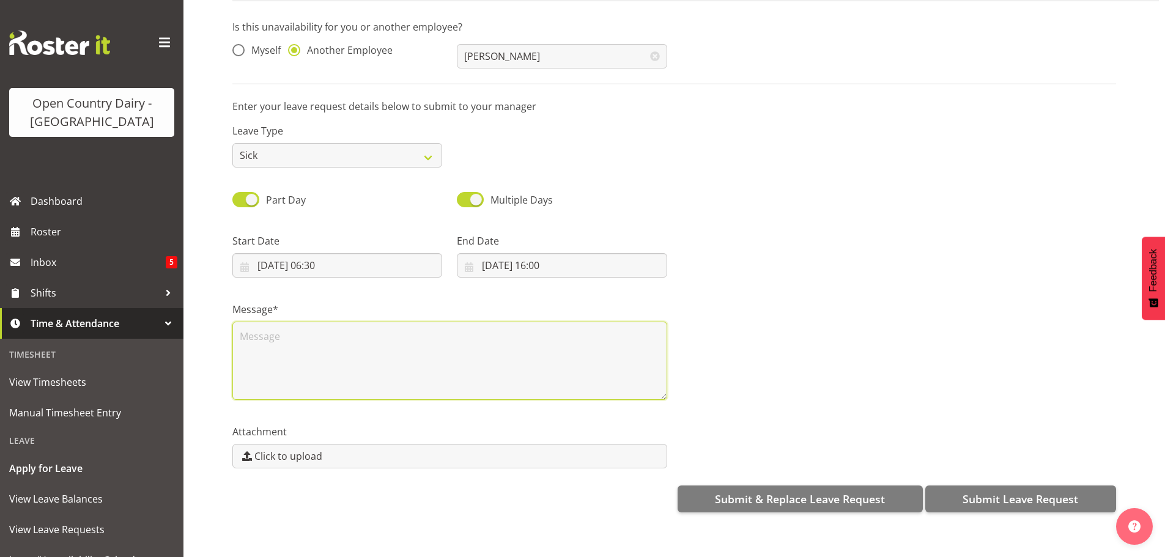
scroll to position [0, 0]
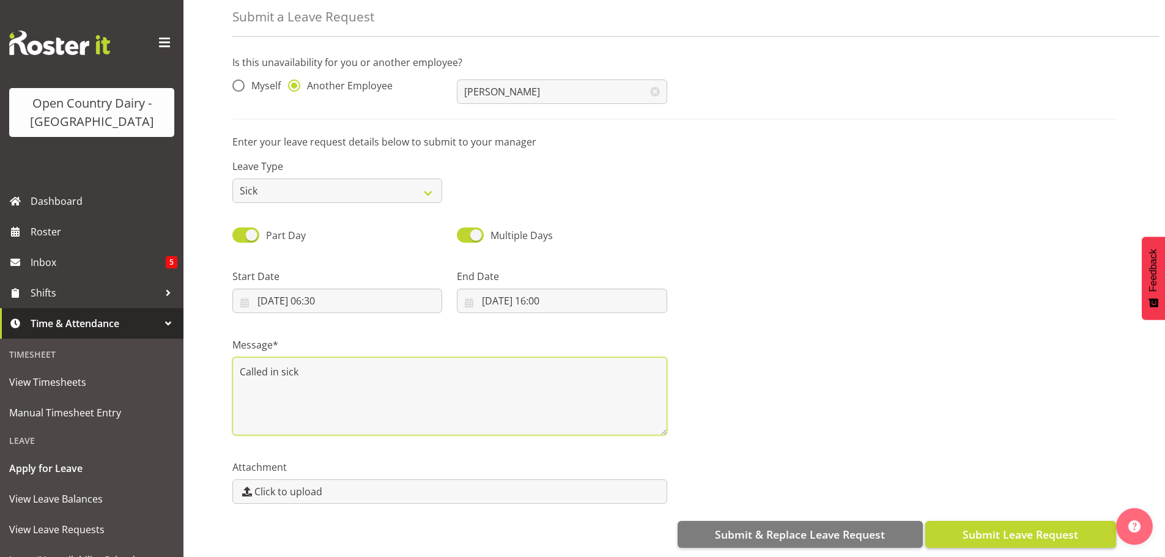
type textarea "Called in sick"
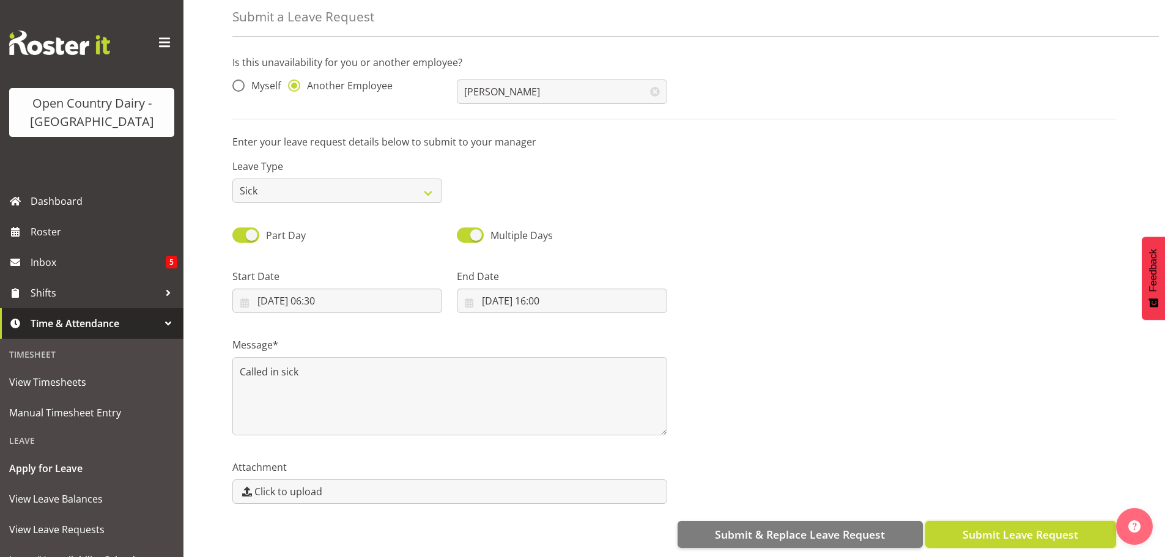
click at [1022, 527] on span "Submit Leave Request" at bounding box center [1021, 535] width 116 height 16
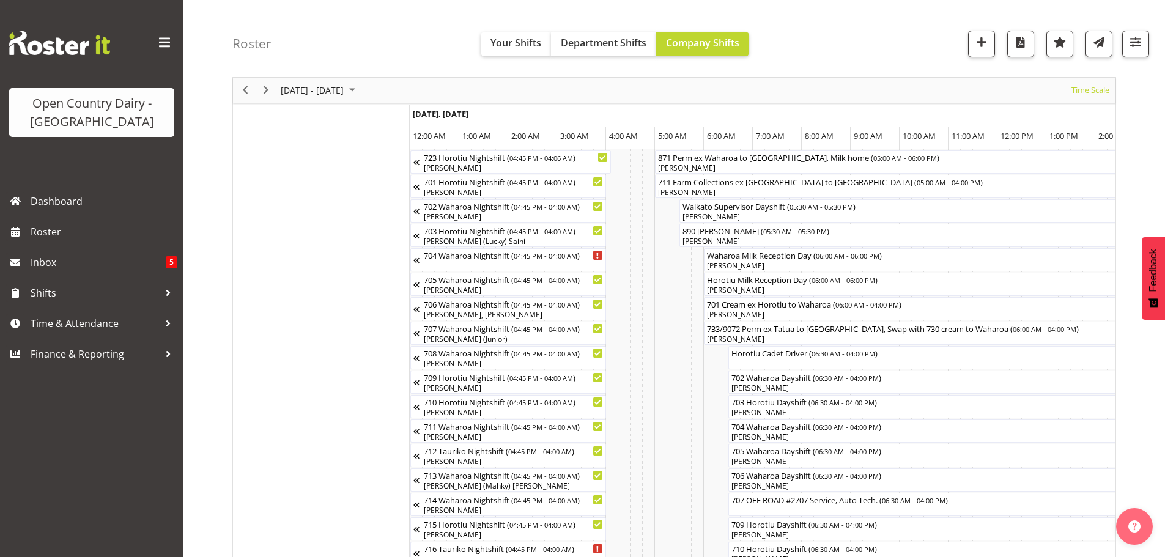
scroll to position [0, 2527]
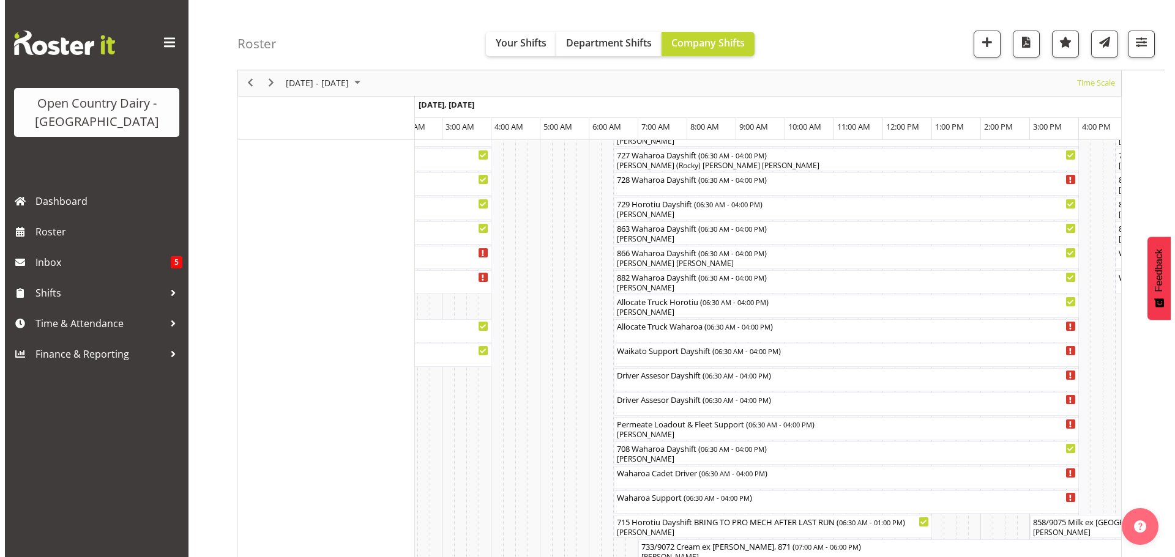
scroll to position [804, 0]
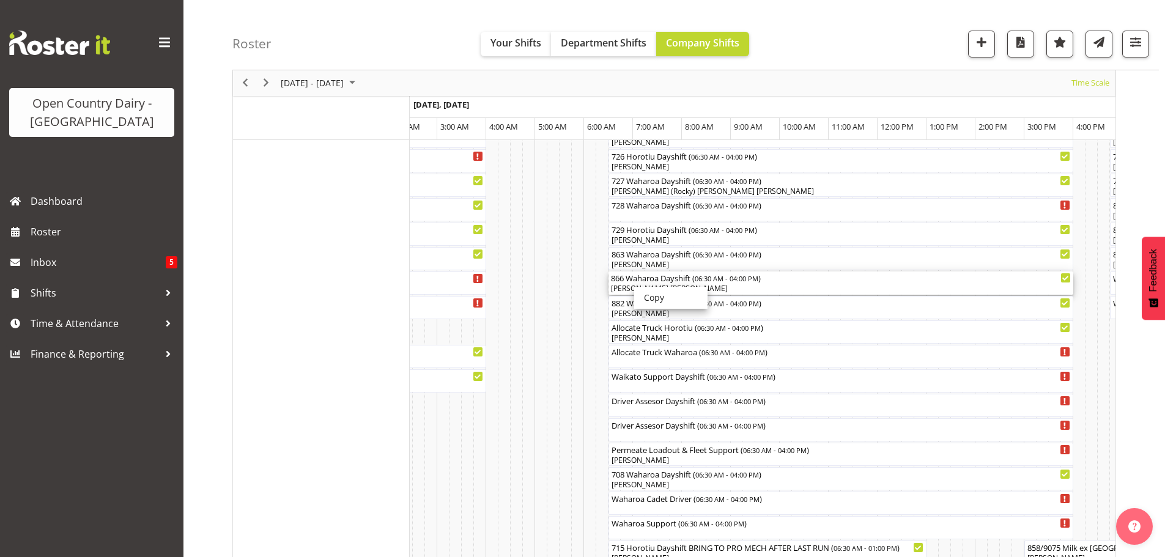
click at [634, 286] on div "[PERSON_NAME] [PERSON_NAME]" at bounding box center [841, 288] width 460 height 11
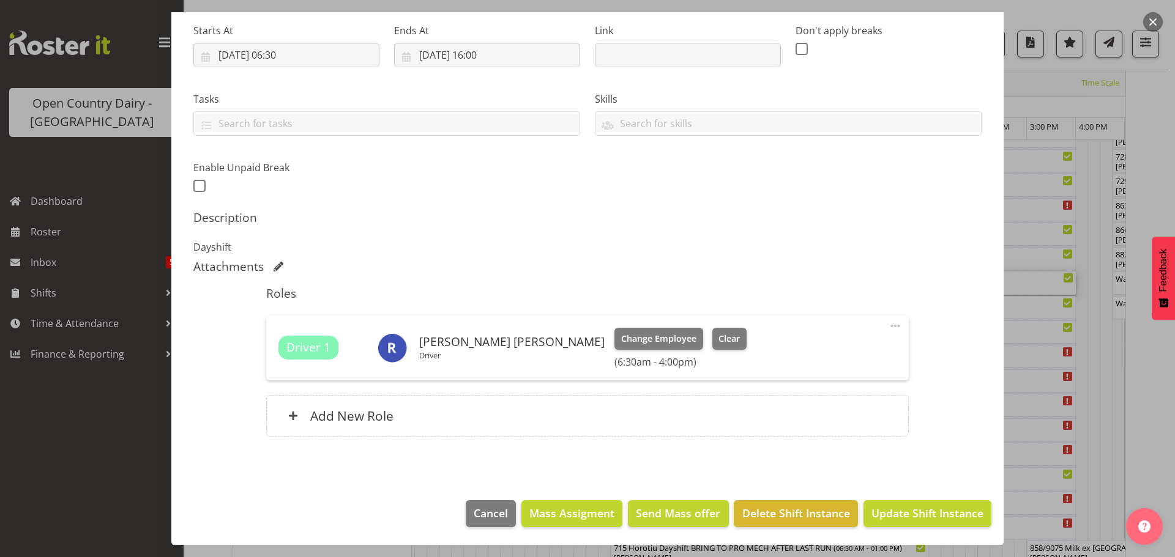
scroll to position [191, 0]
click at [718, 337] on span "Clear" at bounding box center [728, 338] width 21 height 13
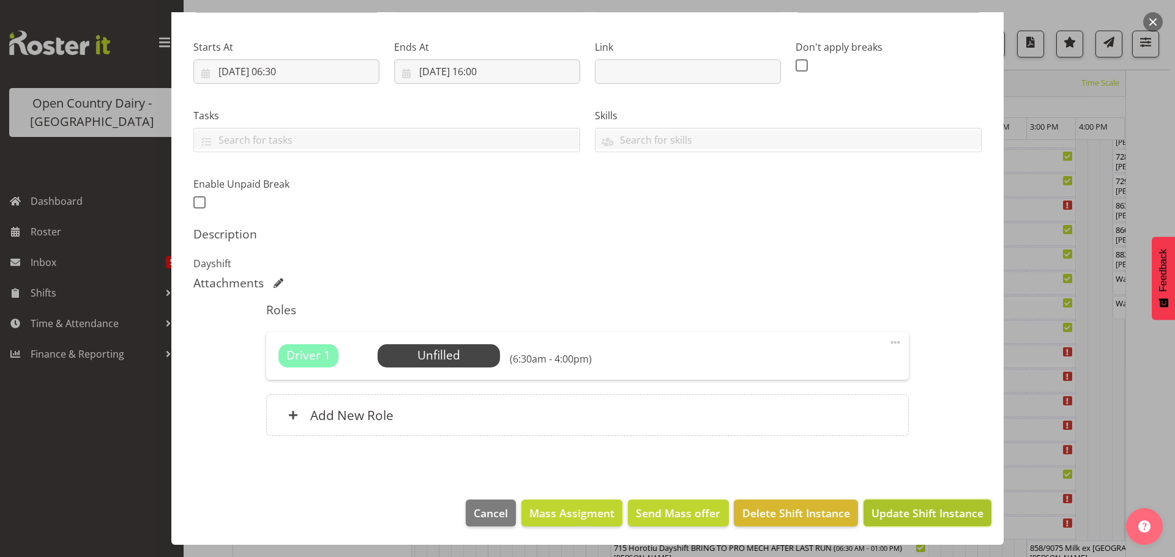
click at [943, 516] on span "Update Shift Instance" at bounding box center [927, 513] width 112 height 16
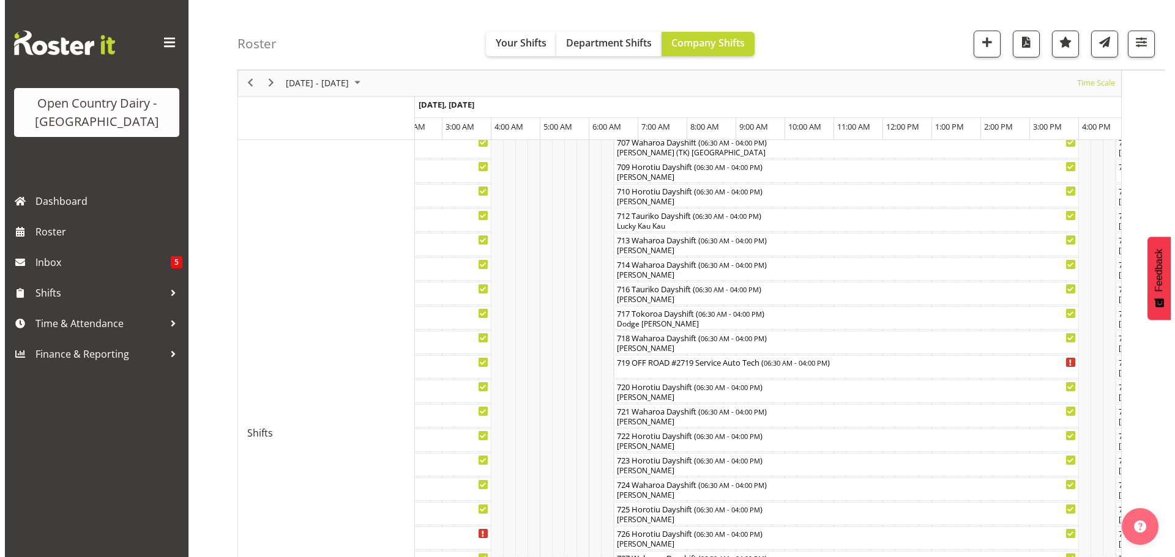
scroll to position [534, 0]
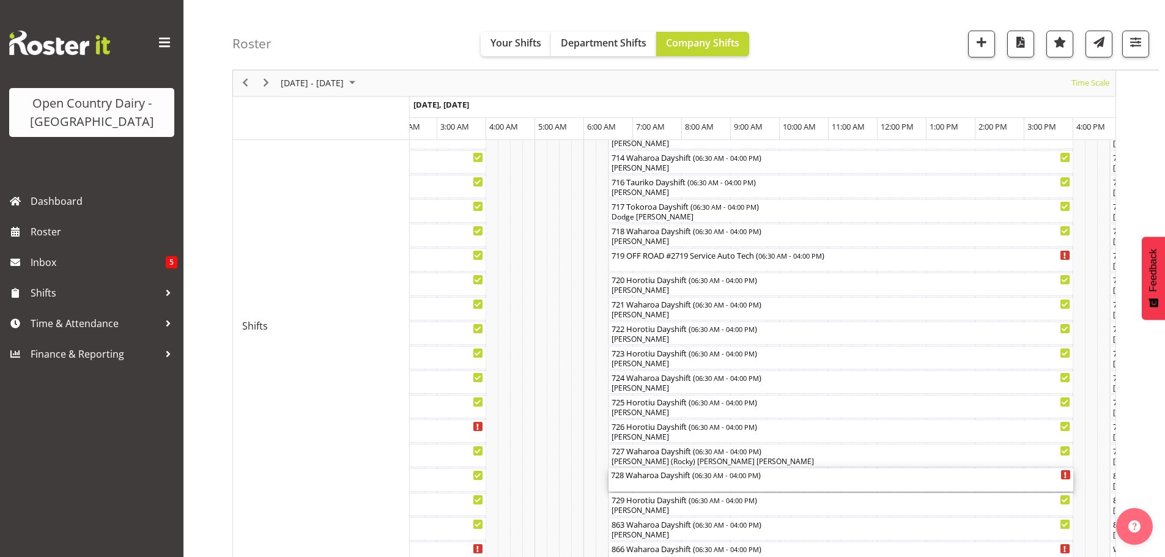
click at [658, 482] on div "728 Waharoa Dayshift ( 06:30 AM - 04:00 PM )" at bounding box center [841, 480] width 460 height 23
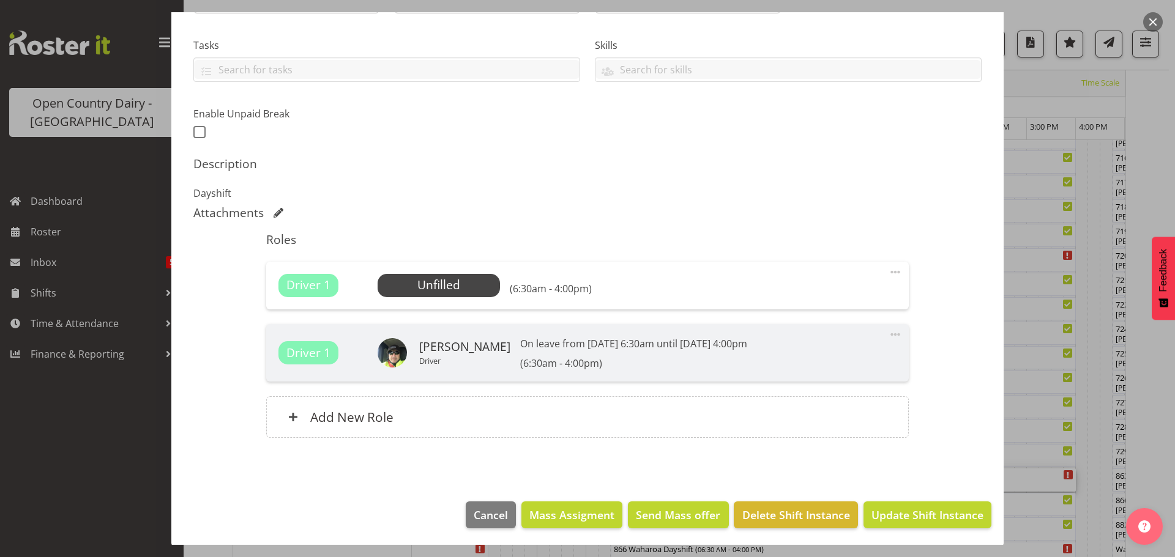
scroll to position [247, 0]
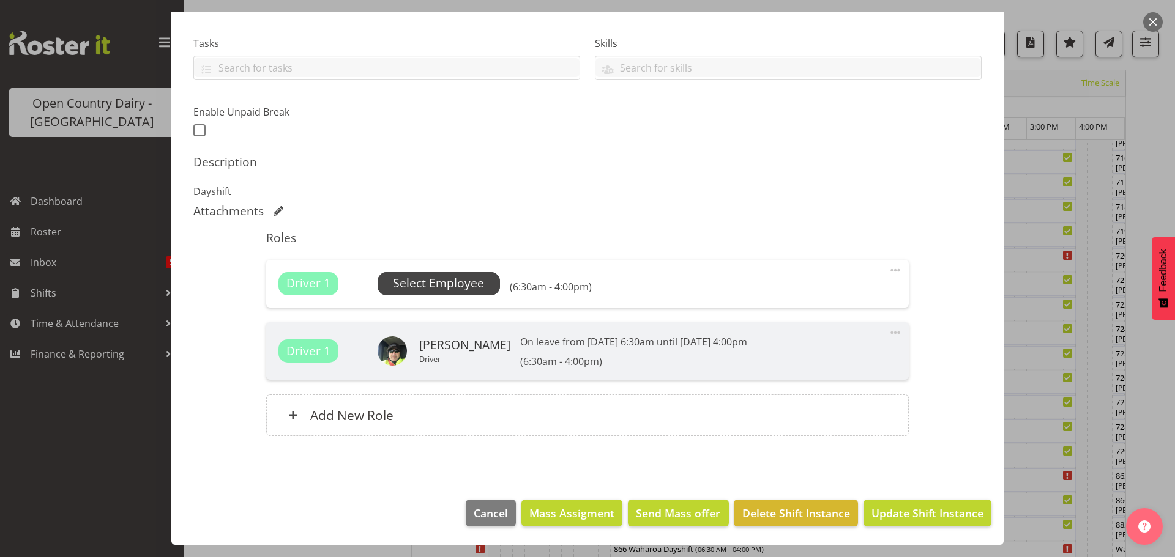
click at [445, 279] on span "Select Employee" at bounding box center [438, 284] width 91 height 18
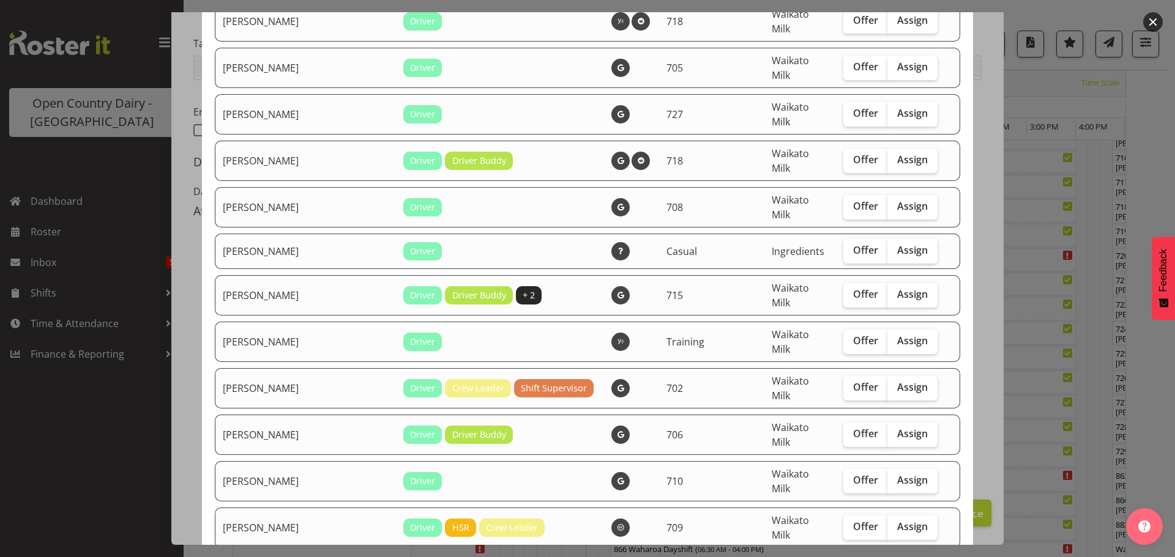
scroll to position [1101, 0]
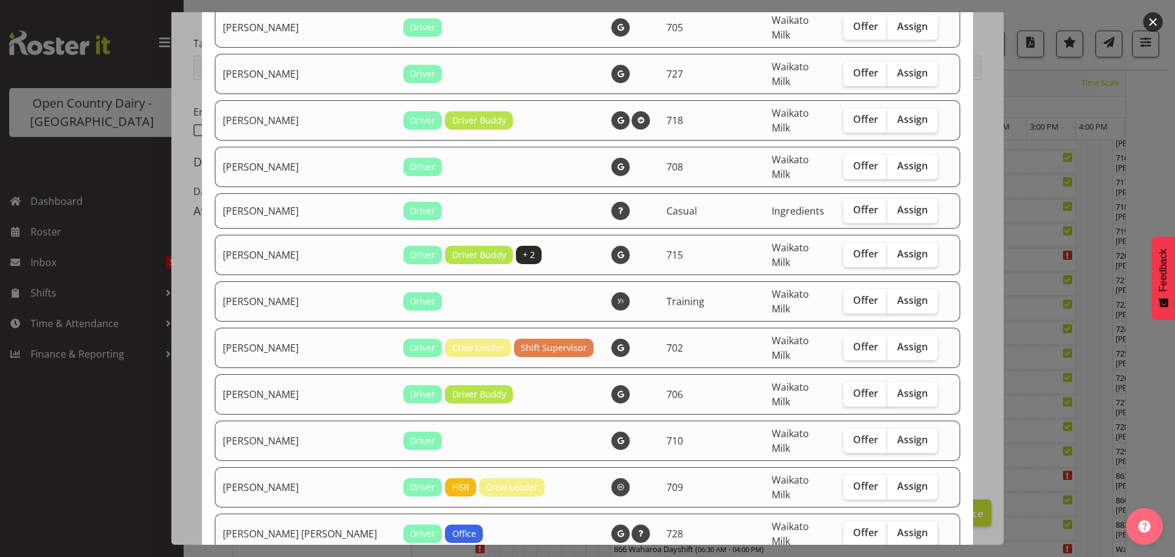
click at [897, 527] on span "Assign" at bounding box center [912, 533] width 31 height 12
click at [887, 529] on input "Assign" at bounding box center [891, 533] width 8 height 8
checkbox input "true"
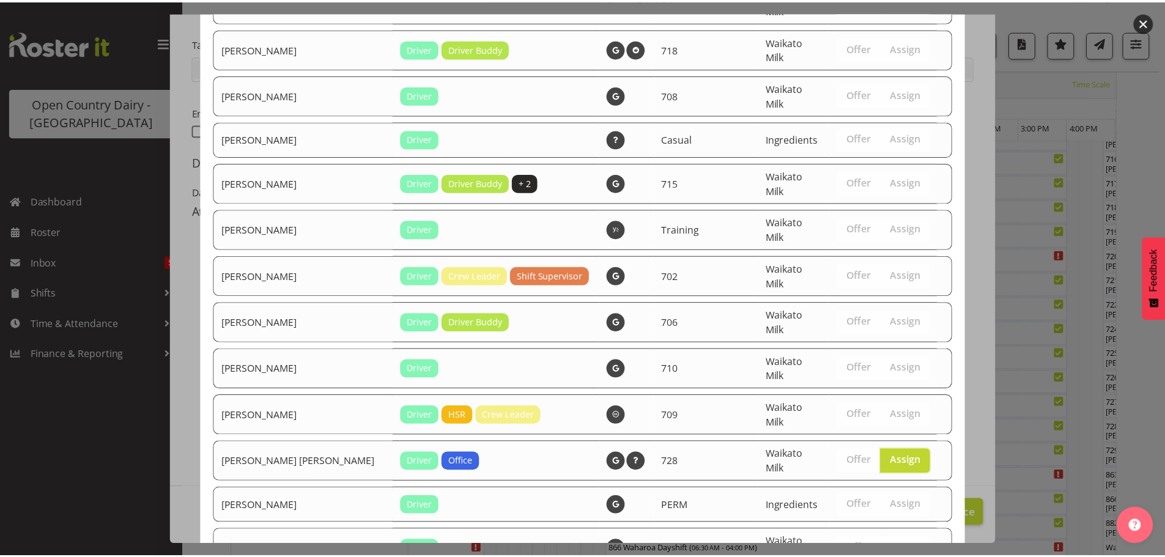
scroll to position [1243, 0]
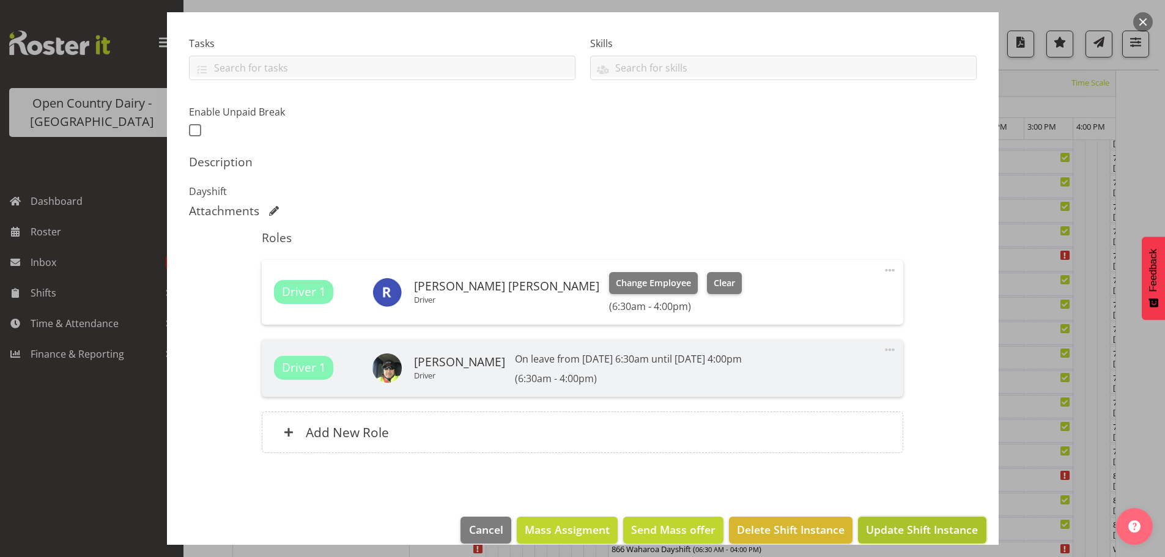
click at [903, 530] on span "Update Shift Instance" at bounding box center [922, 530] width 112 height 16
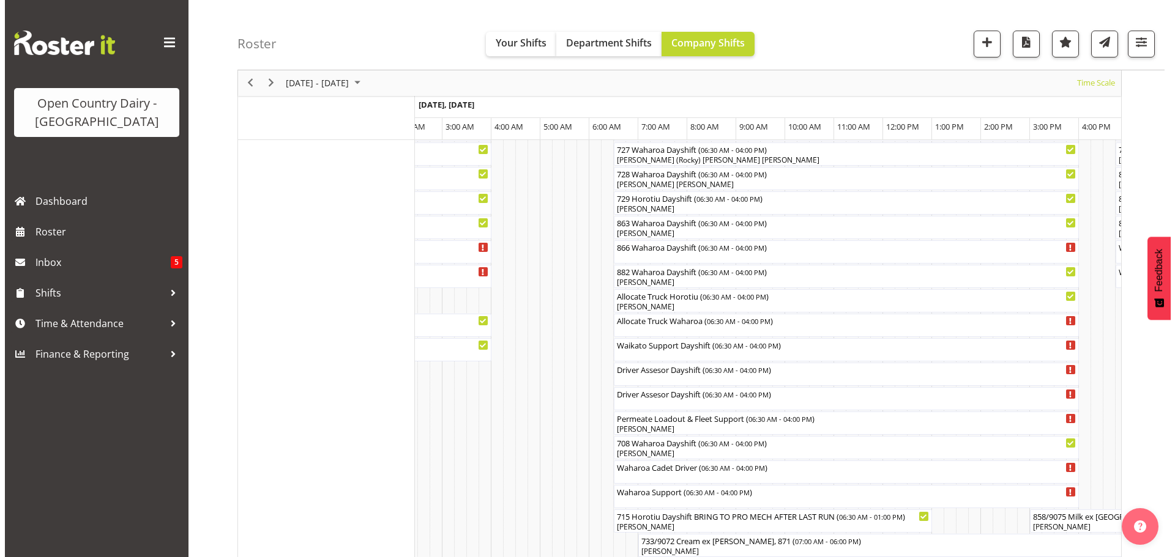
scroll to position [840, 0]
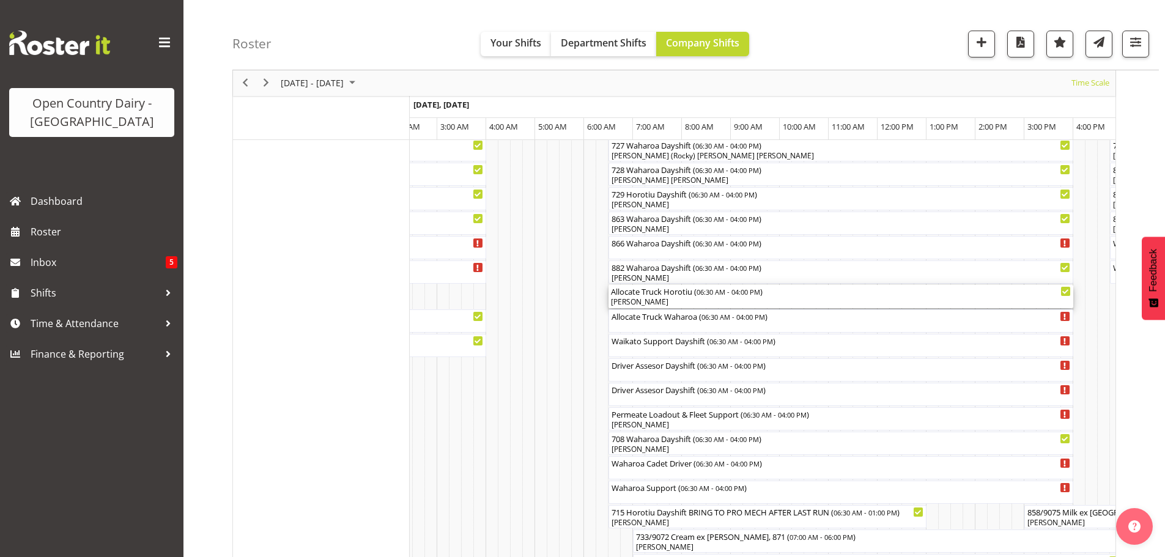
click at [669, 302] on div "[PERSON_NAME]" at bounding box center [841, 302] width 460 height 11
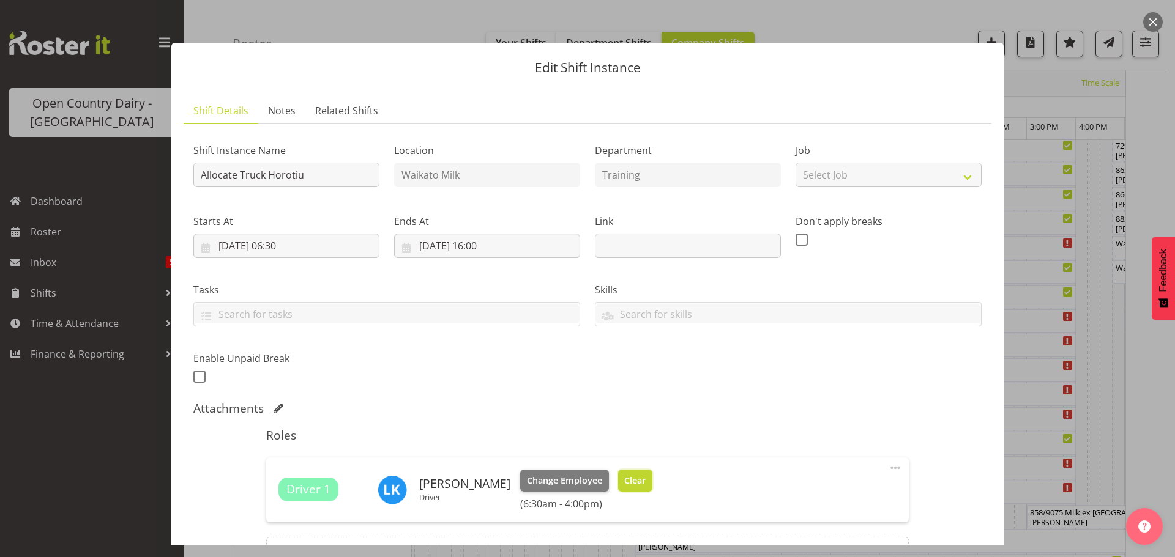
click at [624, 483] on span "Clear" at bounding box center [634, 480] width 21 height 13
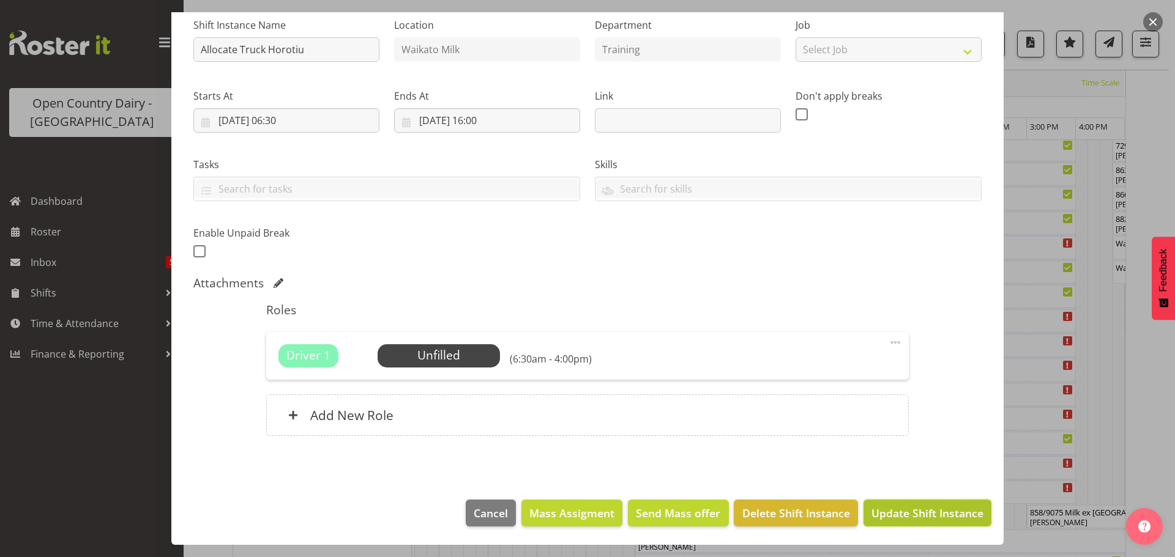
click at [906, 507] on span "Update Shift Instance" at bounding box center [927, 513] width 112 height 16
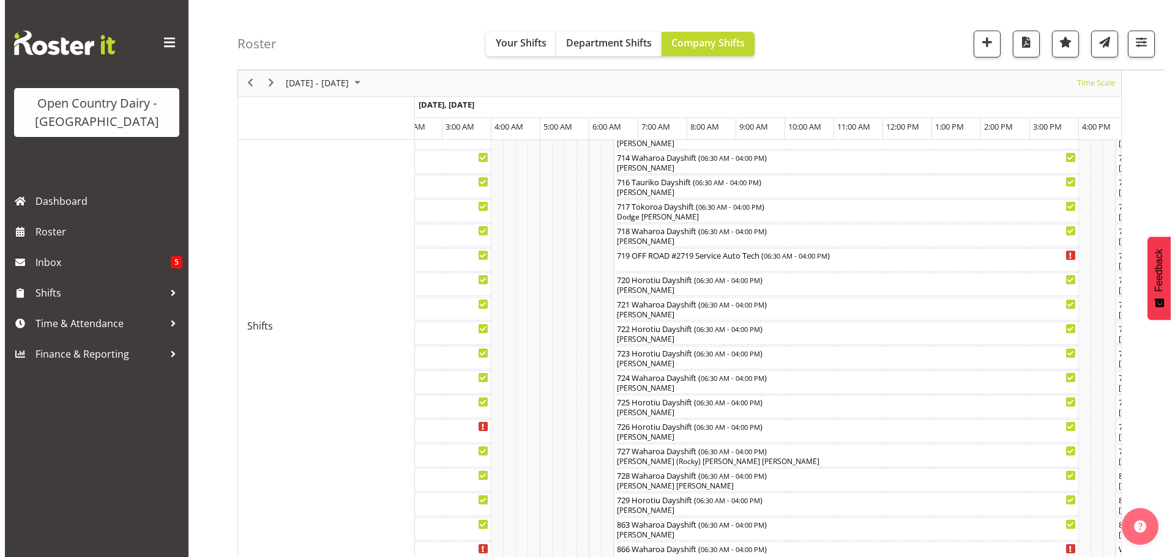
scroll to position [656, 0]
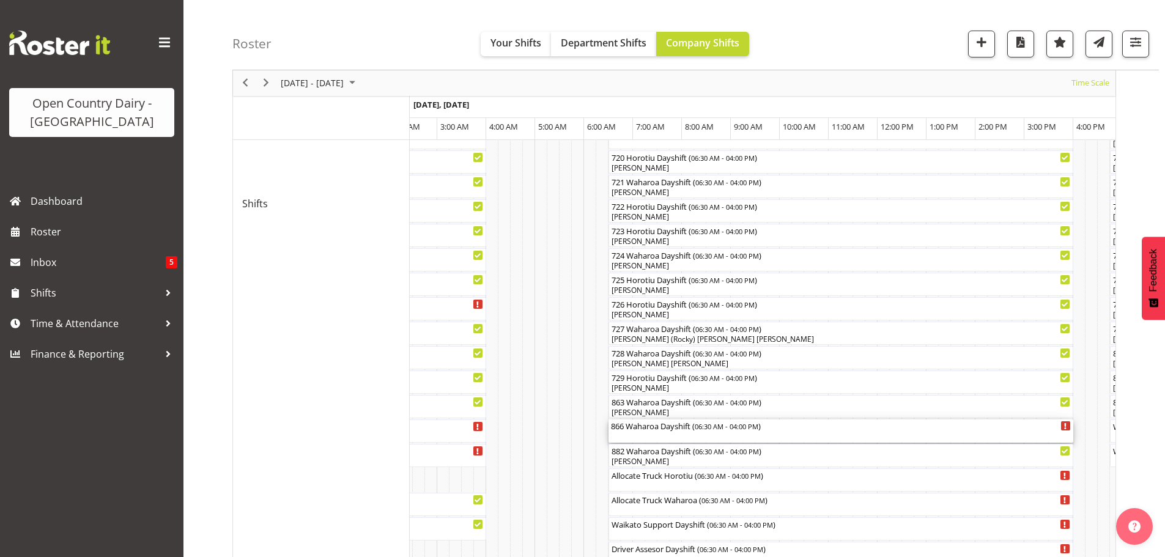
click at [664, 434] on div "866 Waharoa Dayshift ( 06:30 AM - 04:00 PM )" at bounding box center [841, 431] width 460 height 23
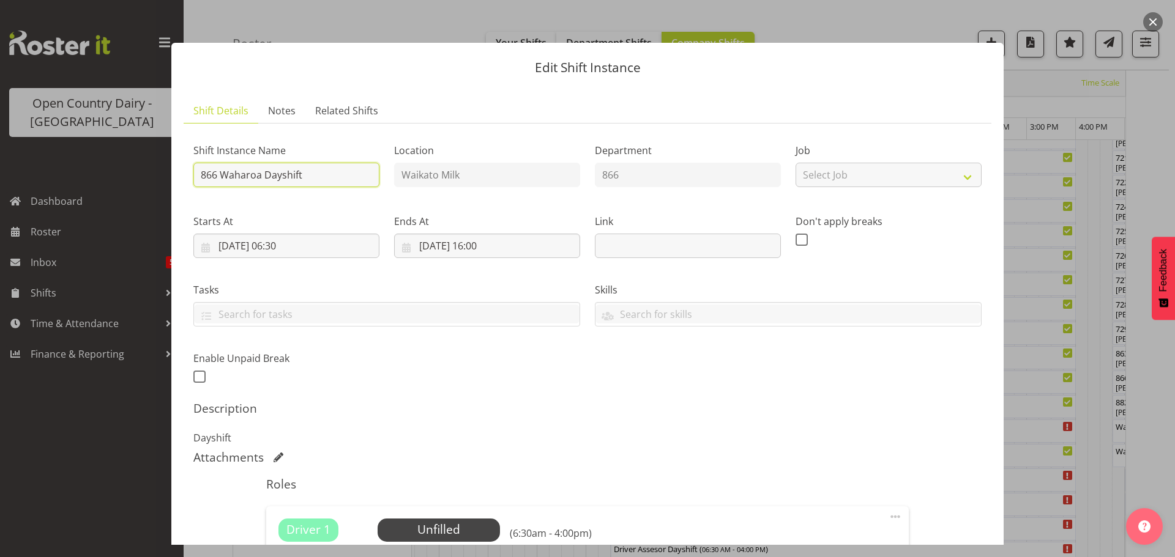
click at [318, 176] on input "866 Waharoa Dayshift" at bounding box center [286, 175] width 186 height 24
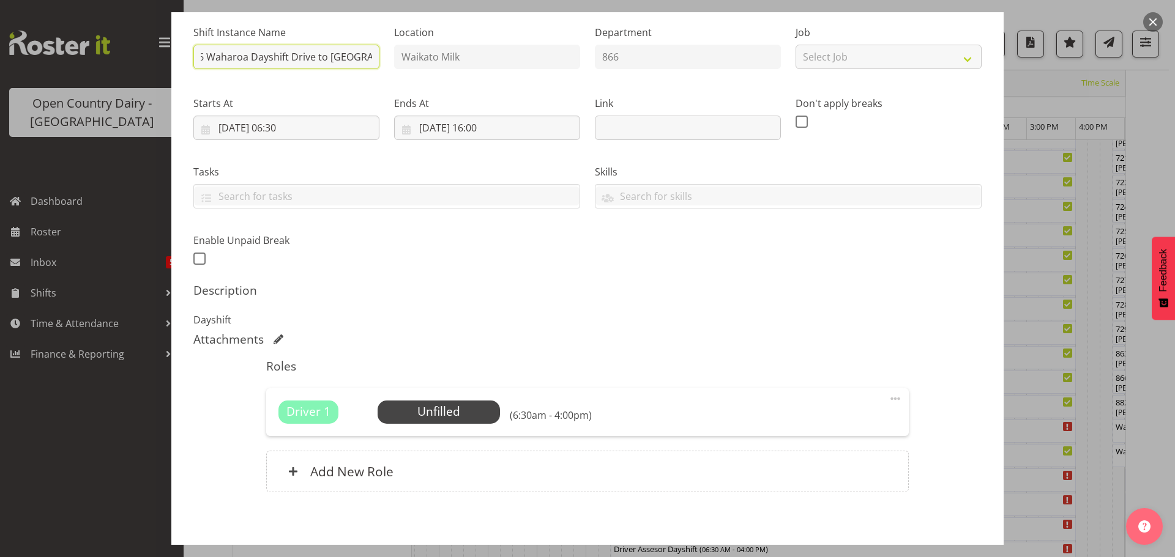
scroll to position [174, 0]
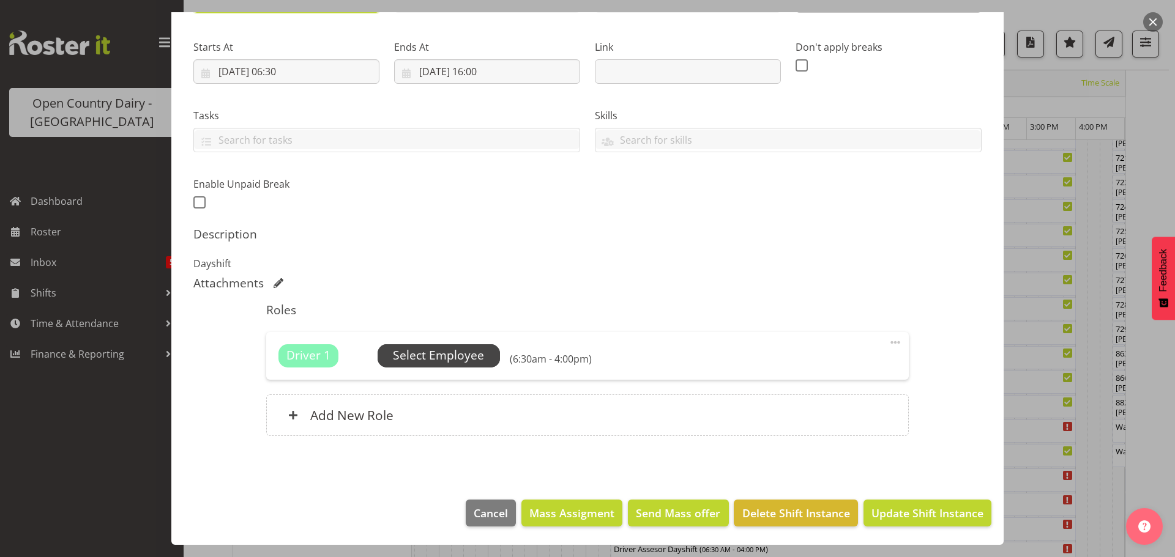
type input "866 Waharoa Dayshift Drive to [GEOGRAPHIC_DATA]"
click at [456, 357] on span "Select Employee" at bounding box center [438, 356] width 91 height 18
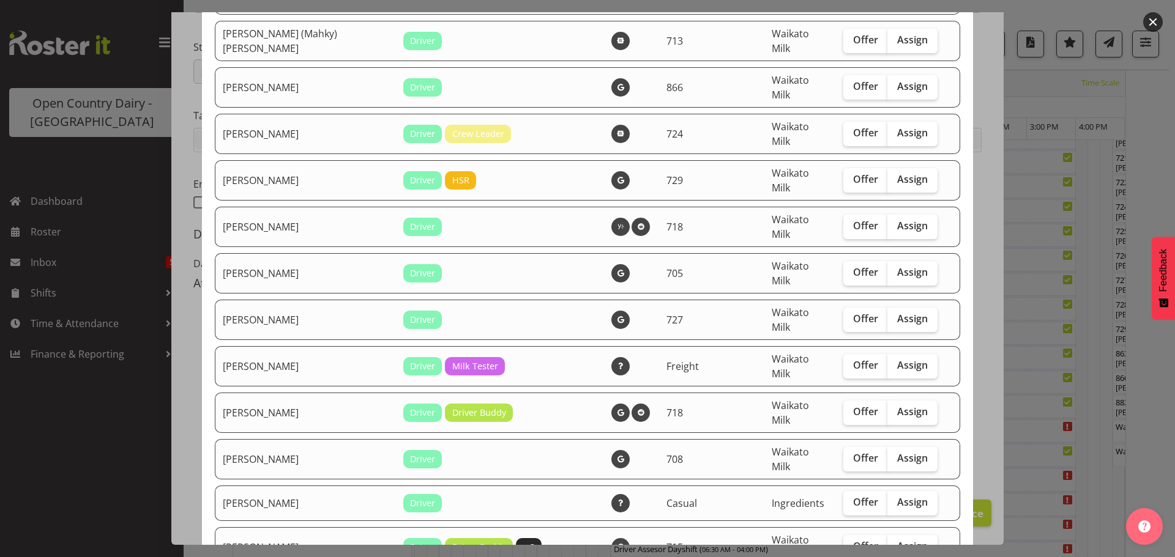
scroll to position [856, 0]
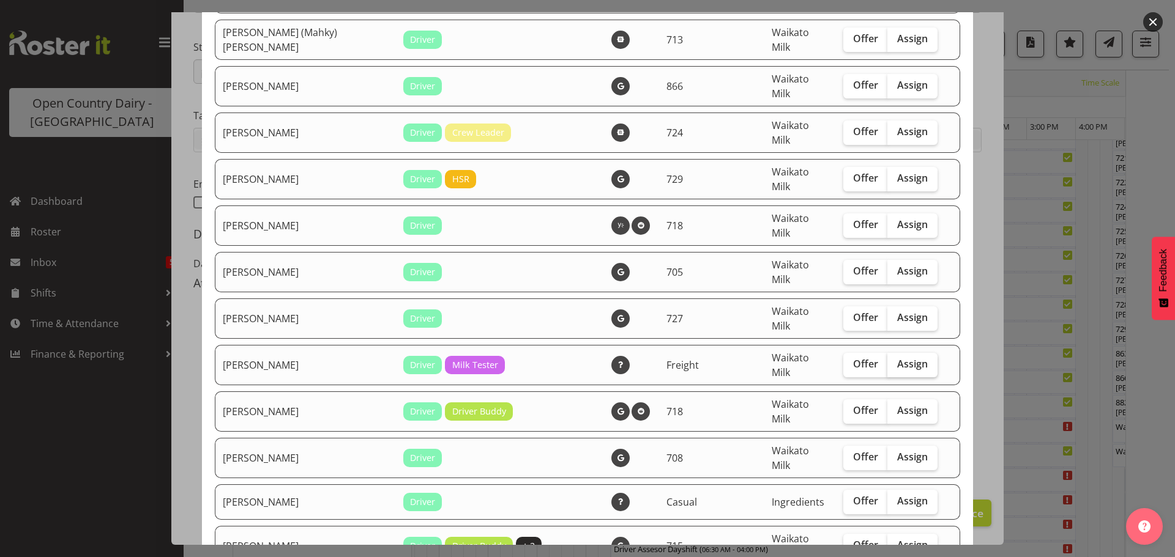
click at [887, 360] on input "Assign" at bounding box center [891, 364] width 8 height 8
checkbox input "true"
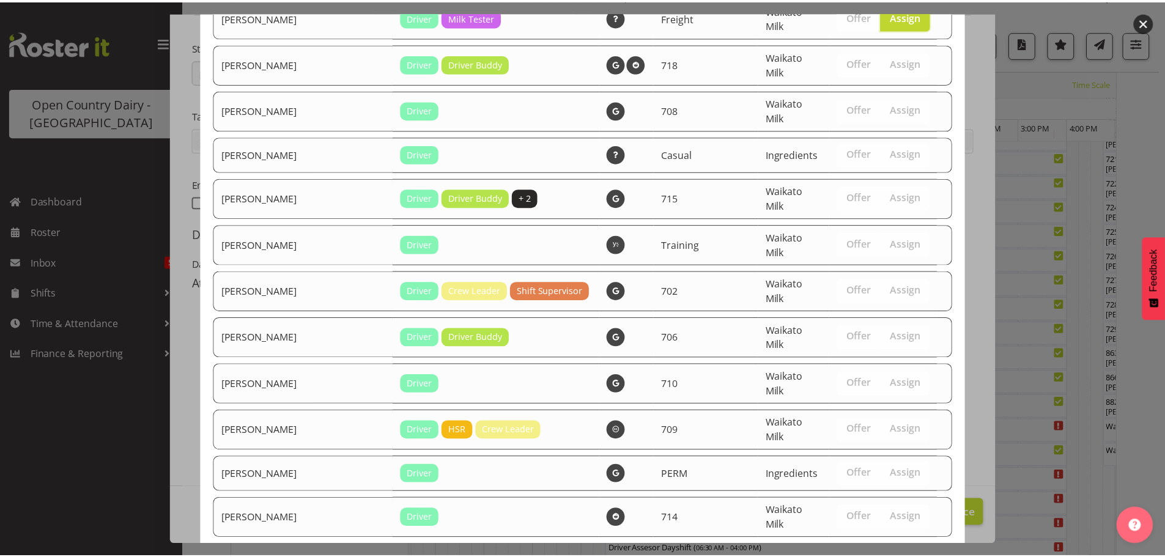
scroll to position [1243, 0]
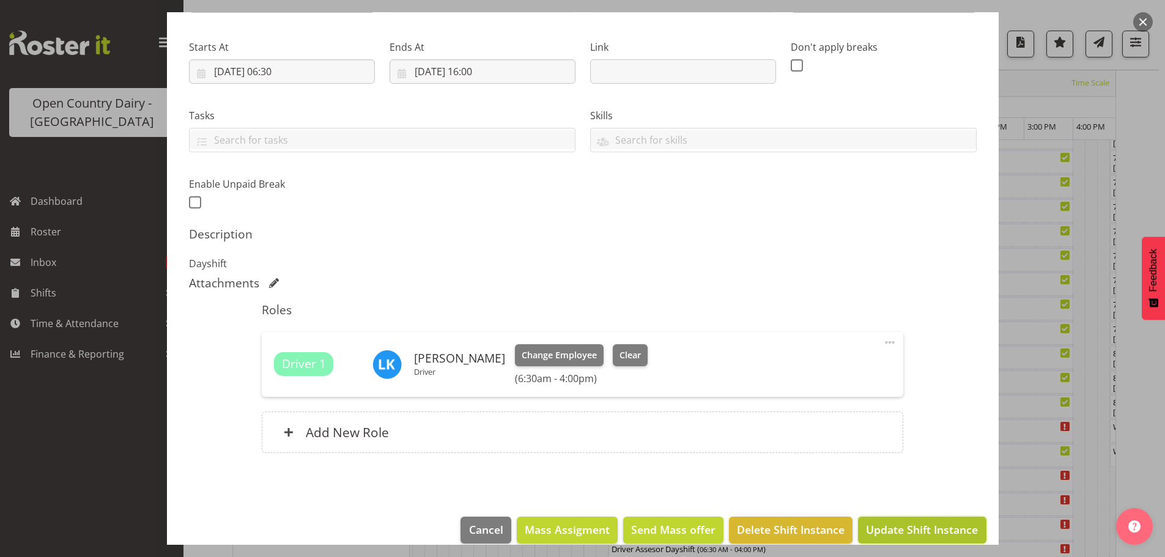
click at [885, 521] on button "Update Shift Instance" at bounding box center [922, 530] width 128 height 27
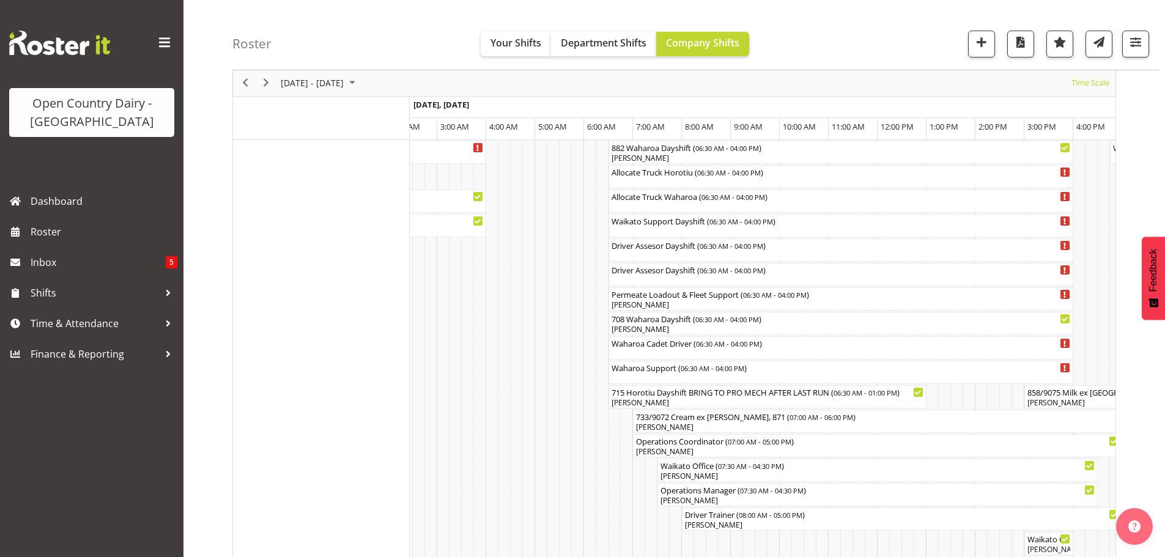
scroll to position [979, 0]
